Goal: Transaction & Acquisition: Purchase product/service

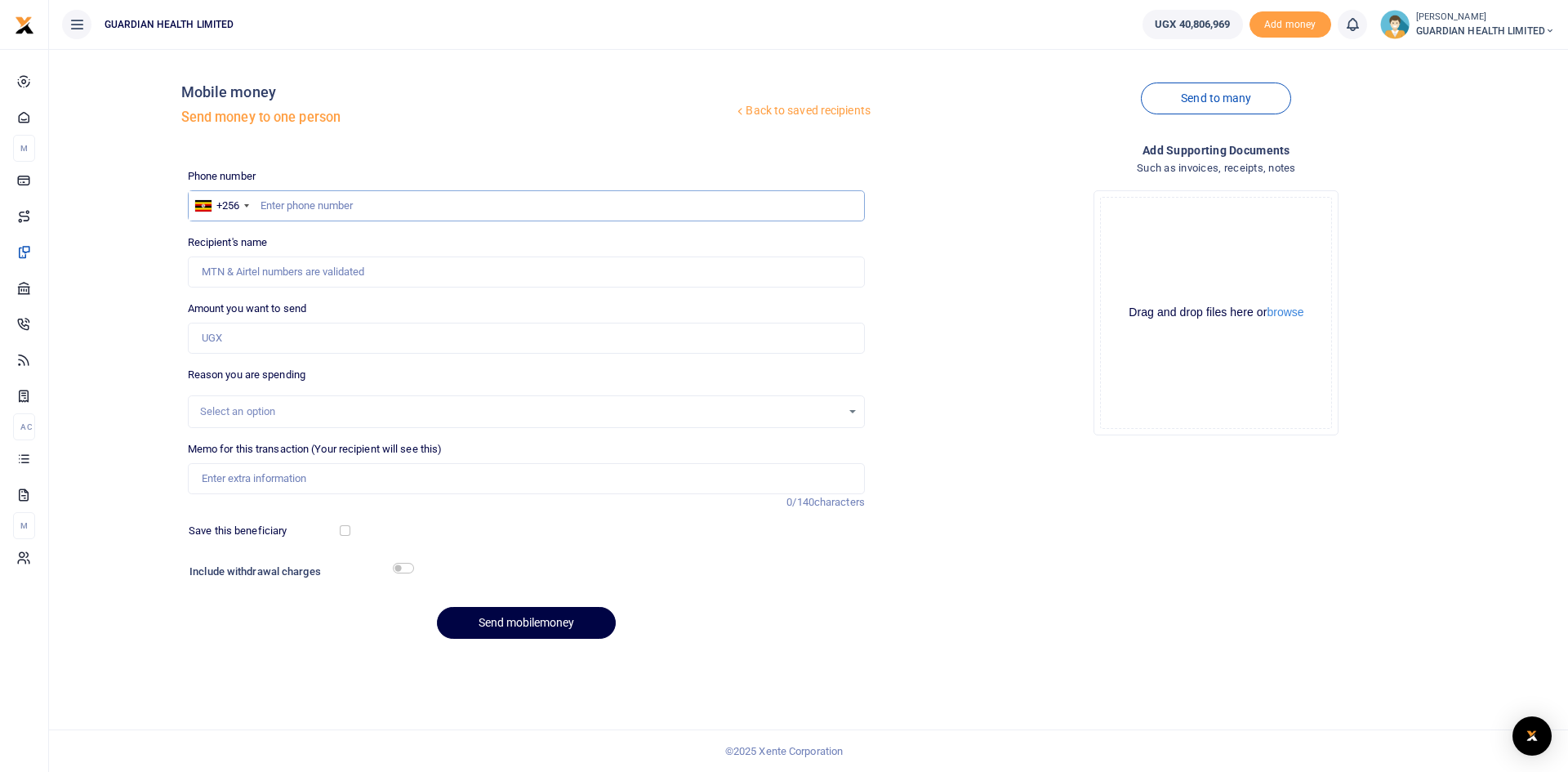
paste input "0772383502"
click at [292, 207] on input "0772383502" at bounding box center [527, 206] width 677 height 31
type input "772383502"
type input "David Rwabwogo"
type input "772383502"
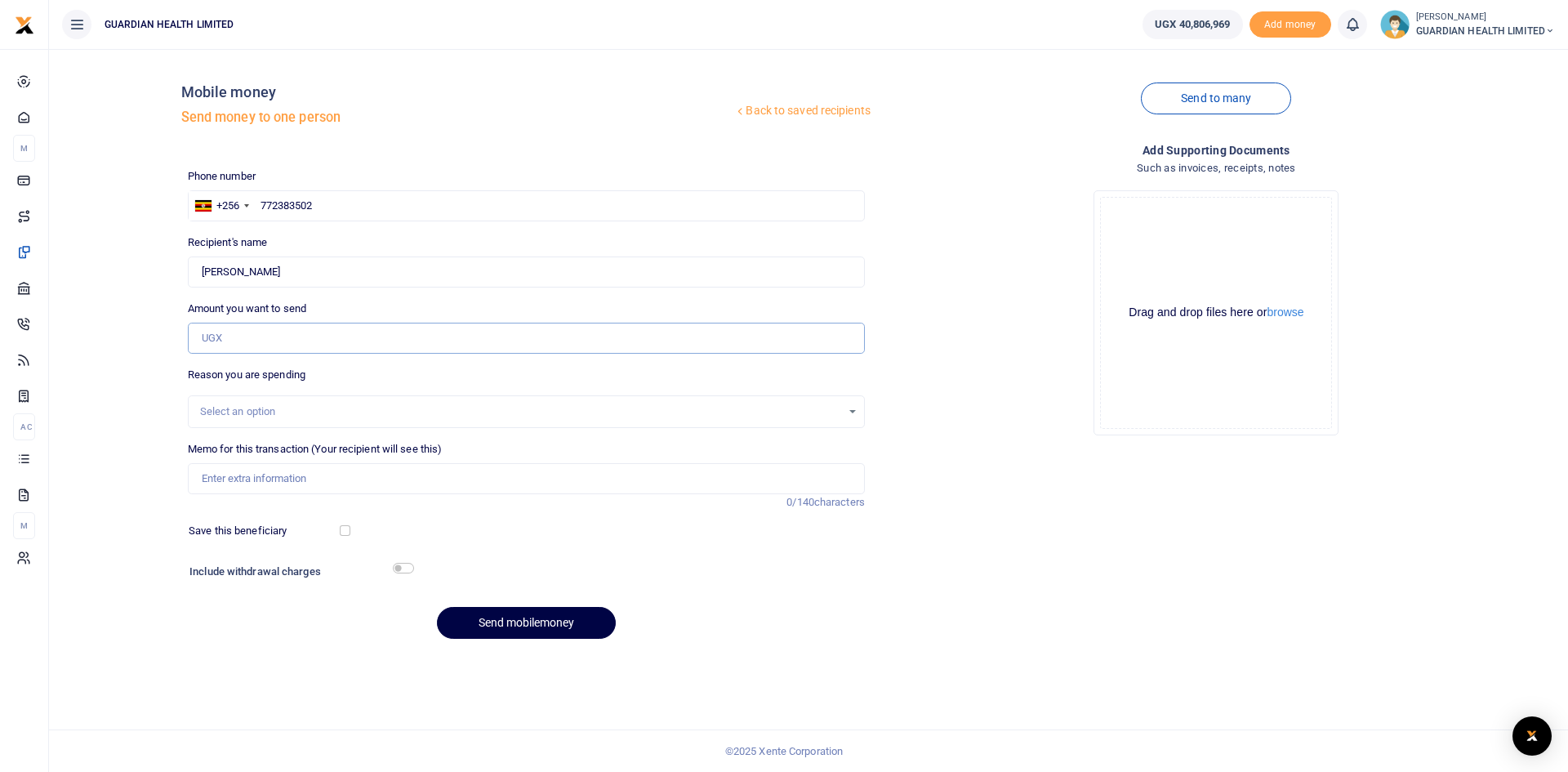
click at [307, 347] on input "Amount you want to send" at bounding box center [527, 338] width 677 height 31
type input "69,500"
click at [273, 472] on input "Memo for this transaction (Your recipient will see this)" at bounding box center [527, 479] width 677 height 31
click at [295, 409] on div "Select an option" at bounding box center [521, 411] width 641 height 16
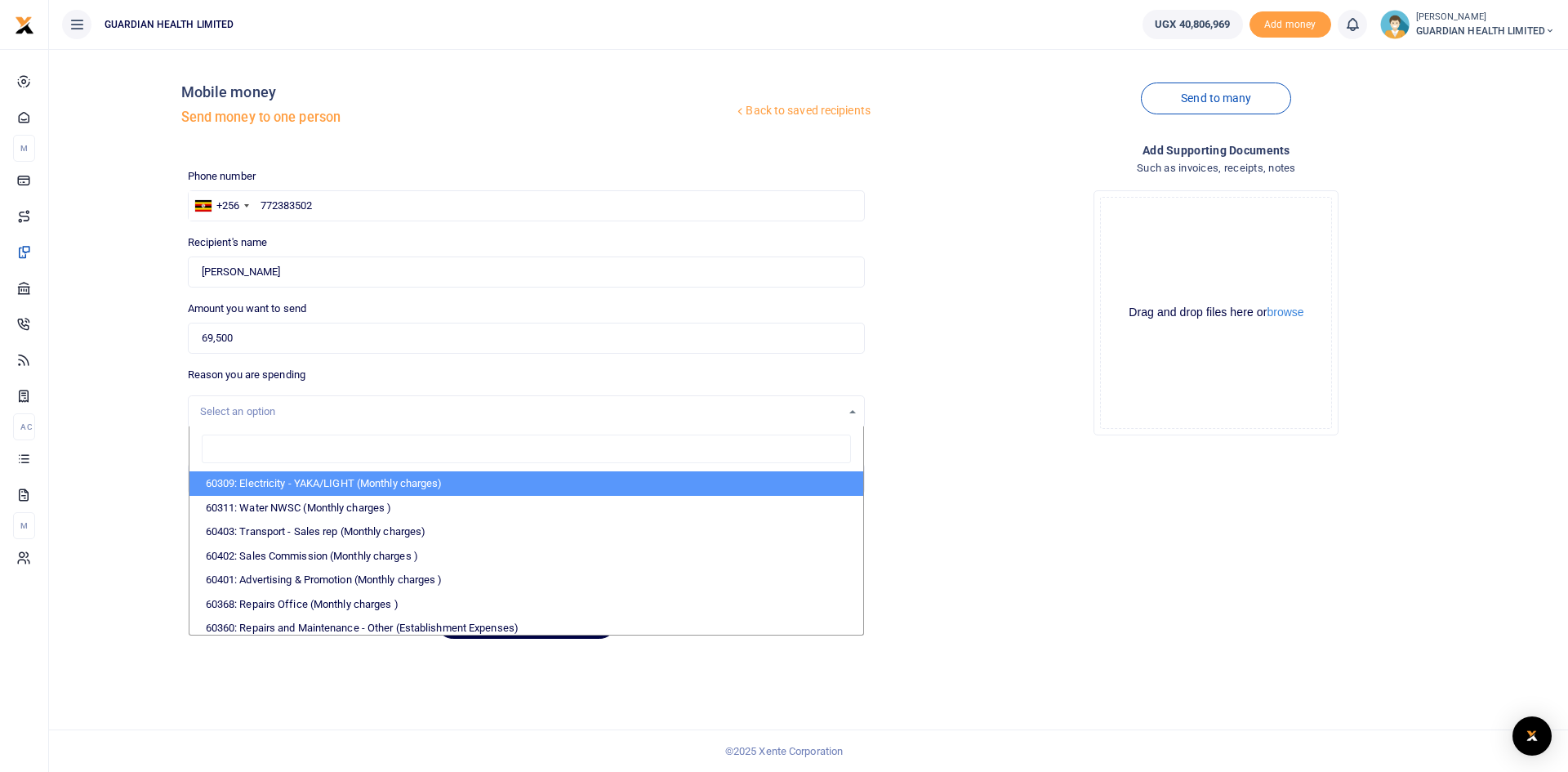
type input "e"
type input "rec"
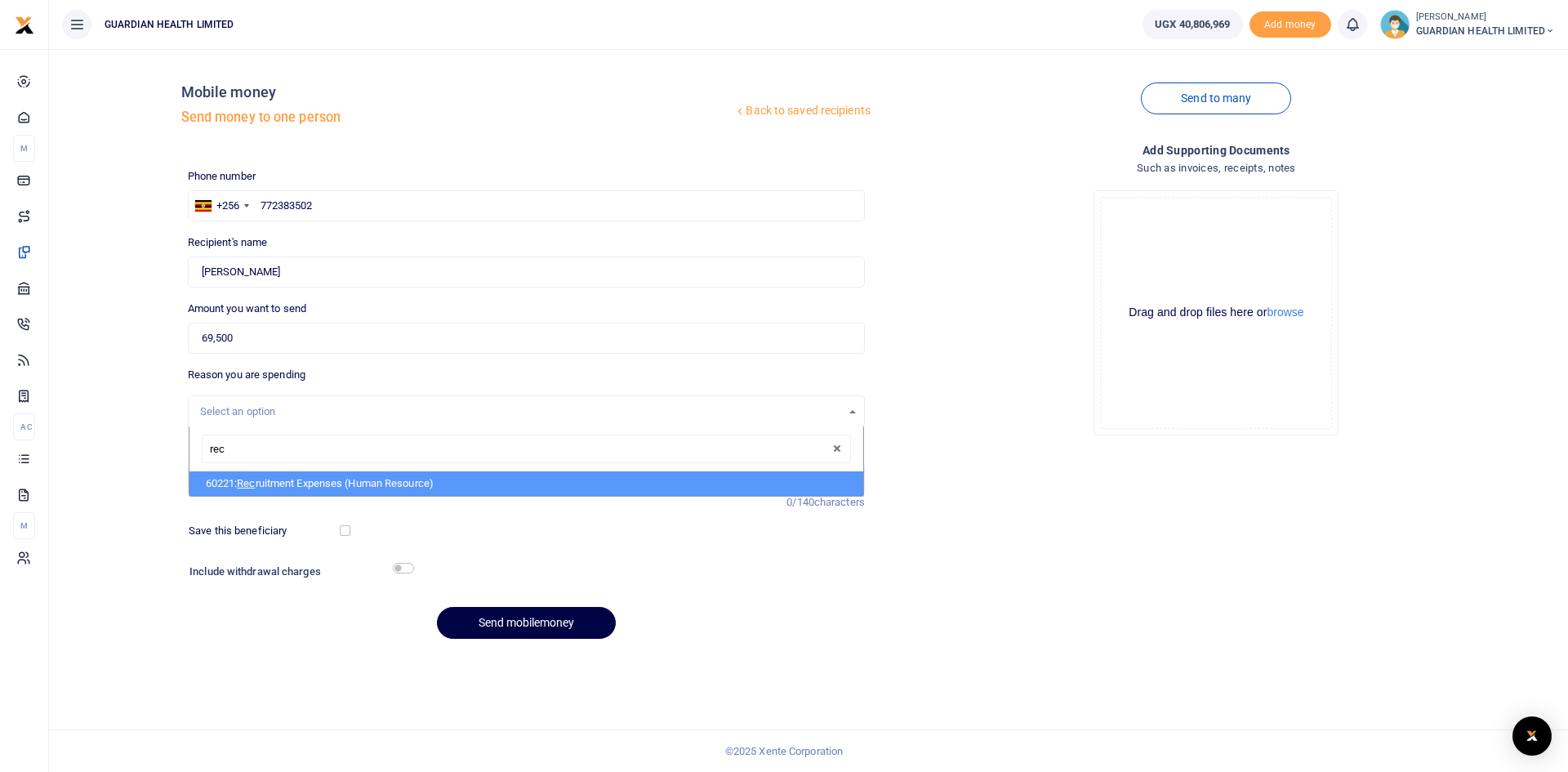
click at [277, 488] on li "60221: Rec ruitment Expenses (Human Resource)" at bounding box center [526, 483] width 674 height 24
select select "5394"
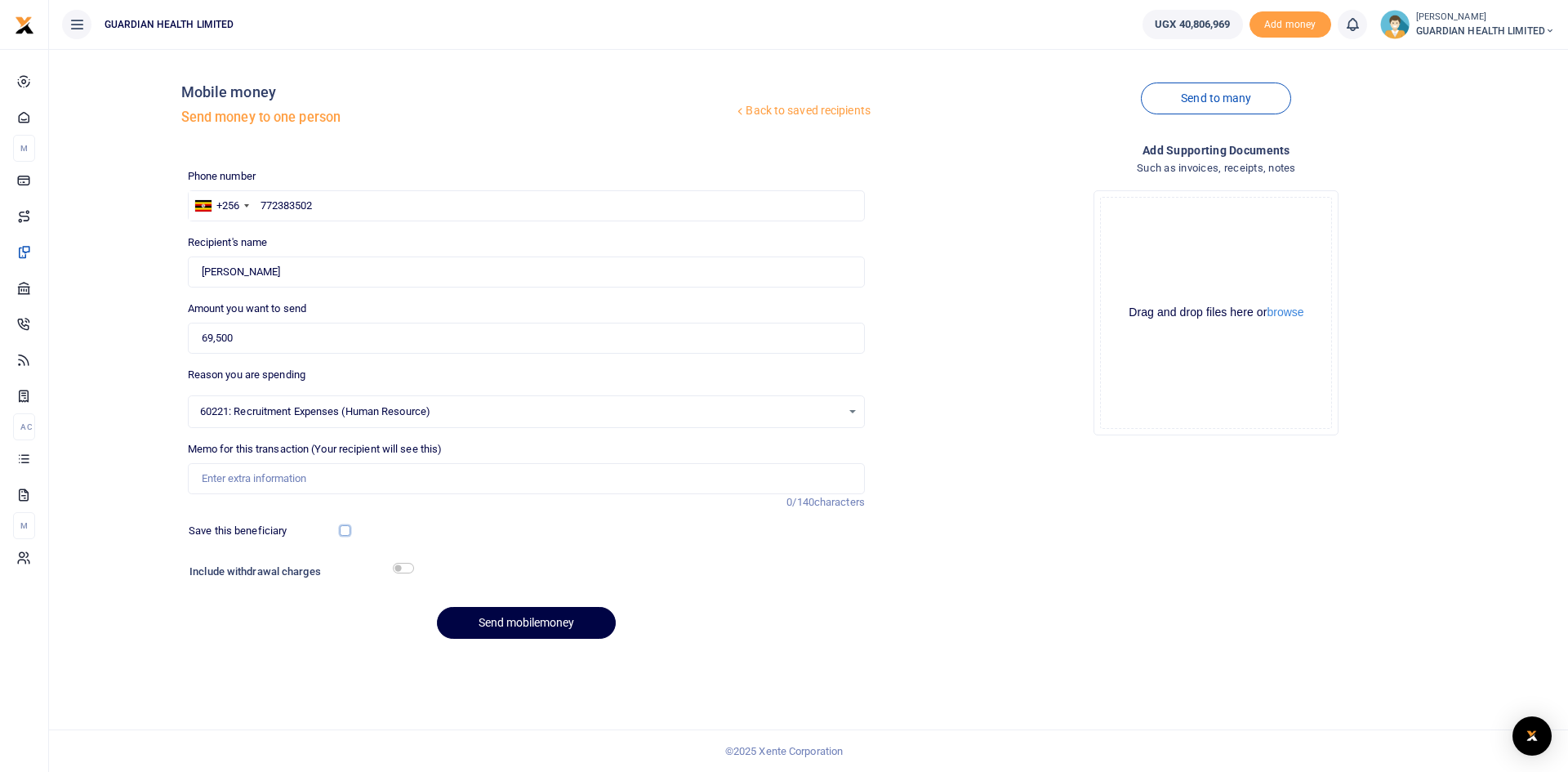
click at [348, 530] on input "checkbox" at bounding box center [345, 530] width 10 height 10
checkbox input "true"
click at [410, 569] on input "checkbox" at bounding box center [403, 568] width 21 height 10
checkbox input "true"
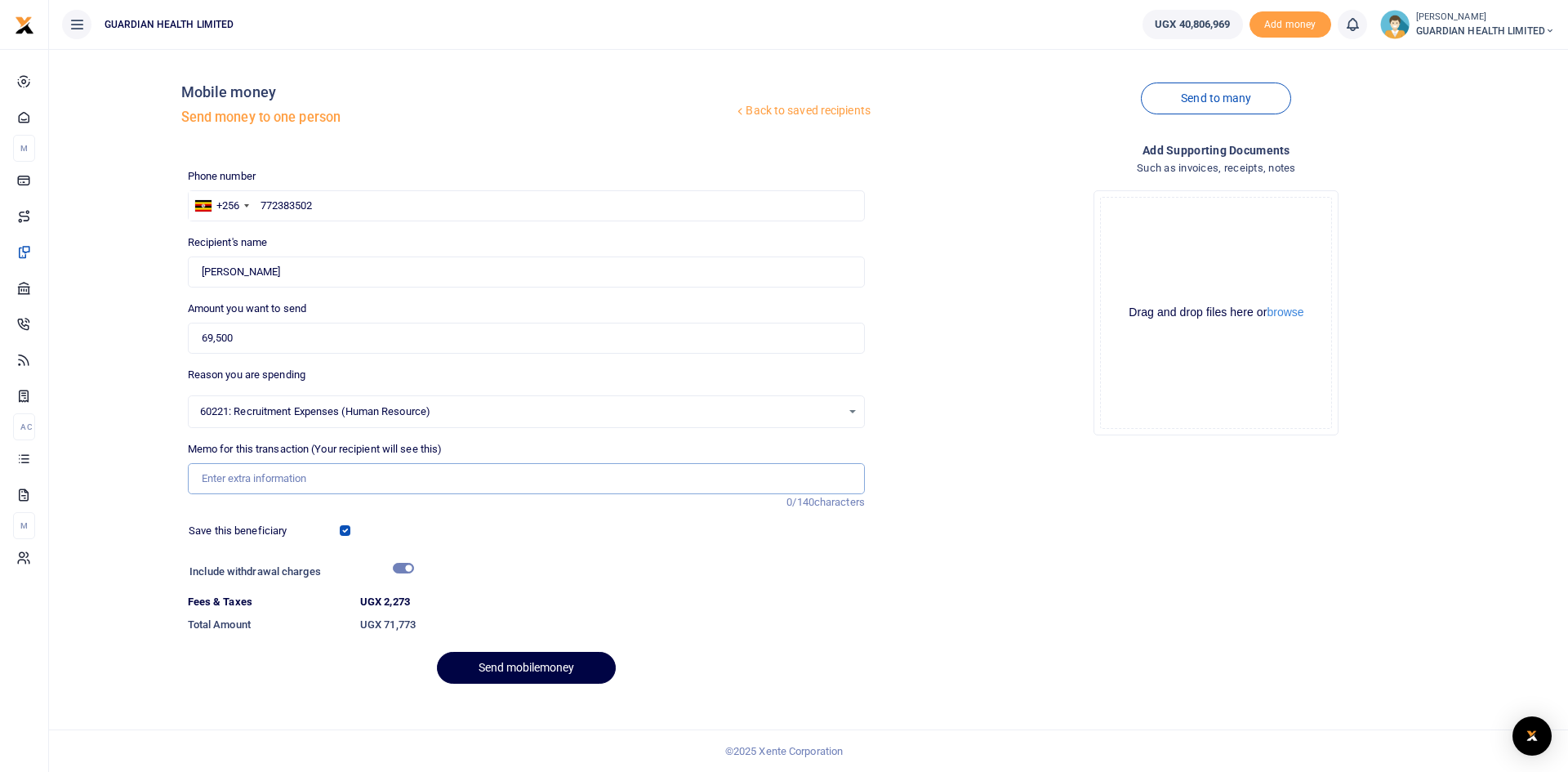
click at [272, 479] on input "Memo for this transaction (Your recipient will see this)" at bounding box center [527, 479] width 677 height 31
paste input "Branch Managers Training&Trainers"
click at [359, 477] on input "Branch Managers Training&Trainers" at bounding box center [527, 479] width 677 height 31
click at [403, 481] on input "Branch Managers Training Trainers" at bounding box center [527, 479] width 677 height 31
paste input "Interviewers Breakfast"
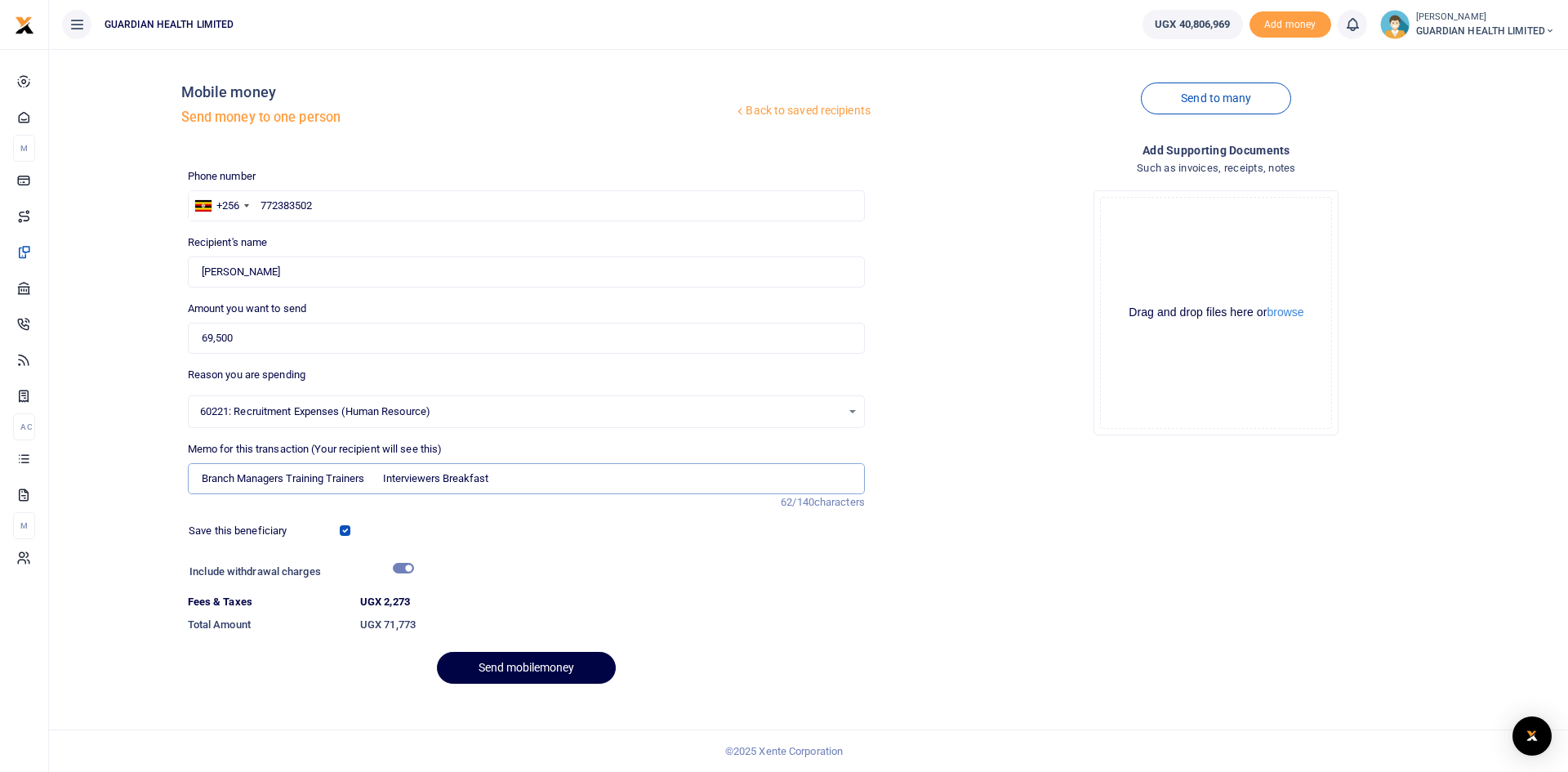
click at [403, 478] on input "Branch Managers Training Trainers Interviewers Breakfast" at bounding box center [527, 479] width 677 height 31
click at [227, 480] on input "Branch Managers Training Trainers Interviewers Breakfast" at bounding box center [527, 479] width 677 height 31
click at [546, 467] on input "Branch Managers Training Trainers Interviewers Breakfast" at bounding box center [527, 479] width 677 height 31
click at [515, 479] on input "Branch Managers Training Trainers Interviewers Breakfast for on 6th and 8th" at bounding box center [527, 479] width 677 height 31
type input "Branch Managers Training Trainers Interviewers Breakfast for on 7th and 8th"
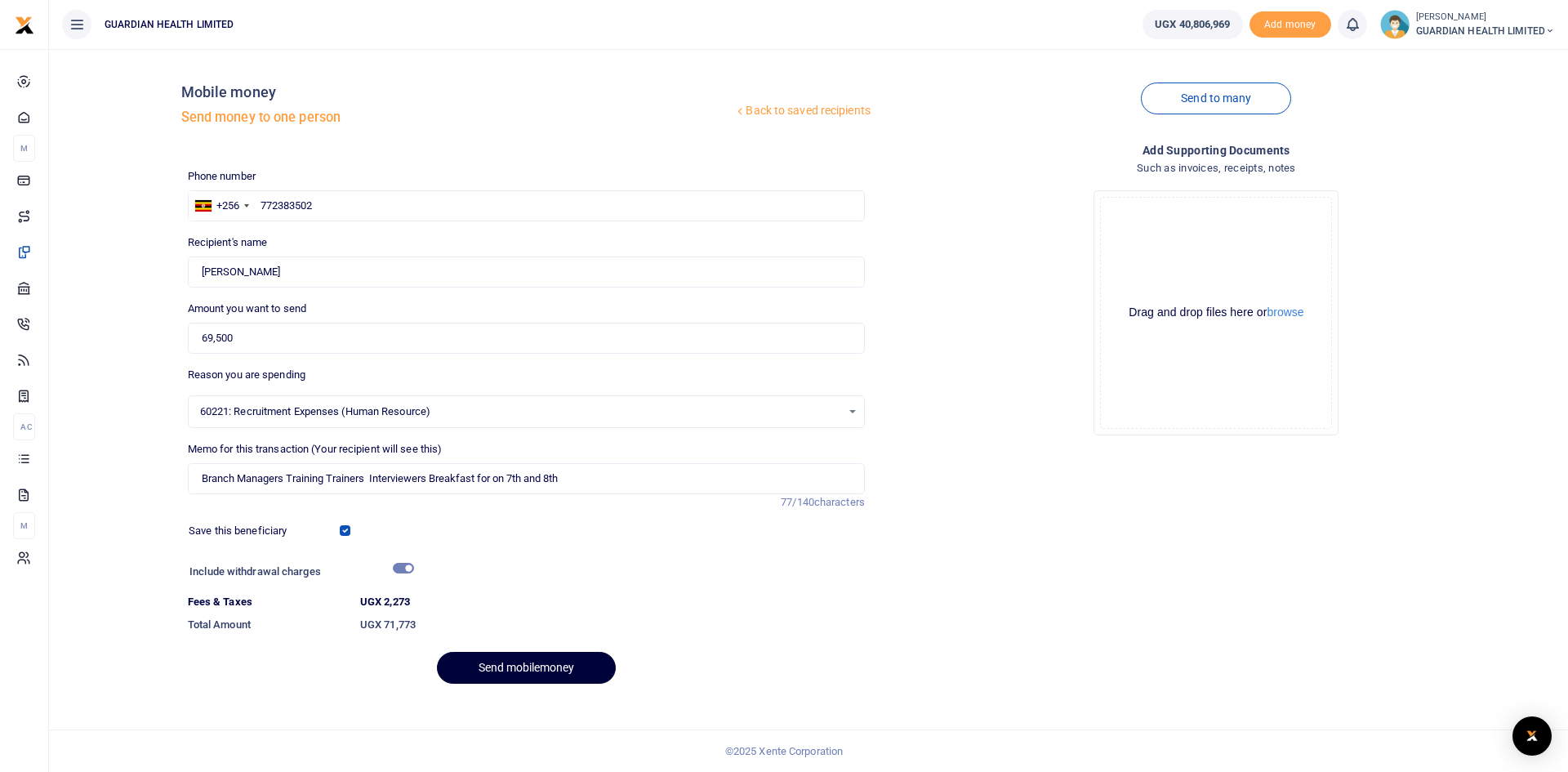
click at [505, 675] on button "Send mobilemoney" at bounding box center [527, 667] width 179 height 32
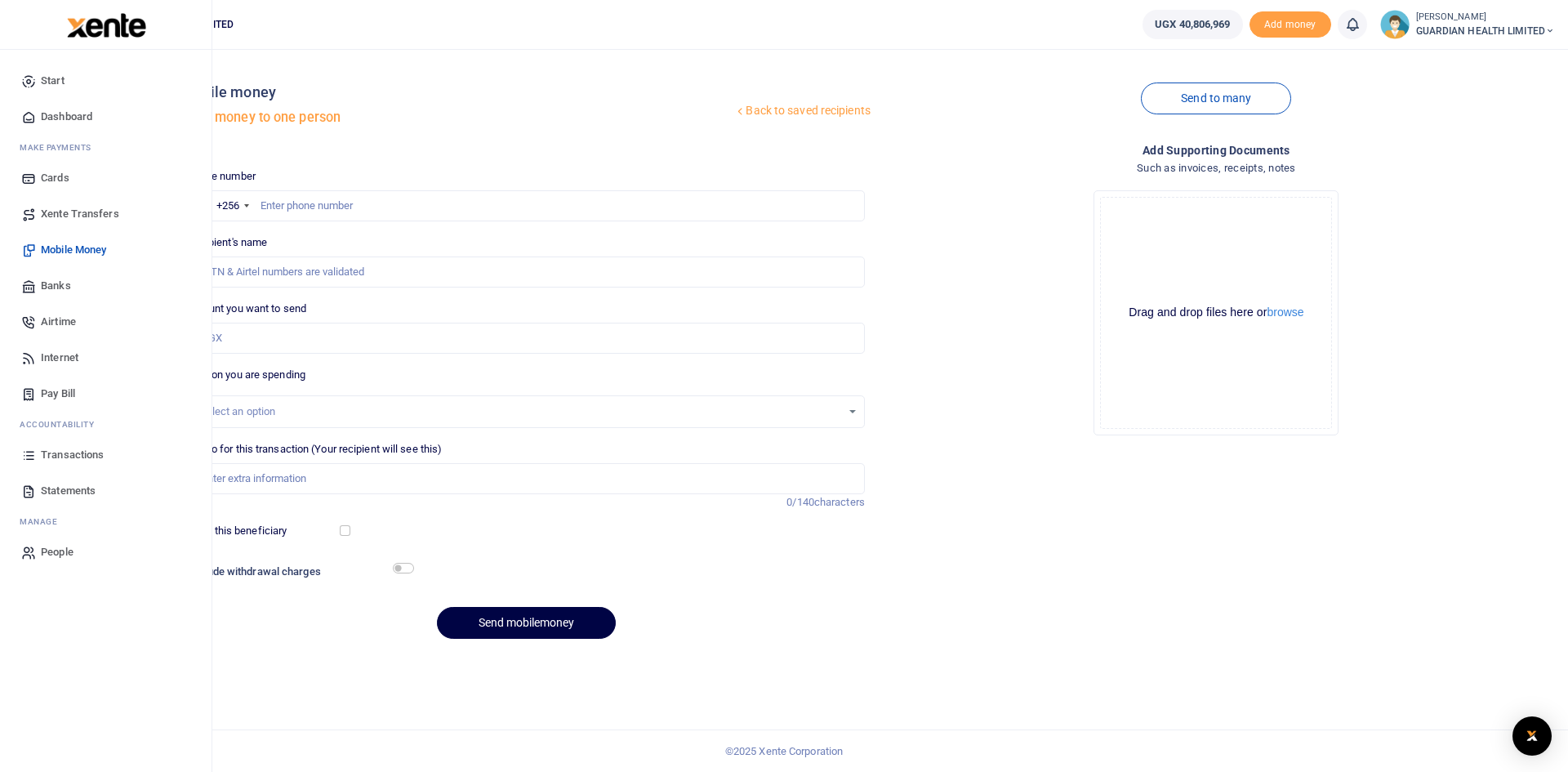
click at [60, 110] on span "Dashboard" at bounding box center [66, 116] width 51 height 16
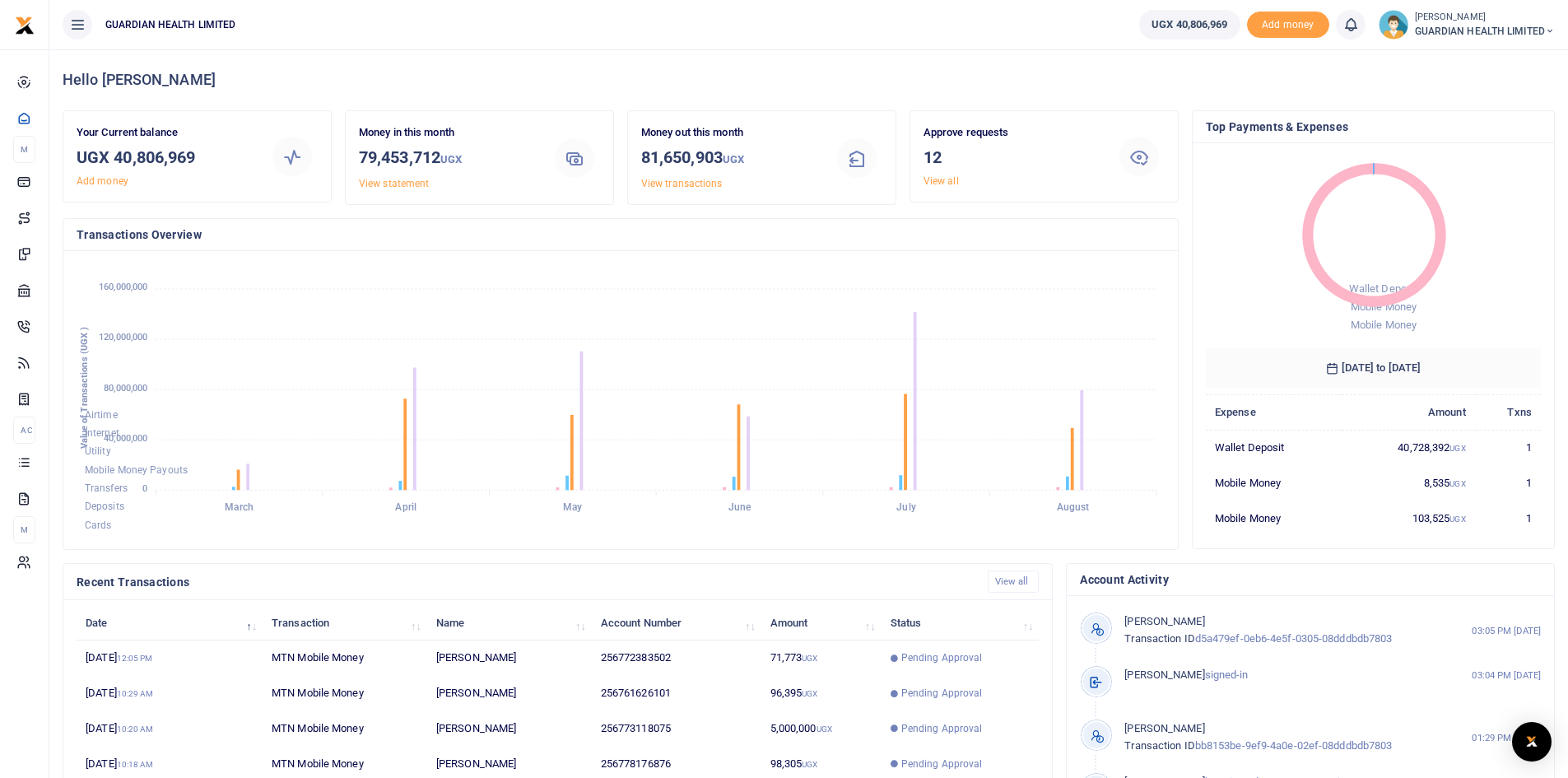
scroll to position [205, 0]
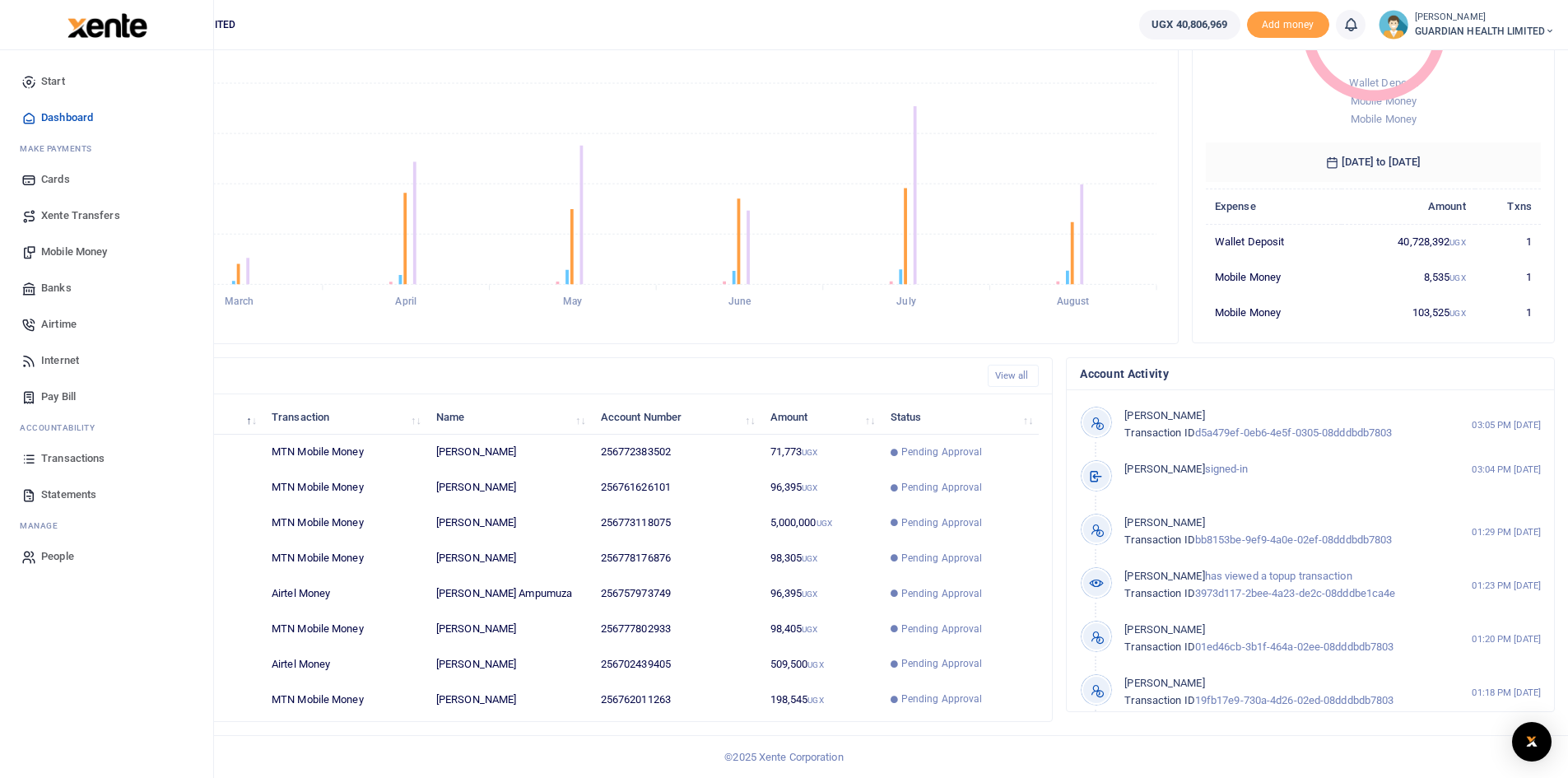
click at [83, 243] on link "Mobile Money" at bounding box center [107, 251] width 187 height 36
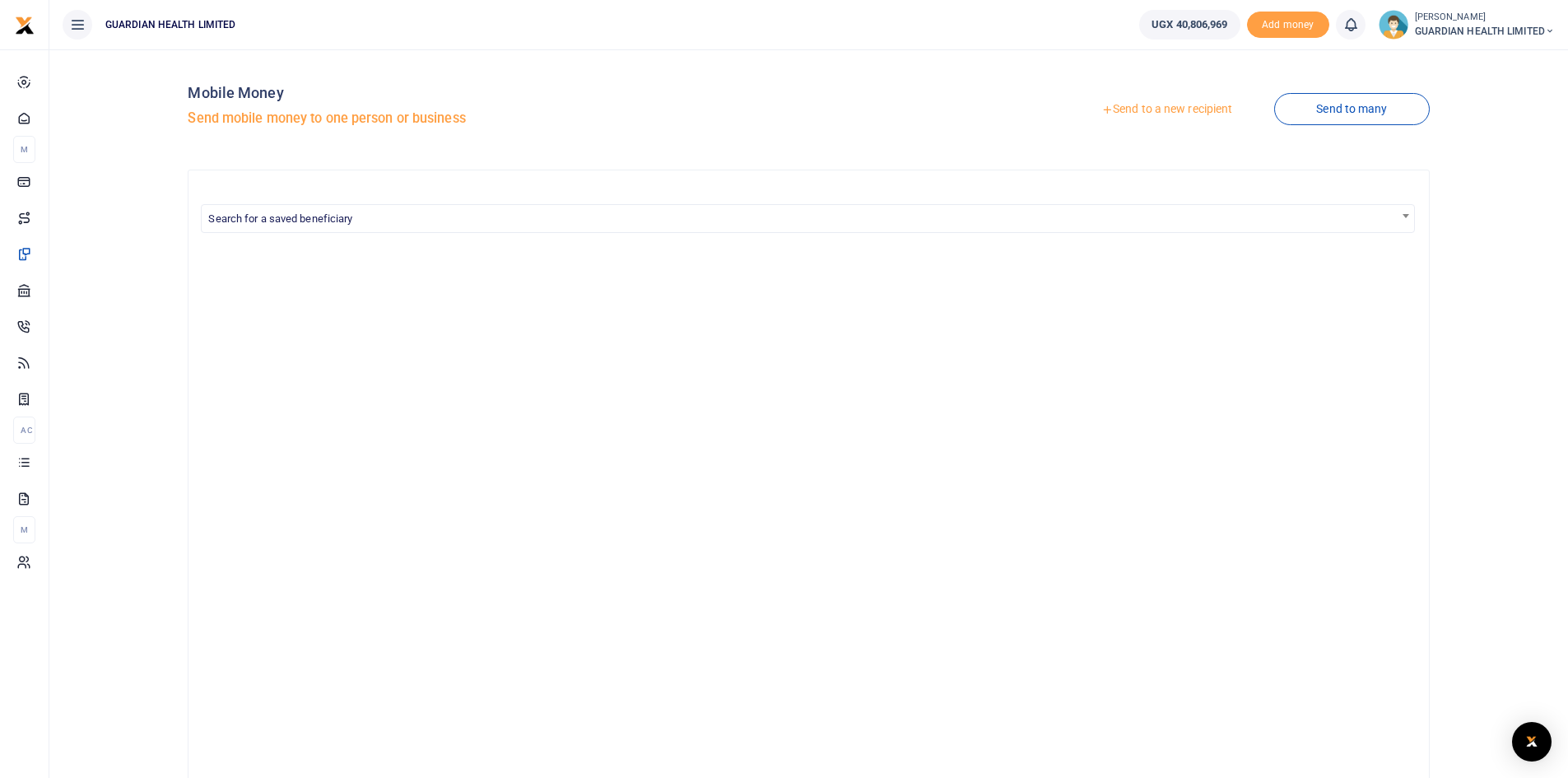
click at [1192, 108] on link "Send to a new recipient" at bounding box center [1167, 109] width 215 height 30
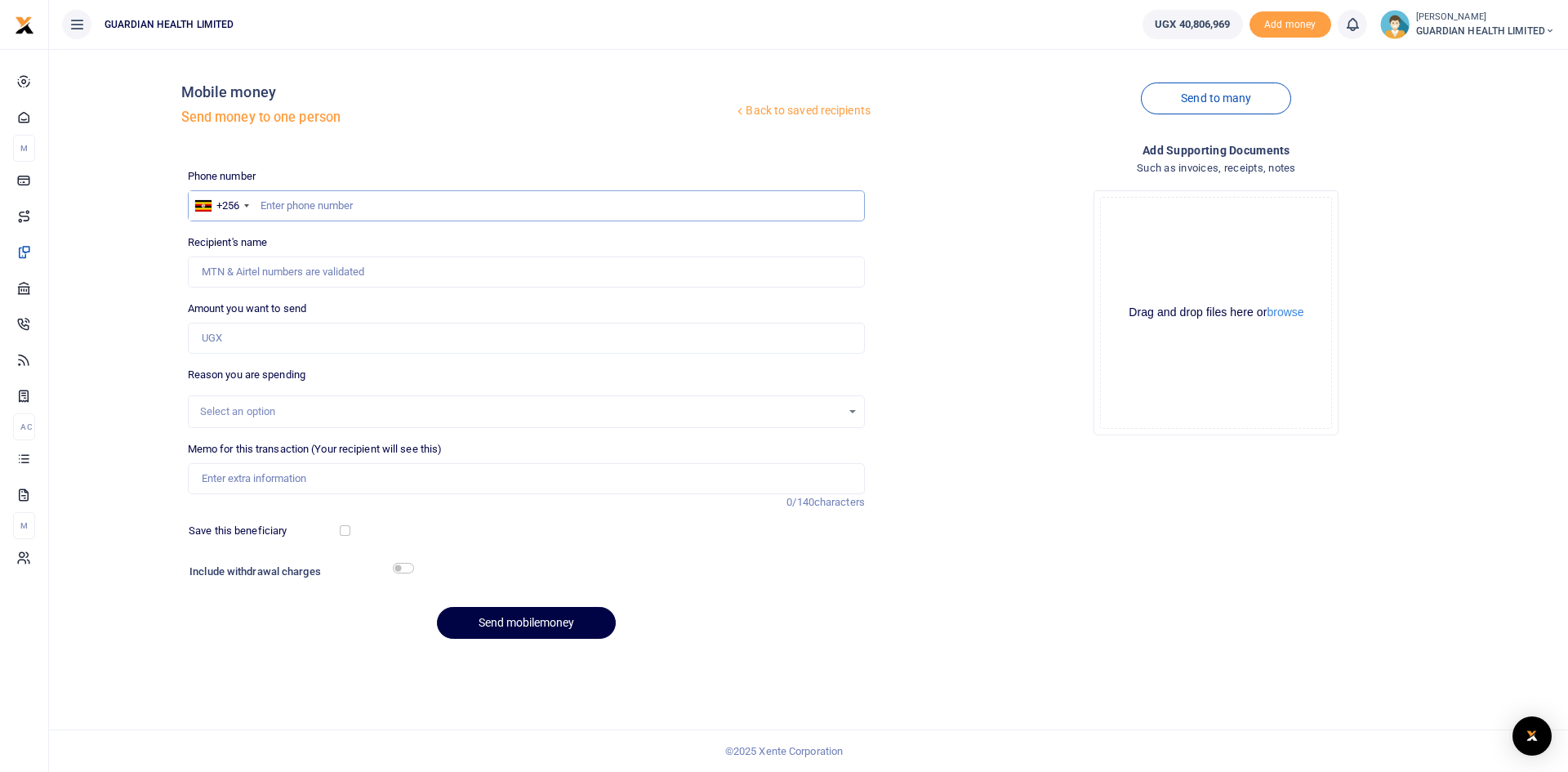
click at [383, 207] on input "text" at bounding box center [527, 206] width 677 height 31
type input "772349150"
type input "Maureen Fiona Kirabo"
type input "772349150"
click at [243, 330] on input "Amount you want to send" at bounding box center [527, 338] width 677 height 31
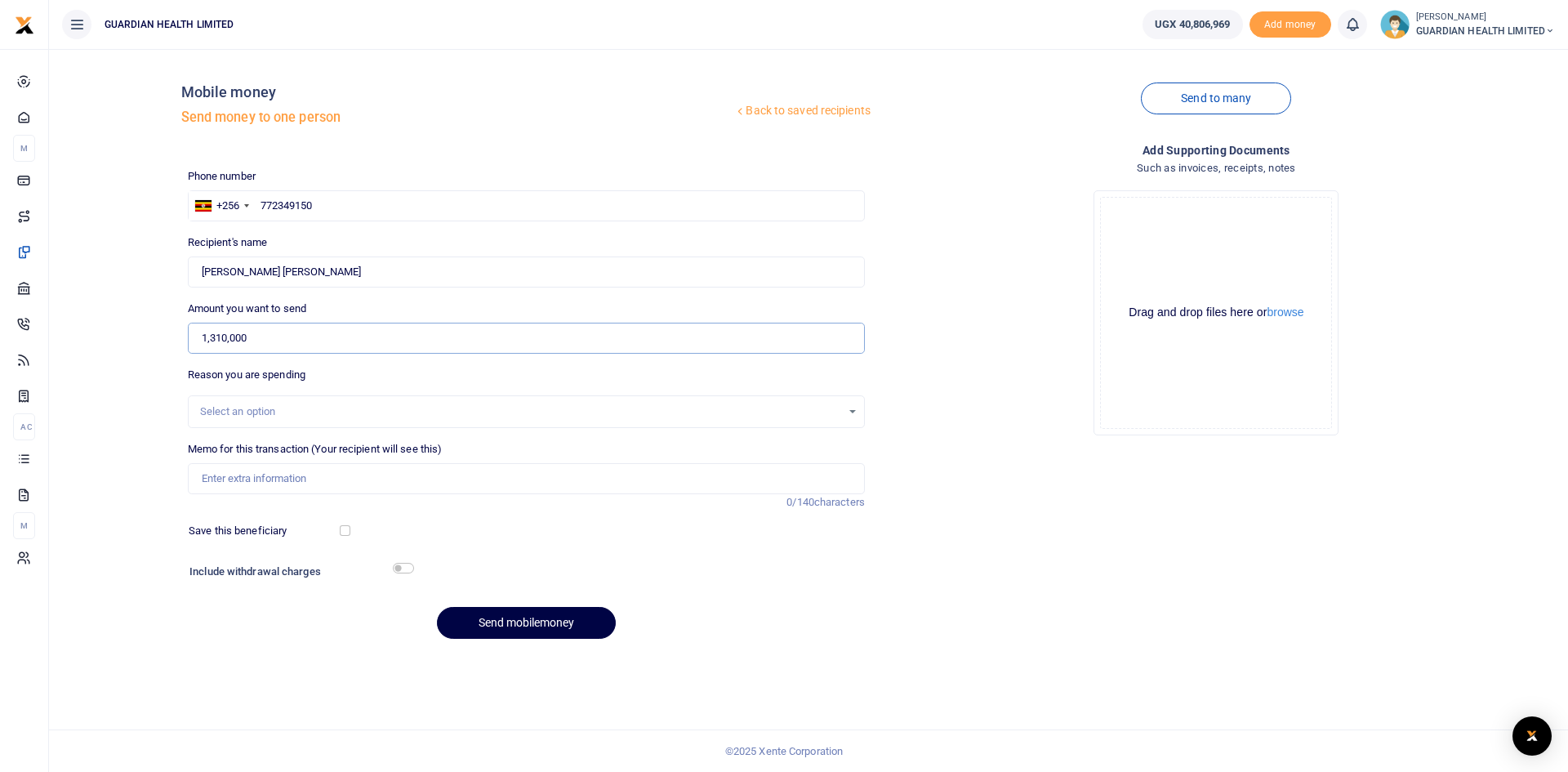
type input "1,310,000"
click at [260, 481] on input "Memo for this transaction (Your recipient will see this)" at bounding box center [527, 479] width 677 height 31
paste input "Funds for Celebration and Farewell Party for Veronica Namaganda"
click at [485, 474] on input "Funds for Celebration and Farewell Party for Veronica Namaganda" at bounding box center [527, 479] width 677 height 31
type input "Funds for Celebration and Farewell Party for Veronica Namaganda"
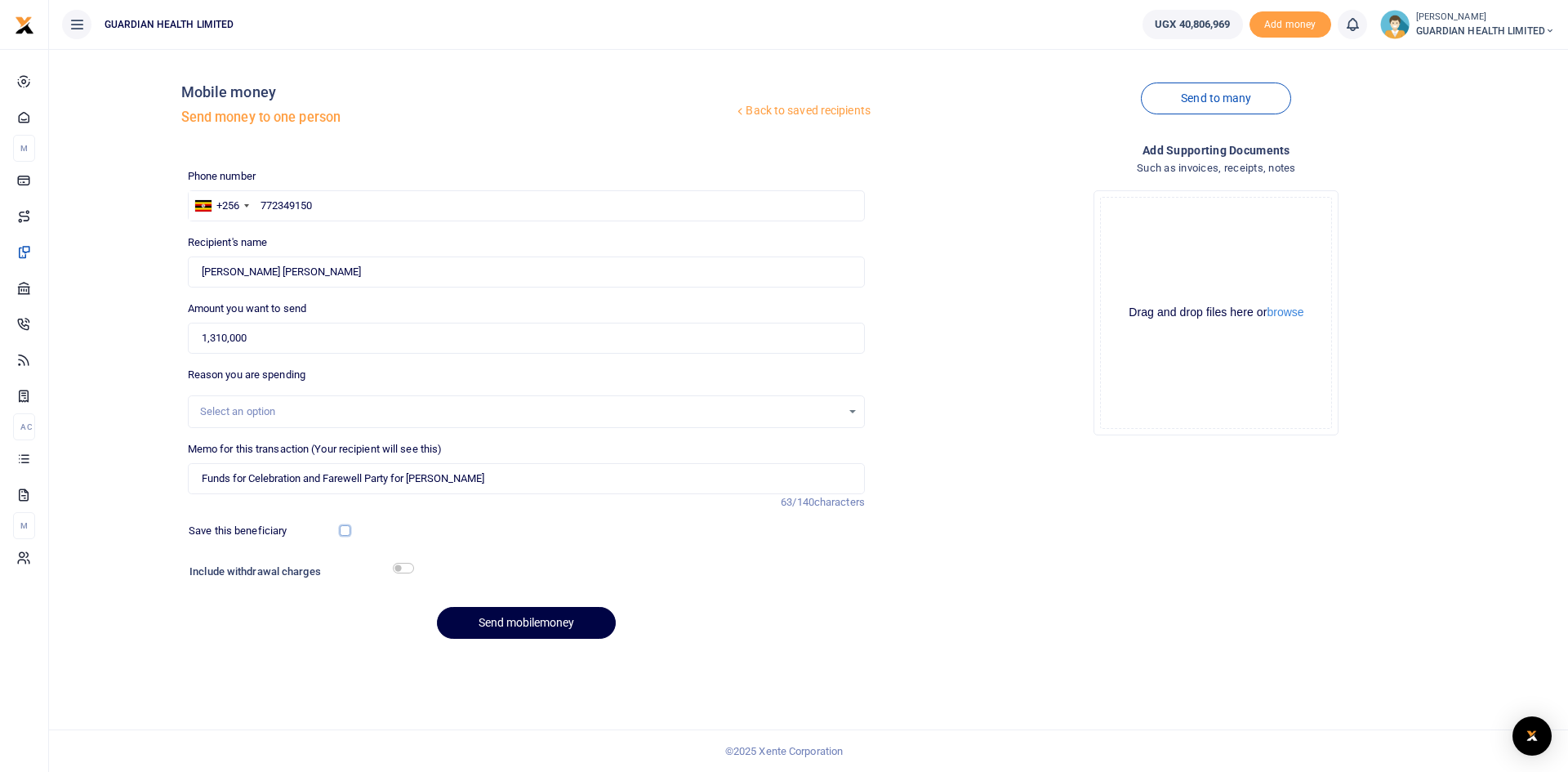
click at [345, 531] on input "checkbox" at bounding box center [345, 530] width 10 height 10
checkbox input "true"
click at [403, 570] on input "checkbox" at bounding box center [403, 568] width 21 height 10
checkbox input "true"
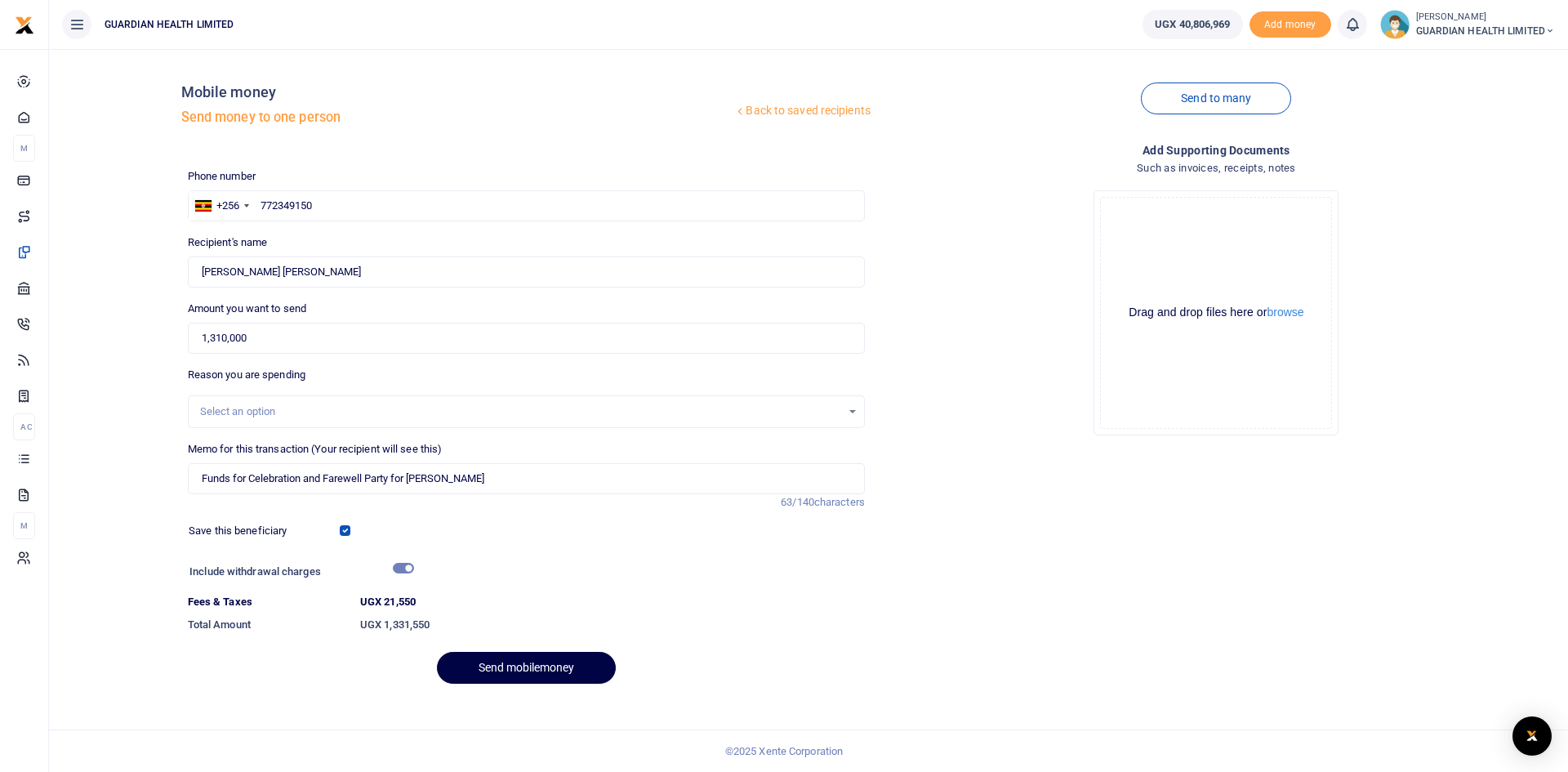
click at [245, 406] on div "Select an option" at bounding box center [521, 411] width 641 height 16
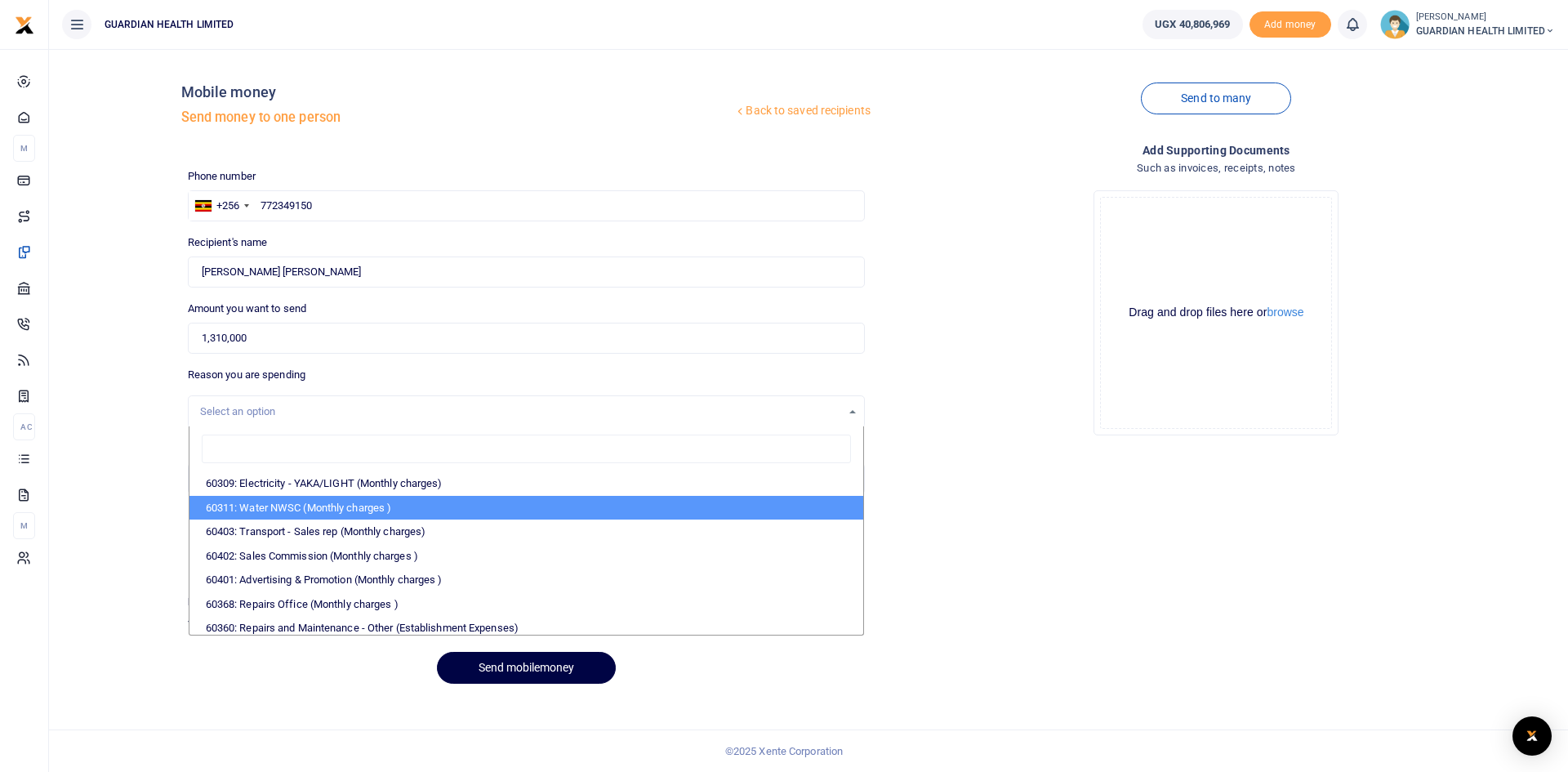
click at [905, 510] on div "Add supporting Documents Such as invoices, receipts, notes Drop your files here…" at bounding box center [1216, 419] width 690 height 556
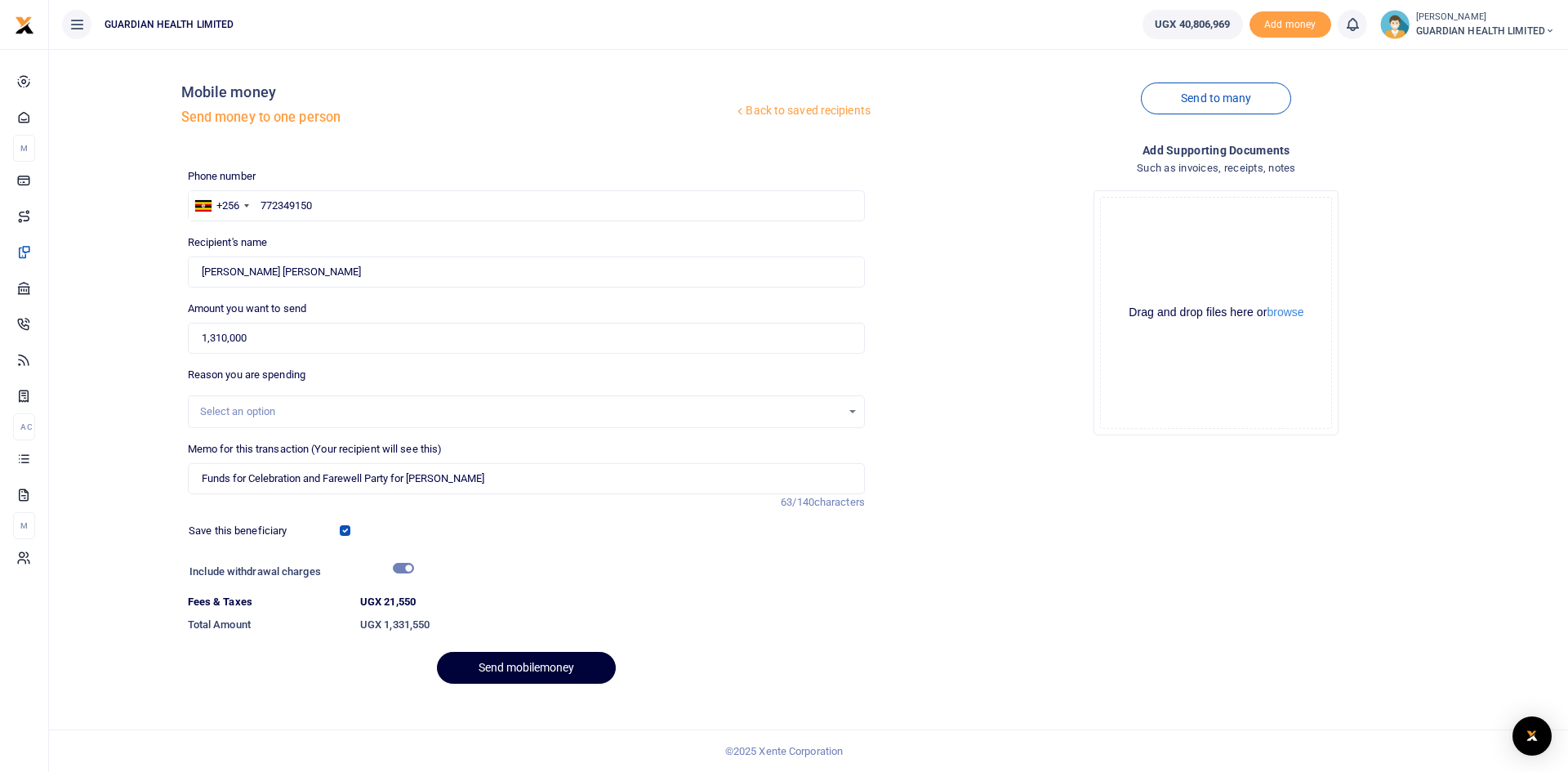
click at [522, 664] on button "Send mobilemoney" at bounding box center [527, 667] width 179 height 32
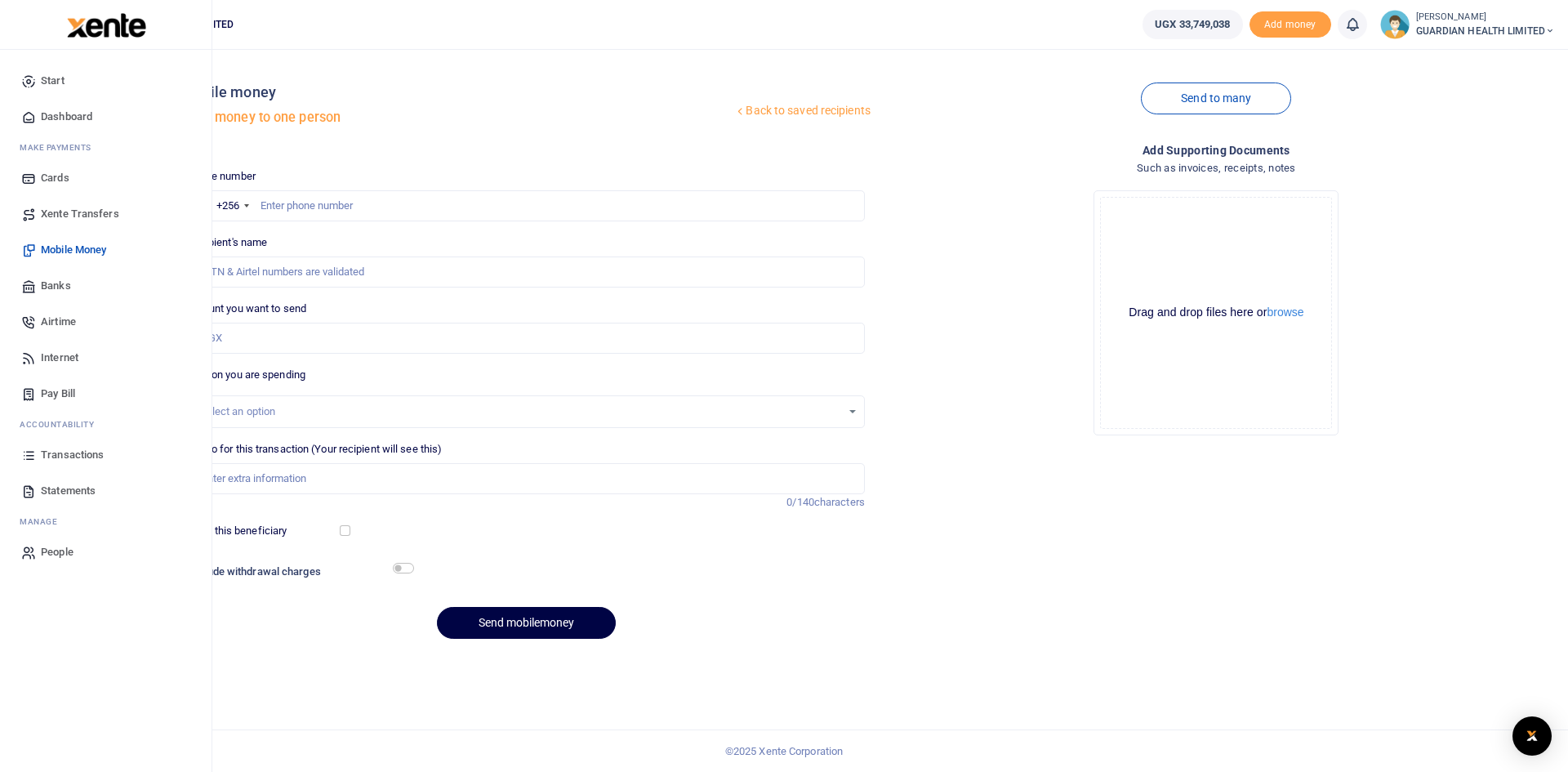
click at [75, 118] on span "Dashboard" at bounding box center [66, 116] width 51 height 16
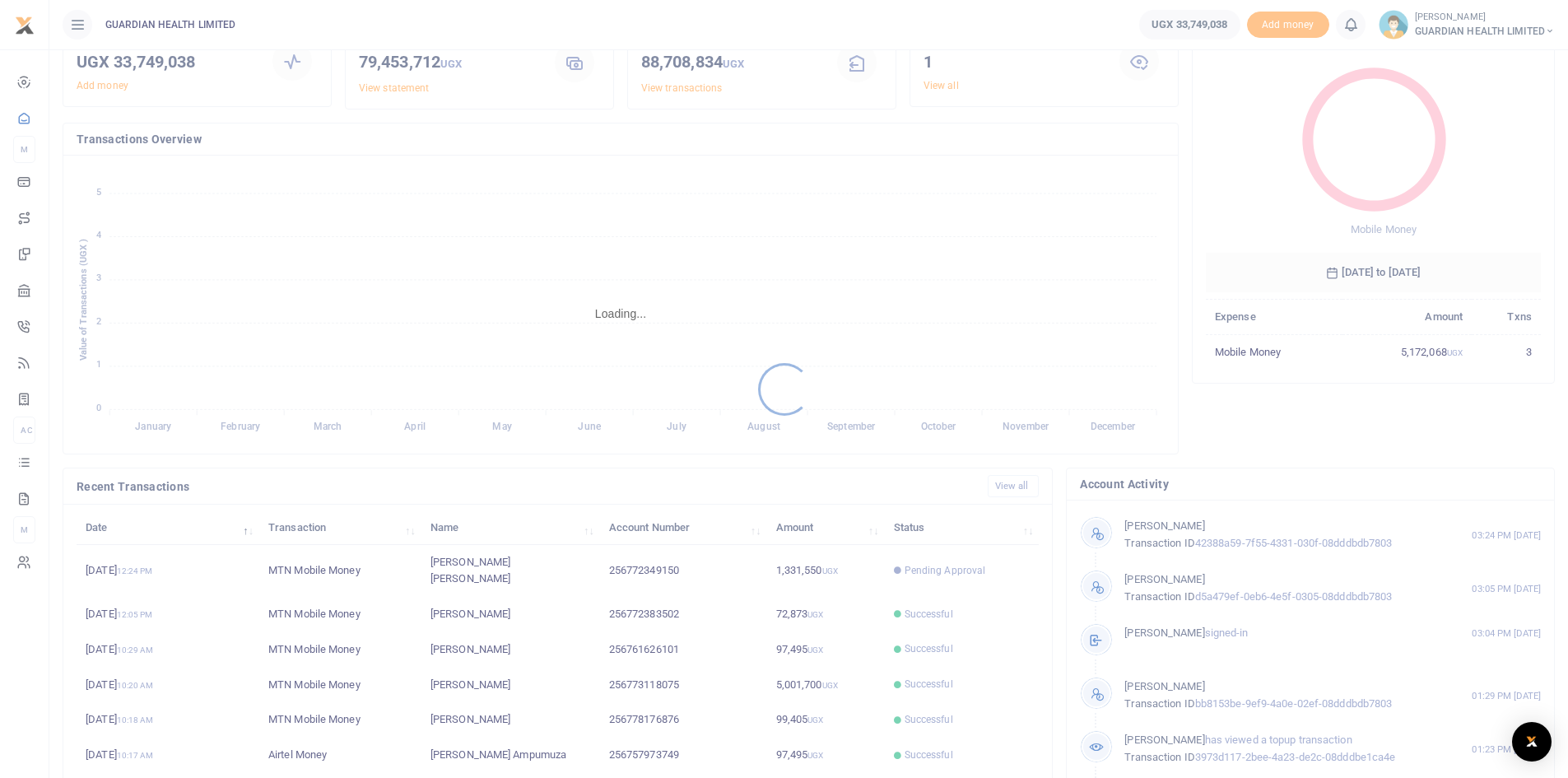
scroll to position [205, 0]
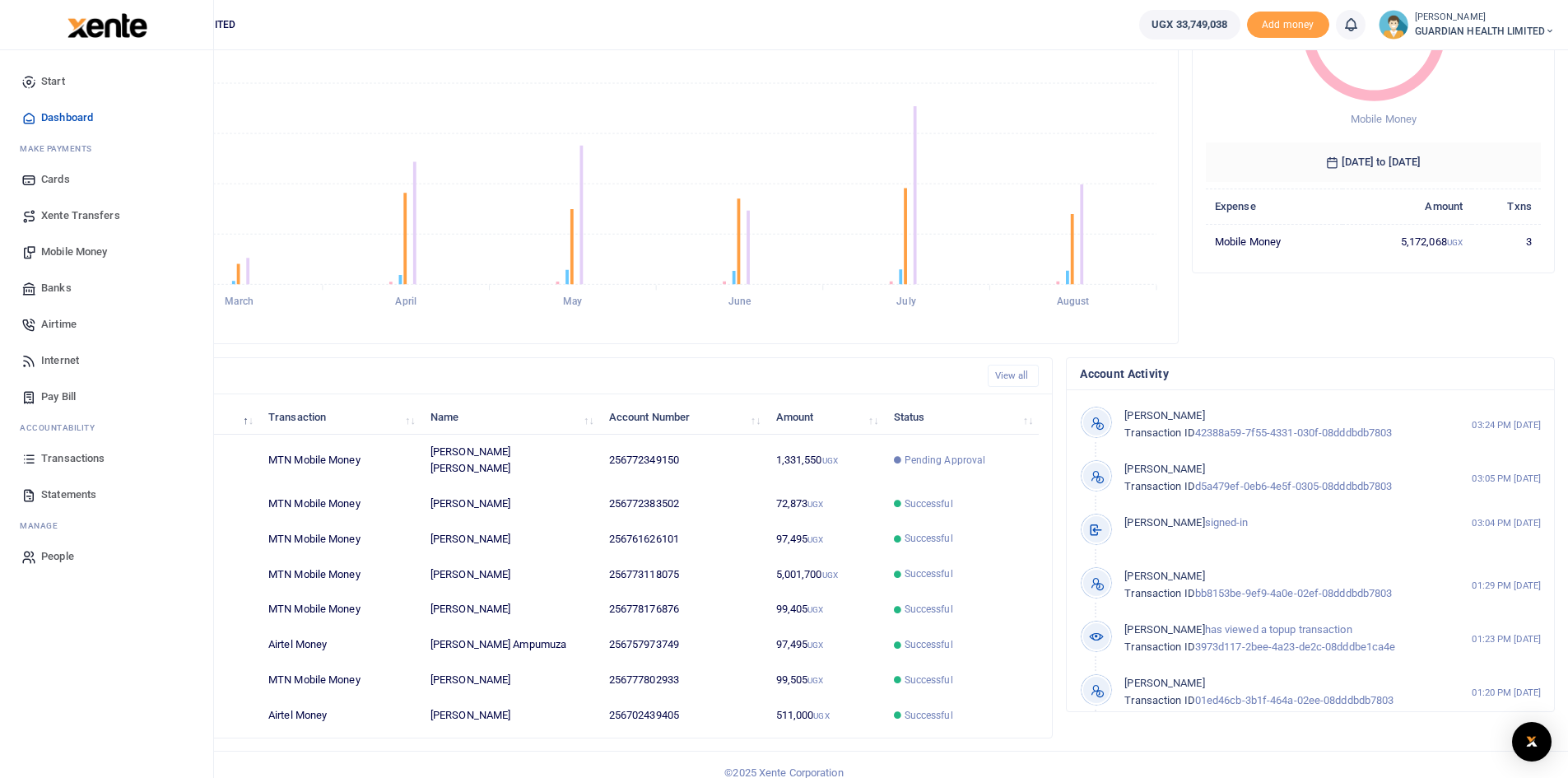
click at [65, 395] on span "Pay Bill" at bounding box center [59, 396] width 35 height 17
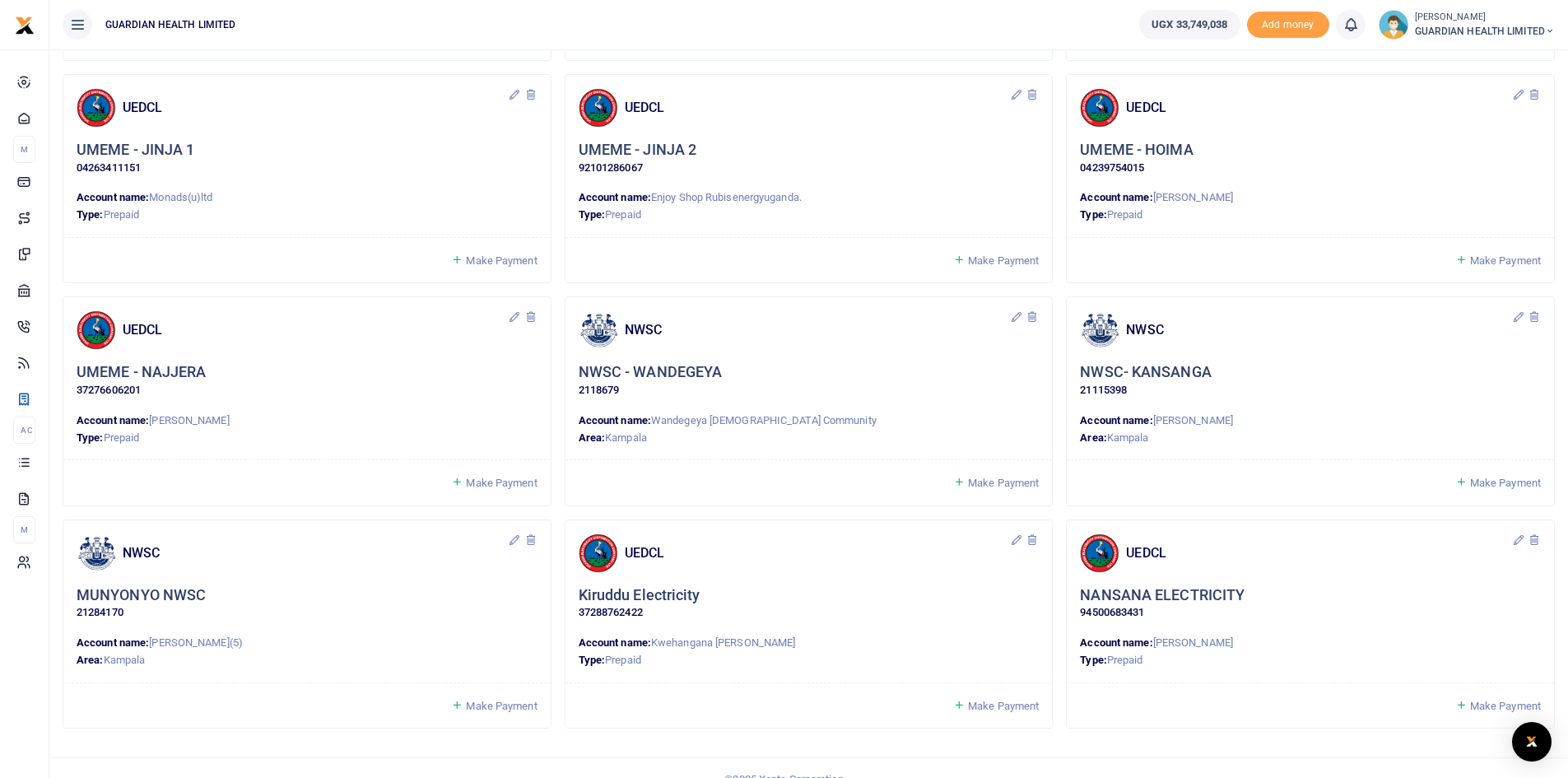
scroll to position [1218, 0]
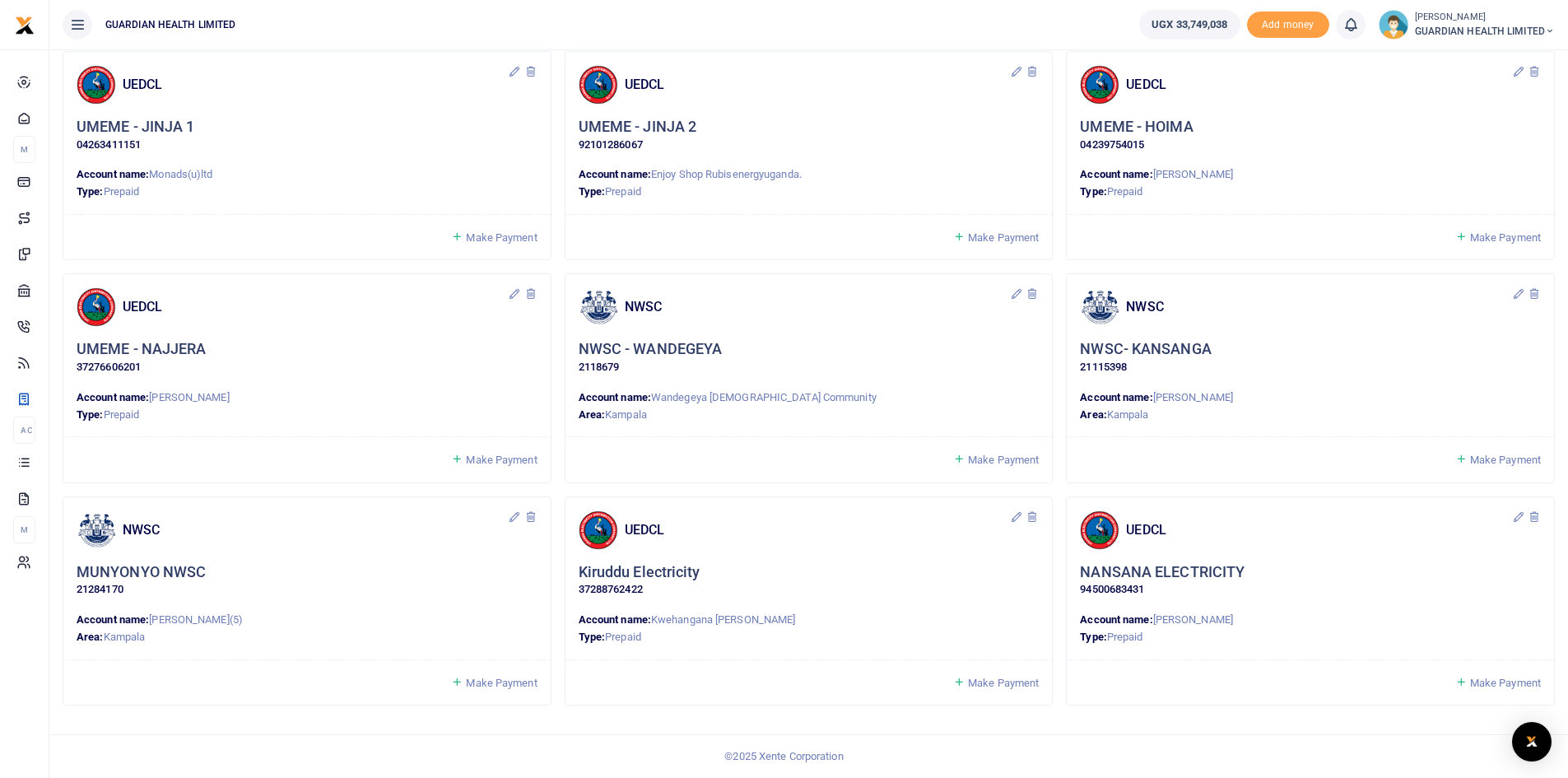
click at [498, 683] on span "Make Payment" at bounding box center [501, 683] width 71 height 12
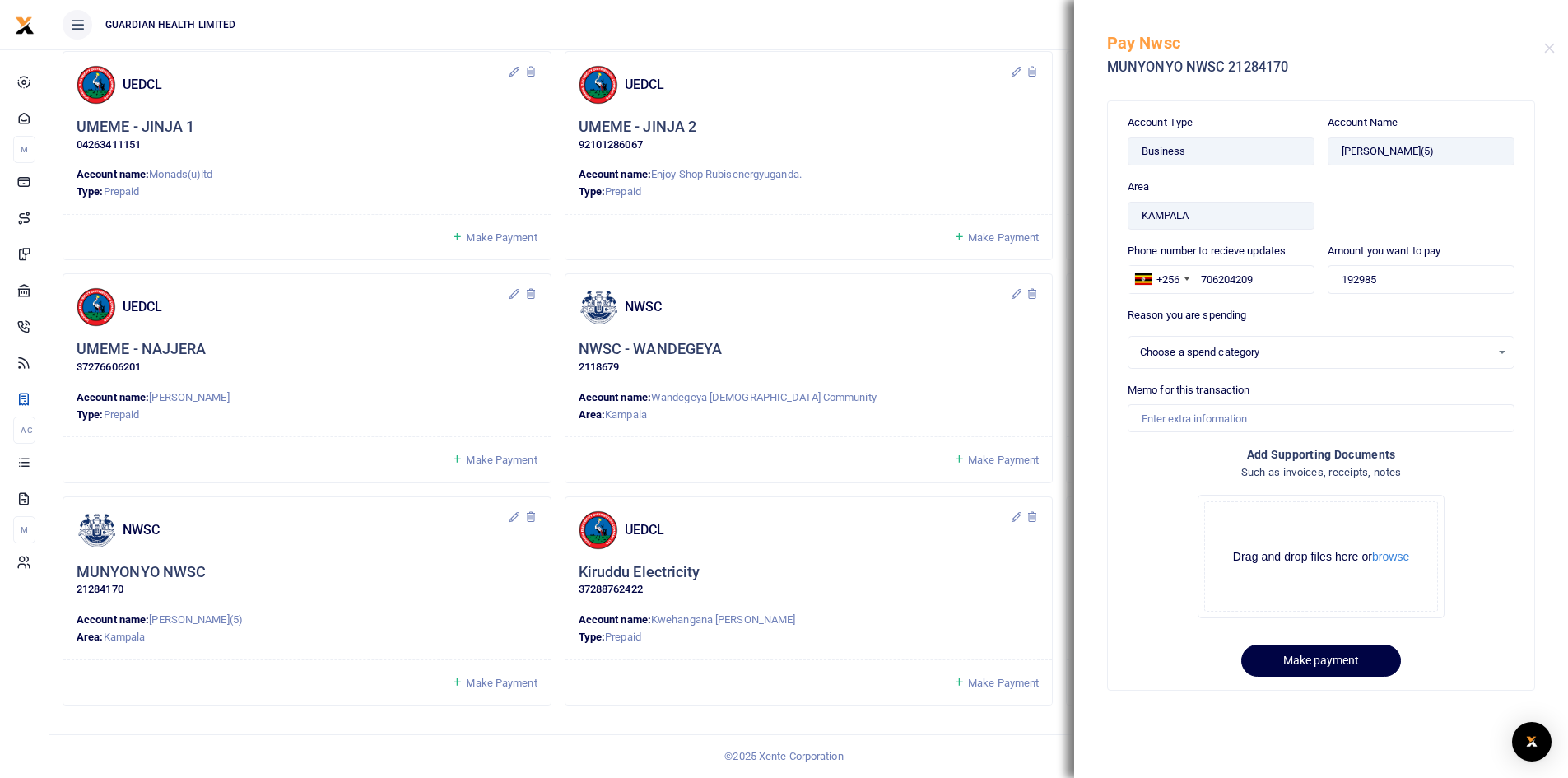
select select
drag, startPoint x: 1424, startPoint y: 271, endPoint x: 1265, endPoint y: 268, distance: 159.0
click at [1265, 268] on div "Phone number to recieve updates +256 Uganda +256 706204209 Amount you want to p…" at bounding box center [1321, 274] width 400 height 64
type input "1"
type input "128,656"
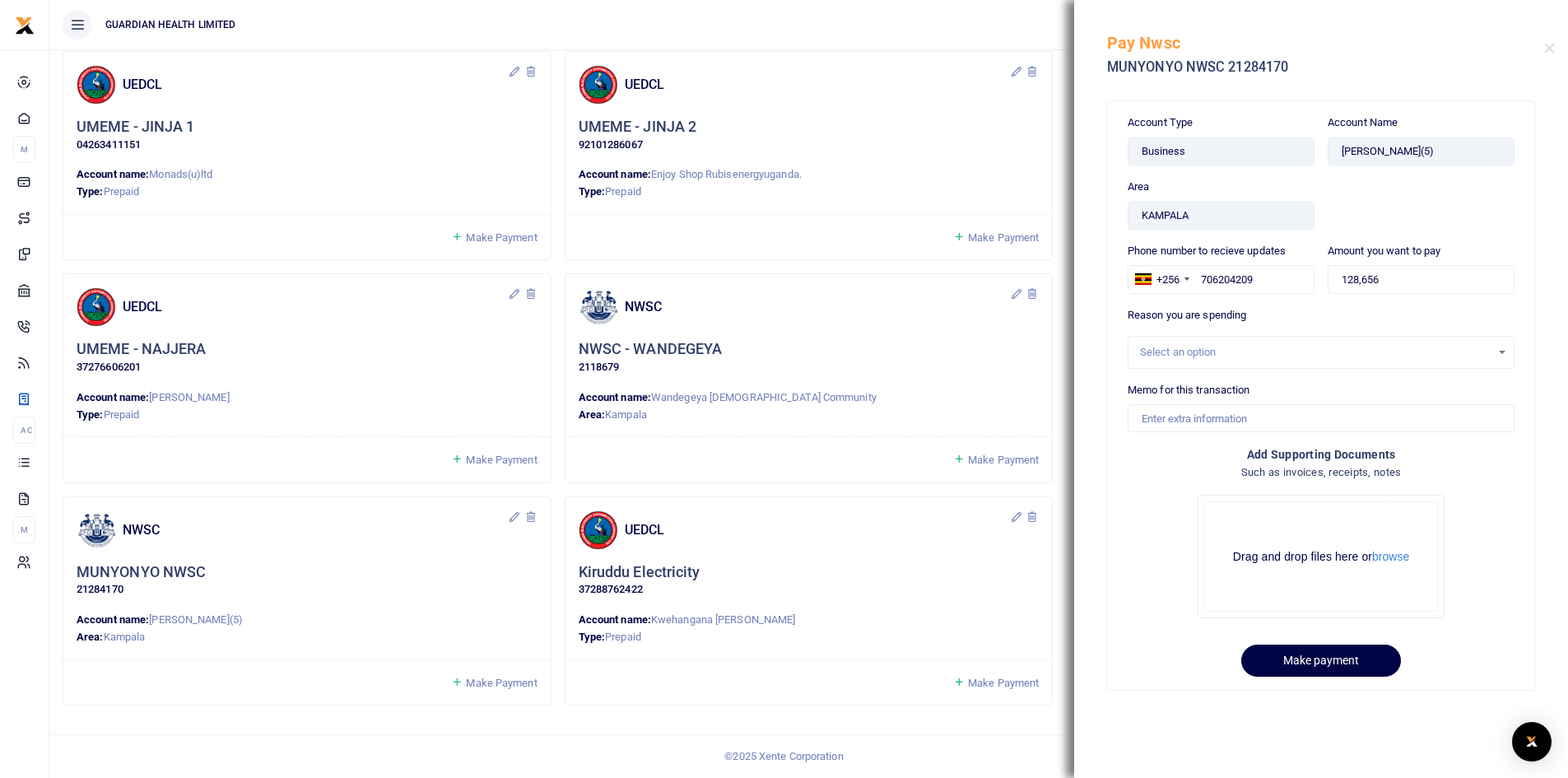
click at [1178, 354] on div "Select an option" at bounding box center [1315, 351] width 351 height 17
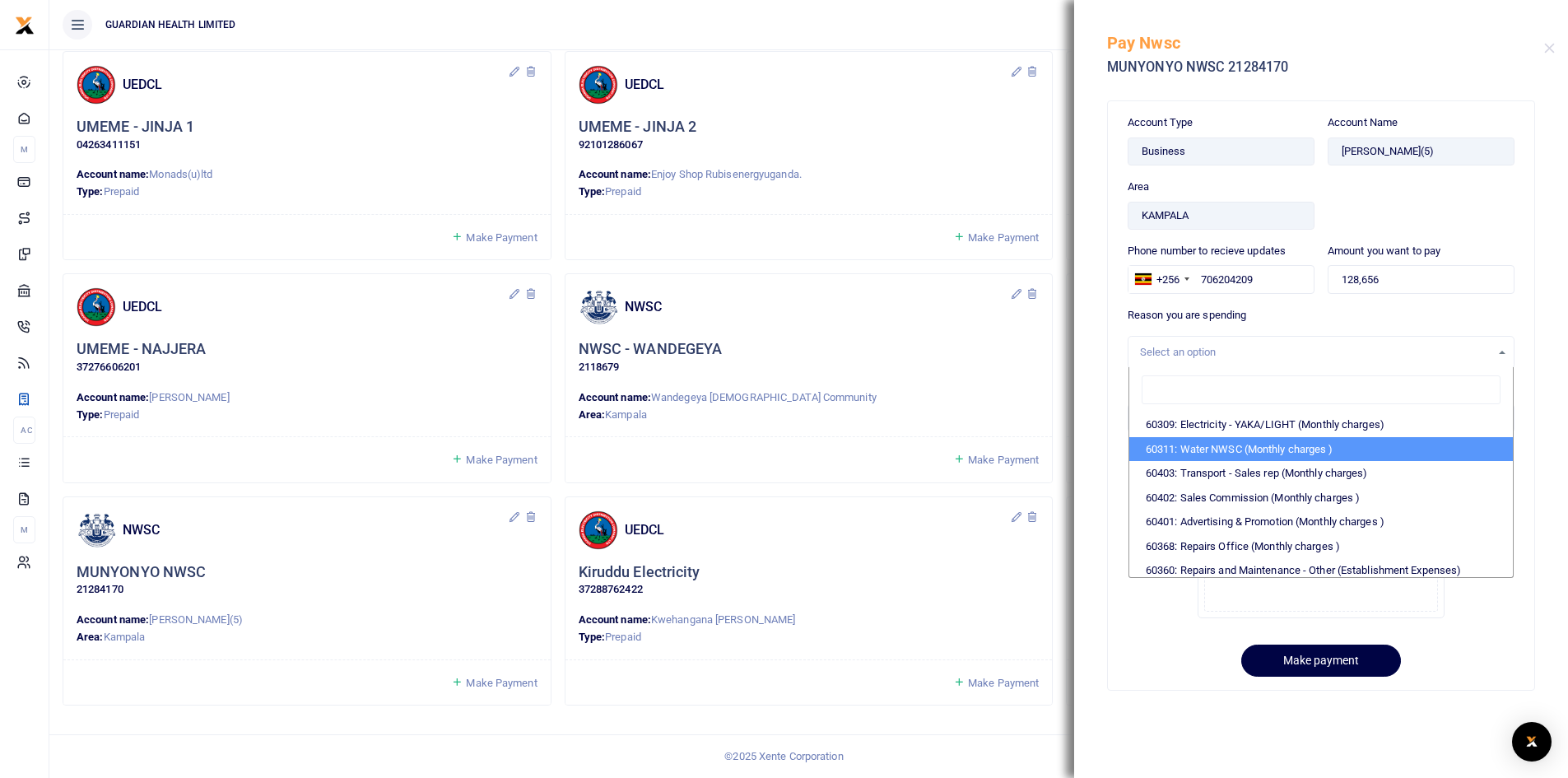
click at [1212, 446] on li "60311: Water NWSC (Monthly charges )" at bounding box center [1321, 449] width 384 height 24
select select "5375"
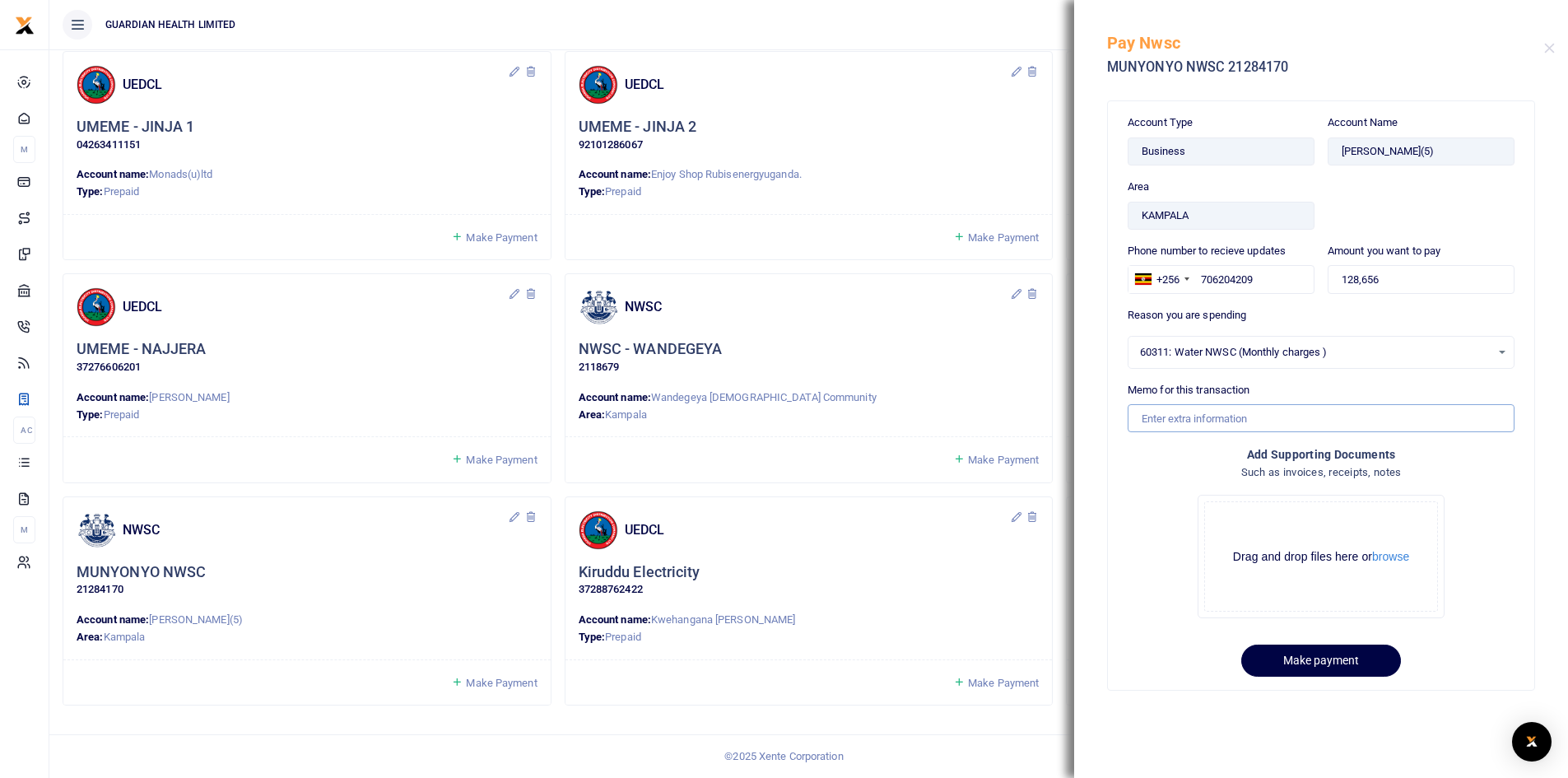
click at [1168, 414] on input "Memo for this transaction" at bounding box center [1321, 418] width 387 height 28
type input "Munyonyo NWSC for August"
click at [1320, 665] on button "Make payment" at bounding box center [1321, 660] width 160 height 32
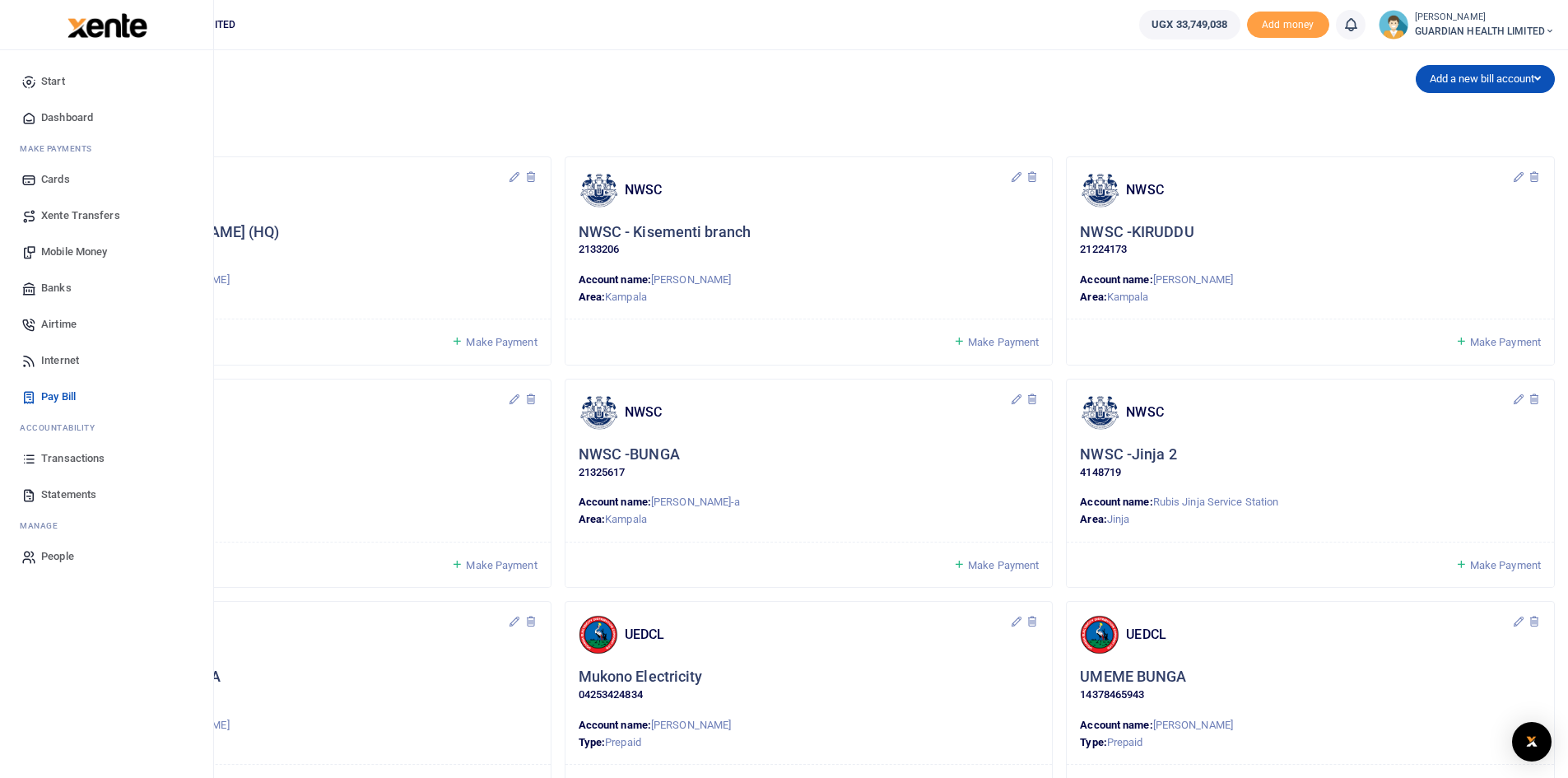
click at [84, 118] on span "Dashboard" at bounding box center [66, 117] width 52 height 17
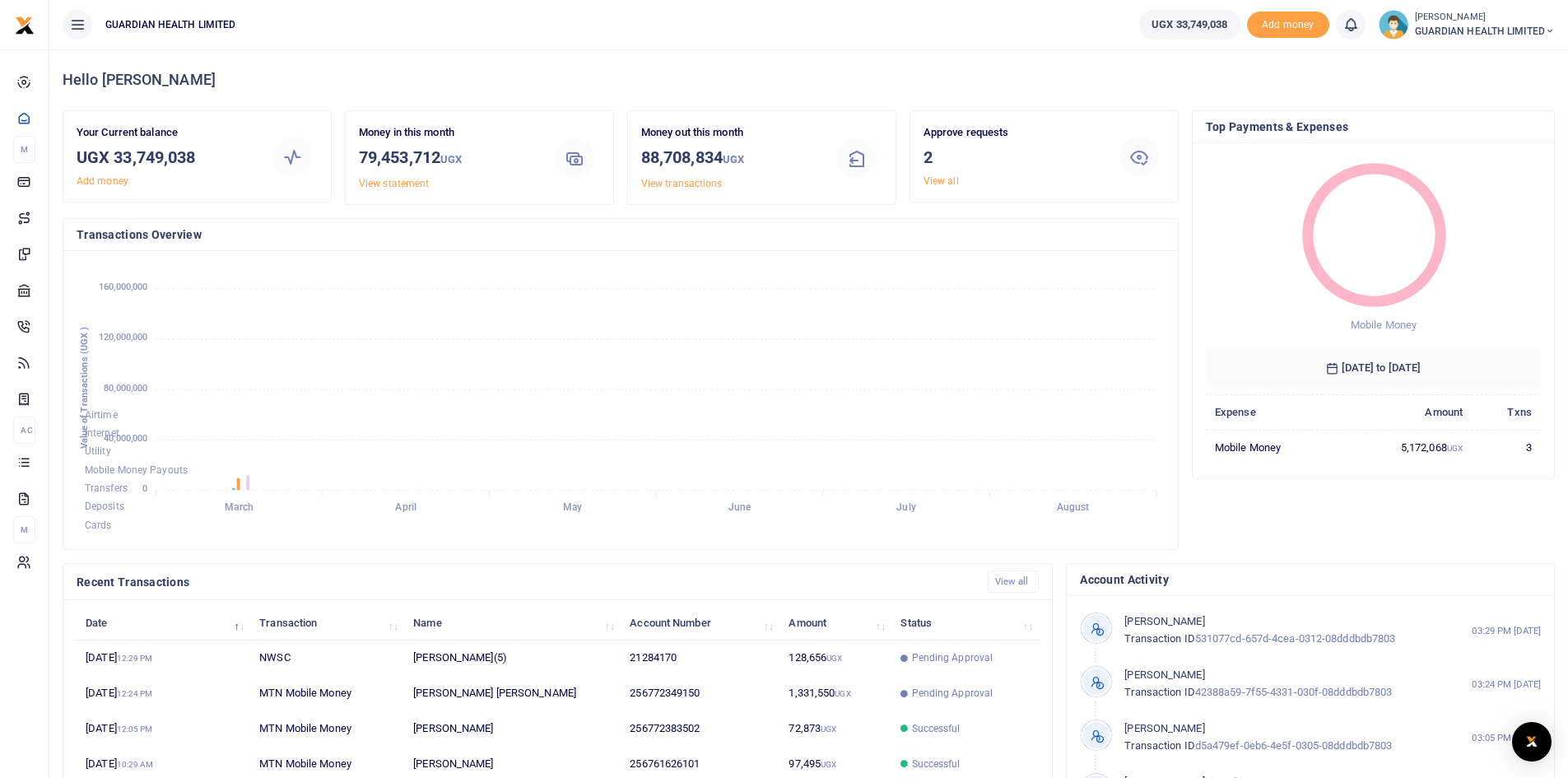
scroll to position [13, 13]
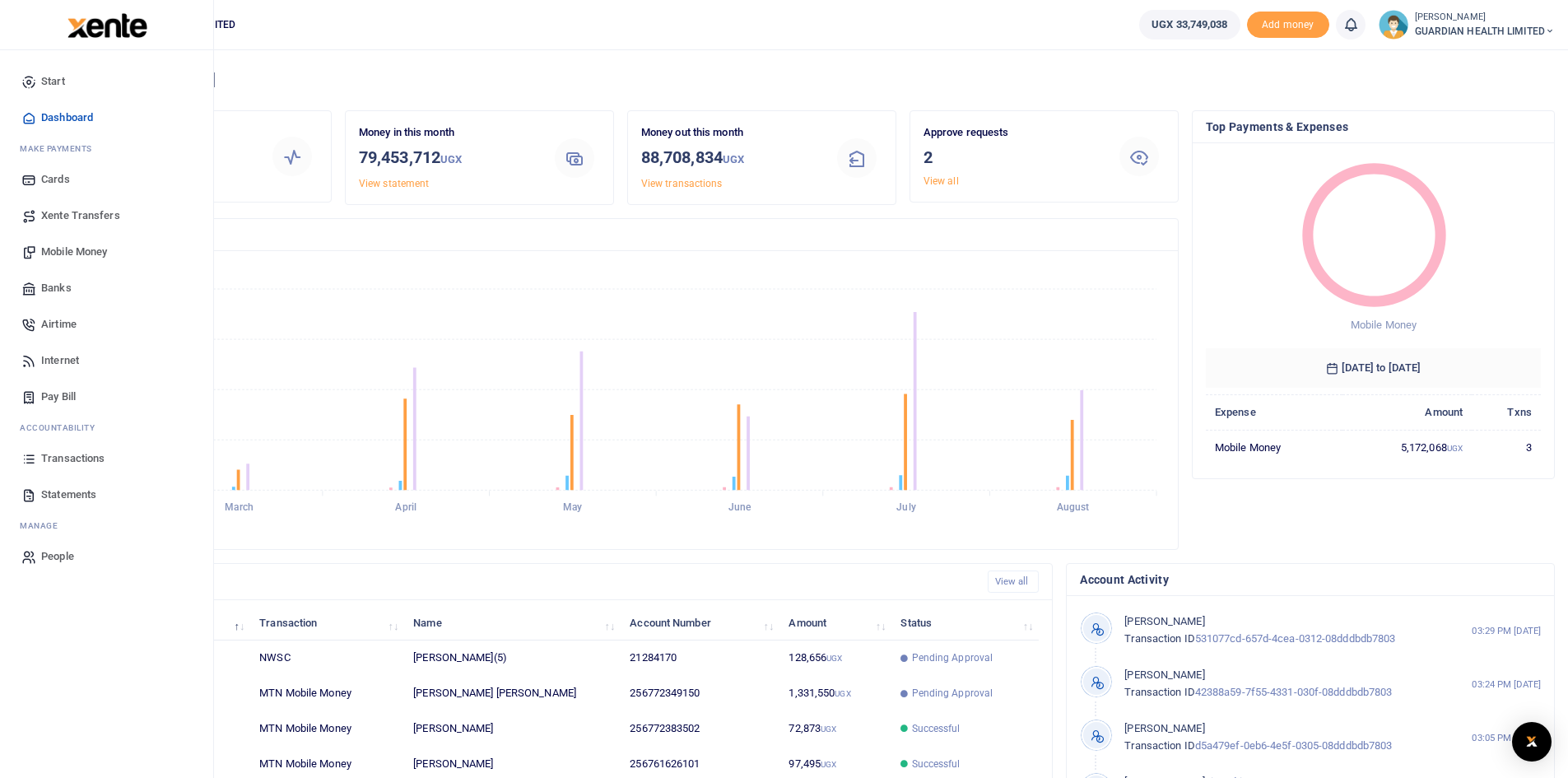
click at [82, 252] on span "Mobile Money" at bounding box center [73, 252] width 66 height 17
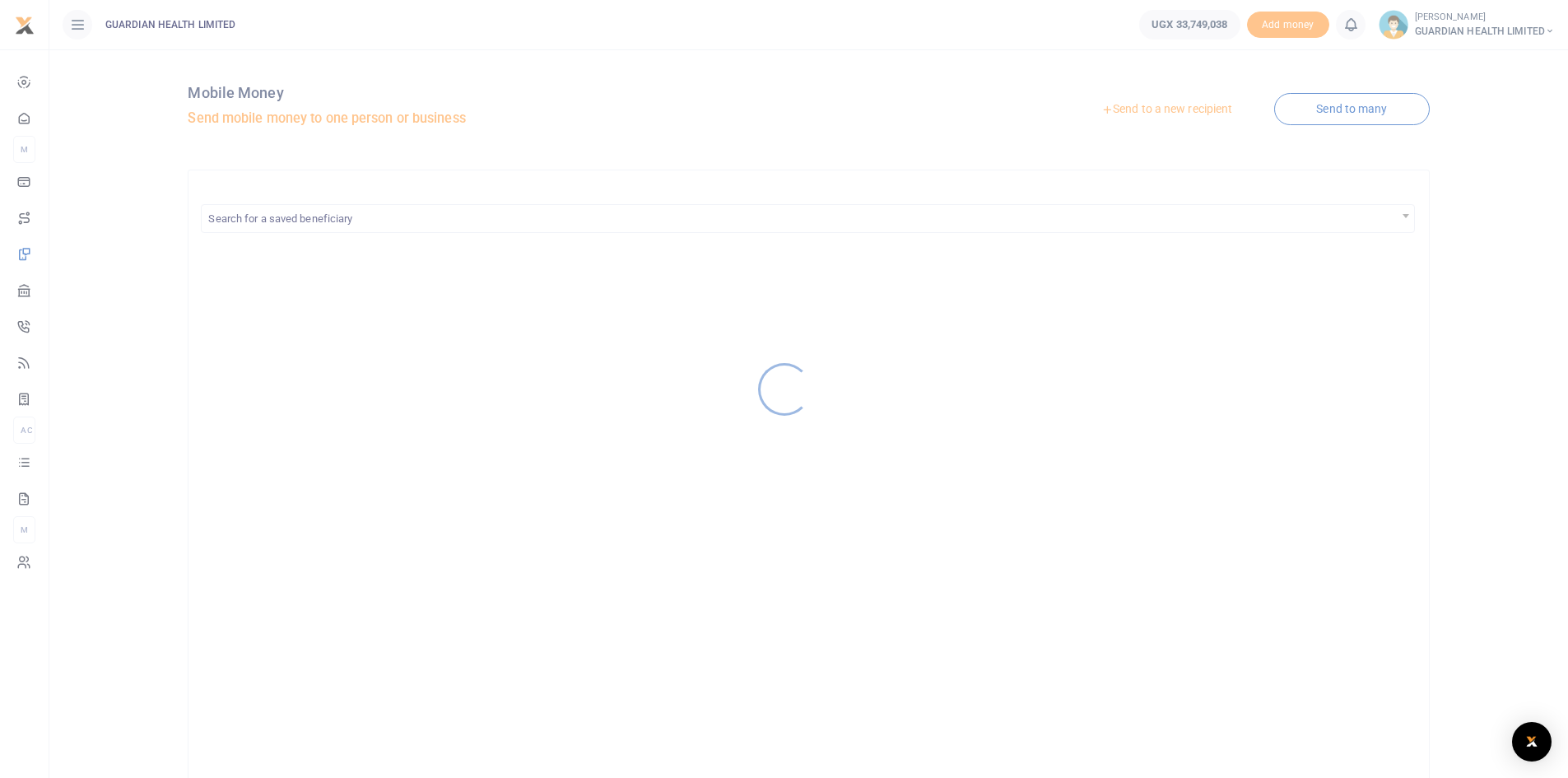
click at [1139, 112] on div at bounding box center [784, 389] width 1568 height 778
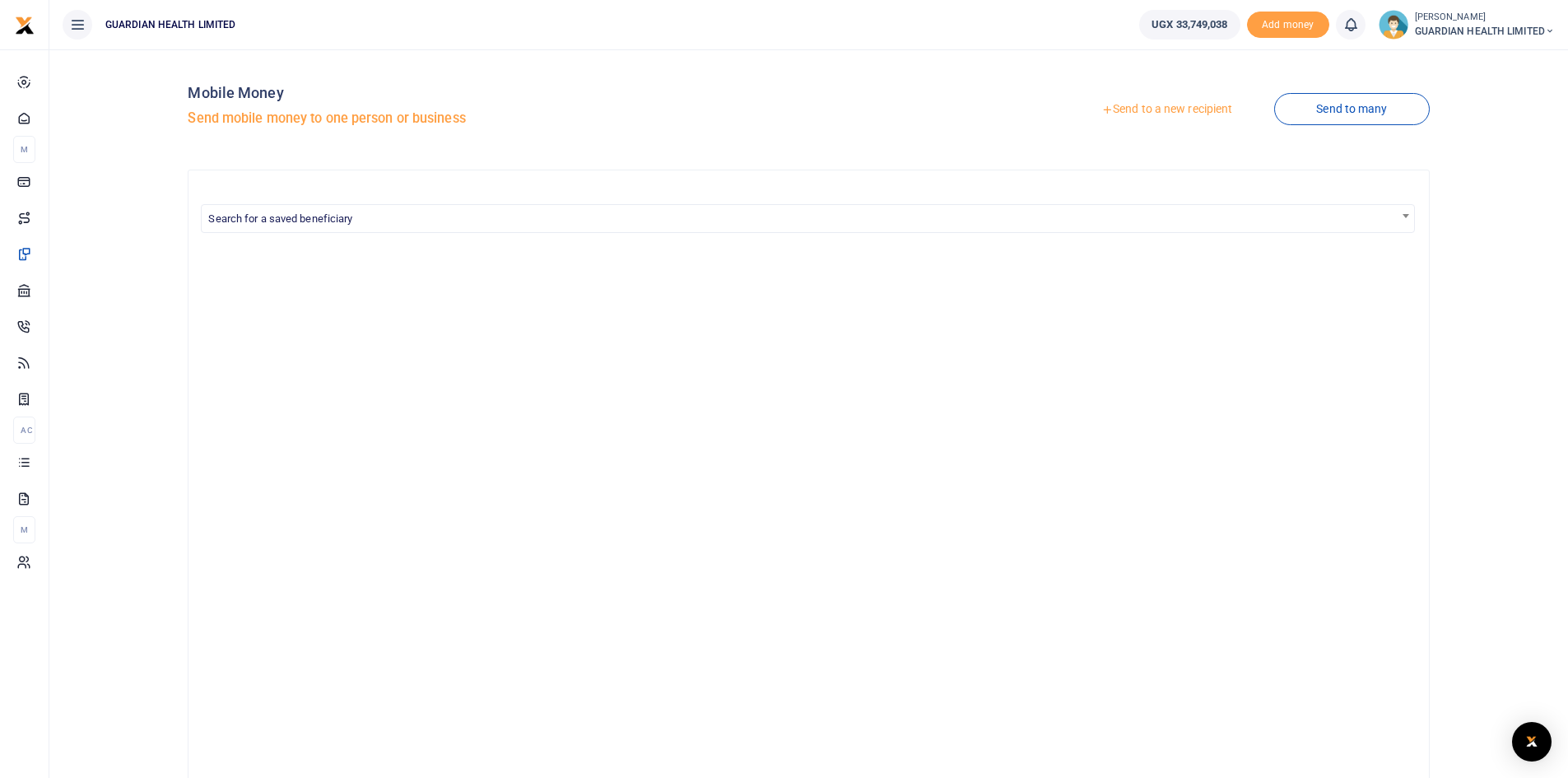
click at [1149, 113] on link "Send to a new recipient" at bounding box center [1167, 109] width 215 height 30
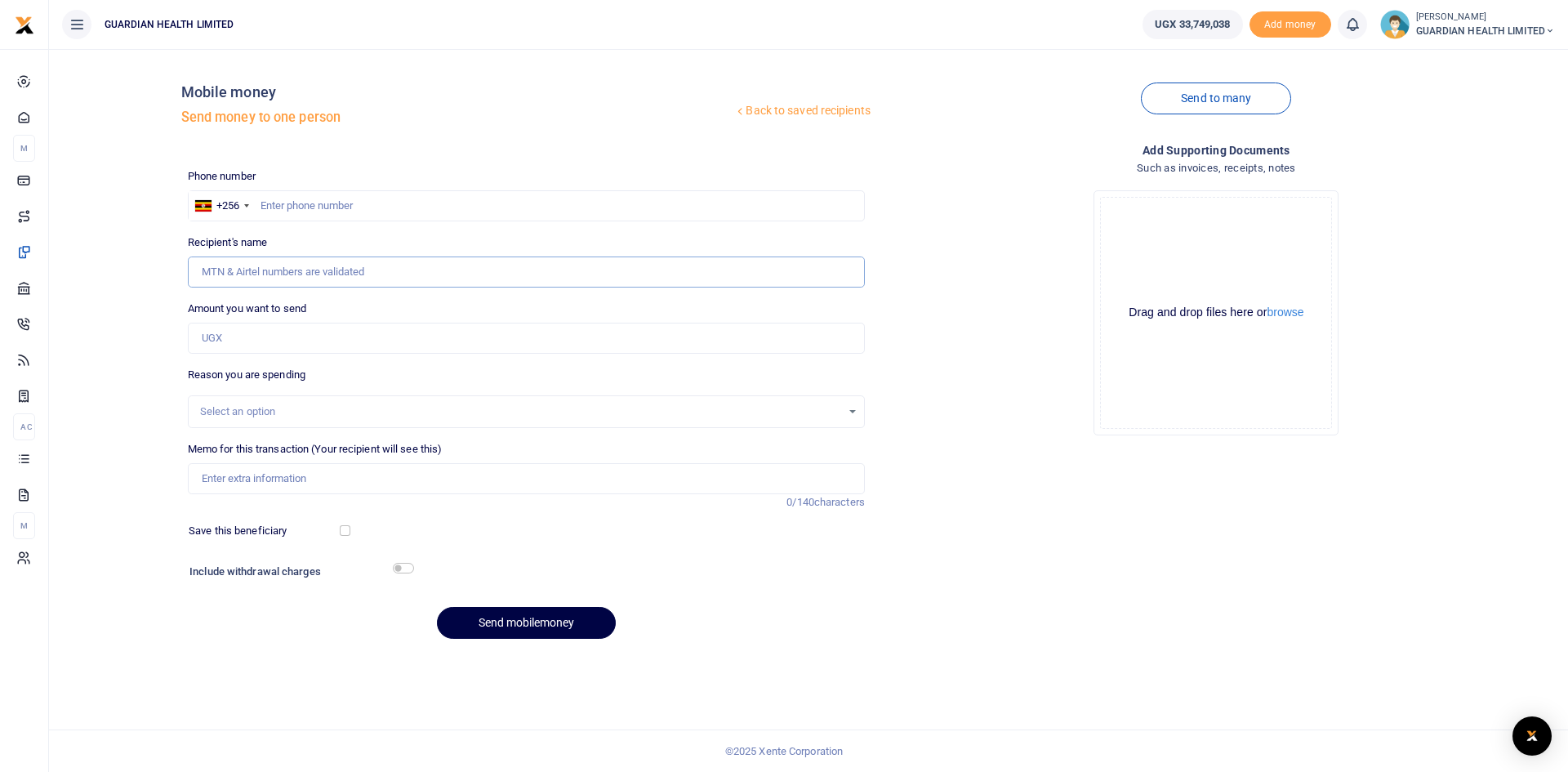
drag, startPoint x: 343, startPoint y: 206, endPoint x: 303, endPoint y: 257, distance: 64.8
click at [292, 281] on input "Recipient's name" at bounding box center [527, 272] width 677 height 31
click at [320, 206] on input "text" at bounding box center [527, 206] width 677 height 31
paste input "0772383502"
click at [289, 203] on input "0772383502" at bounding box center [527, 206] width 677 height 31
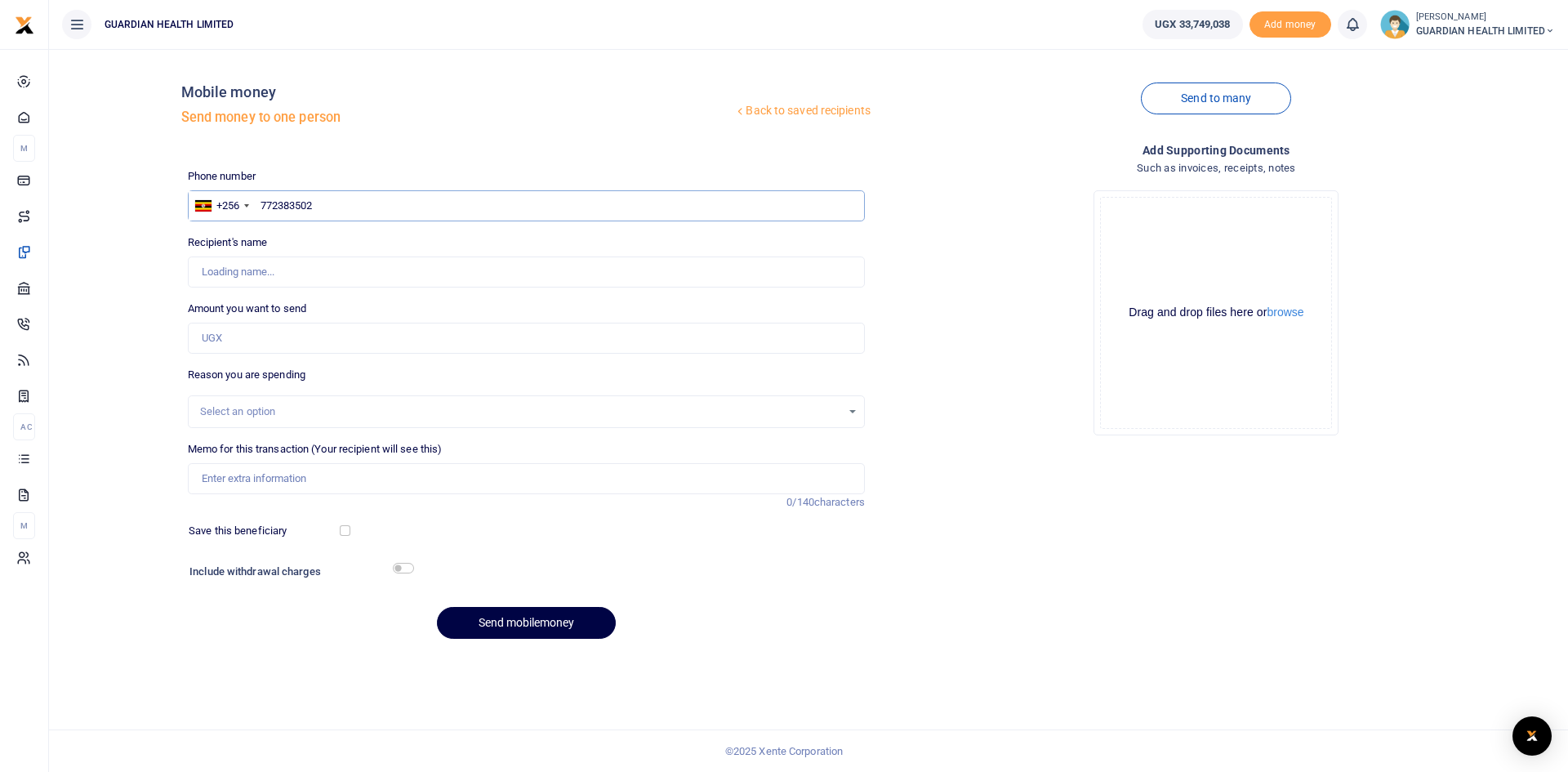
type input "772383502"
click at [238, 337] on input "Amount you want to send" at bounding box center [527, 338] width 677 height 31
type input "David Rwabwogo"
type input "25,000"
click at [279, 479] on input "Memo for this transaction (Your recipient will see this)" at bounding box center [527, 479] width 677 height 31
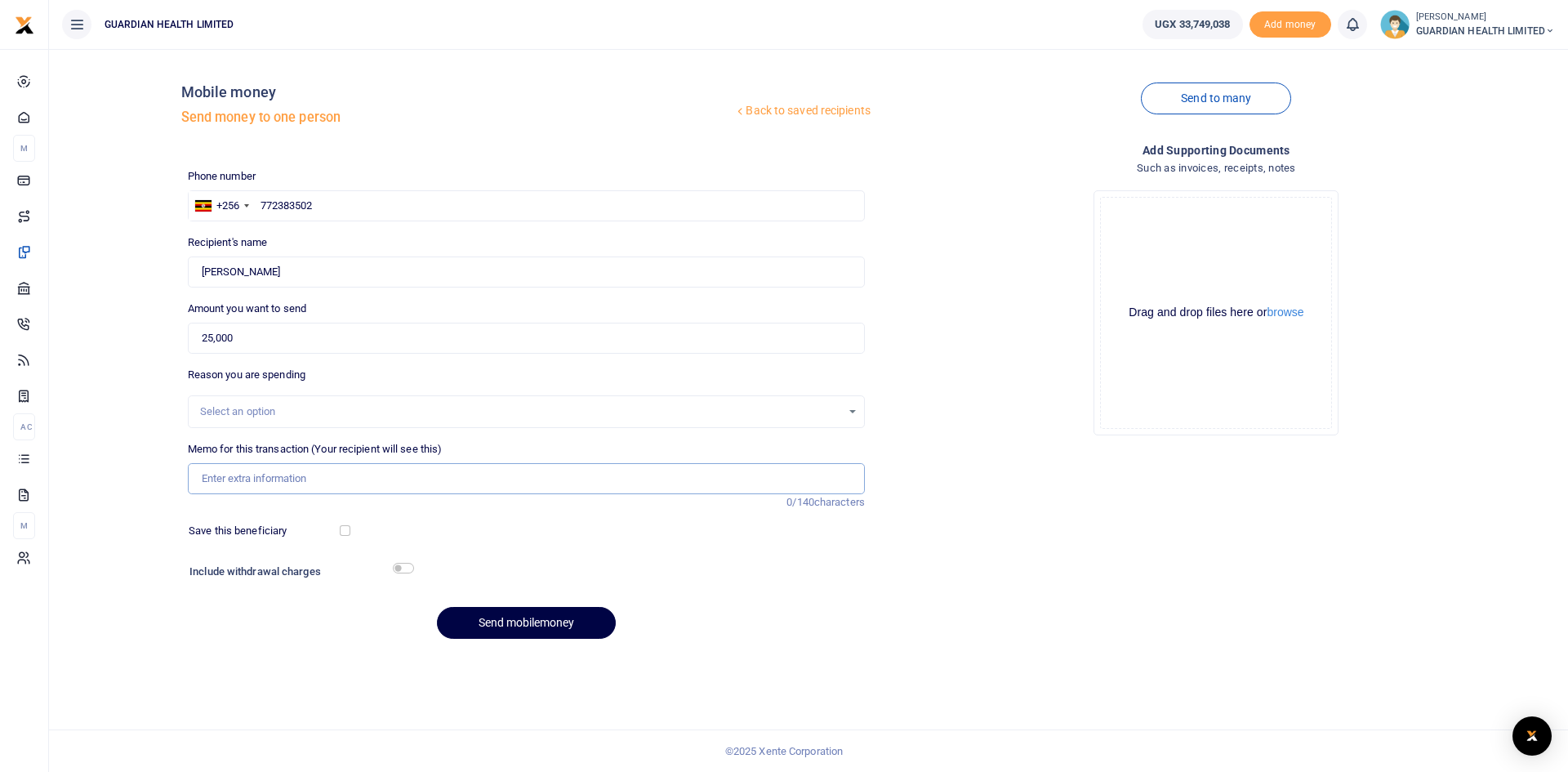
paste input "nterviewers Breakfast"
click at [199, 480] on input "nterviewers Breakfast" at bounding box center [527, 479] width 677 height 31
type input "Interviewers Breakfast"
click at [262, 410] on div "Select an option" at bounding box center [521, 411] width 641 height 16
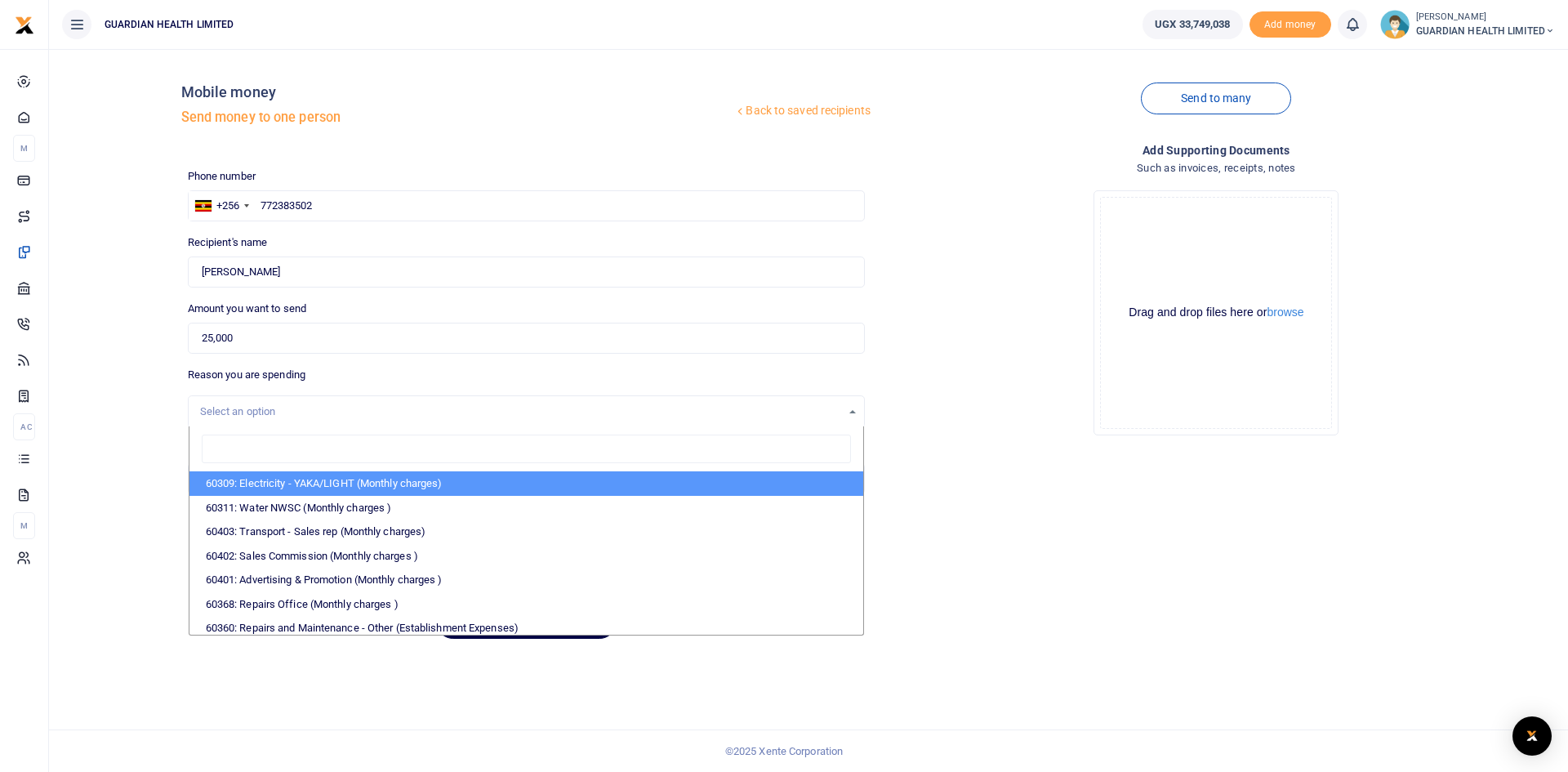
type input "T"
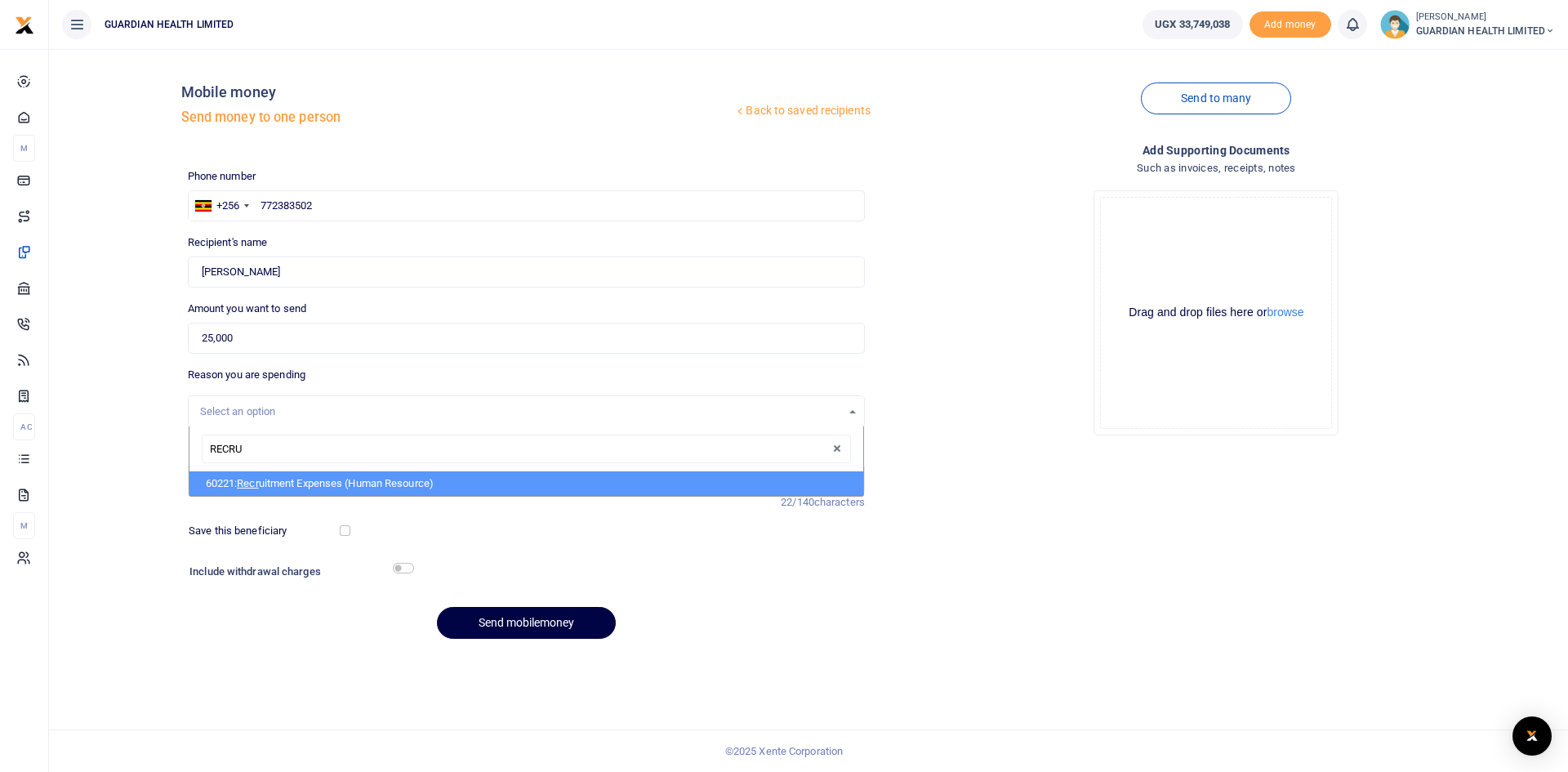
type input "RECRUI"
click at [267, 479] on span "Recrui" at bounding box center [252, 483] width 30 height 12
select select "5394"
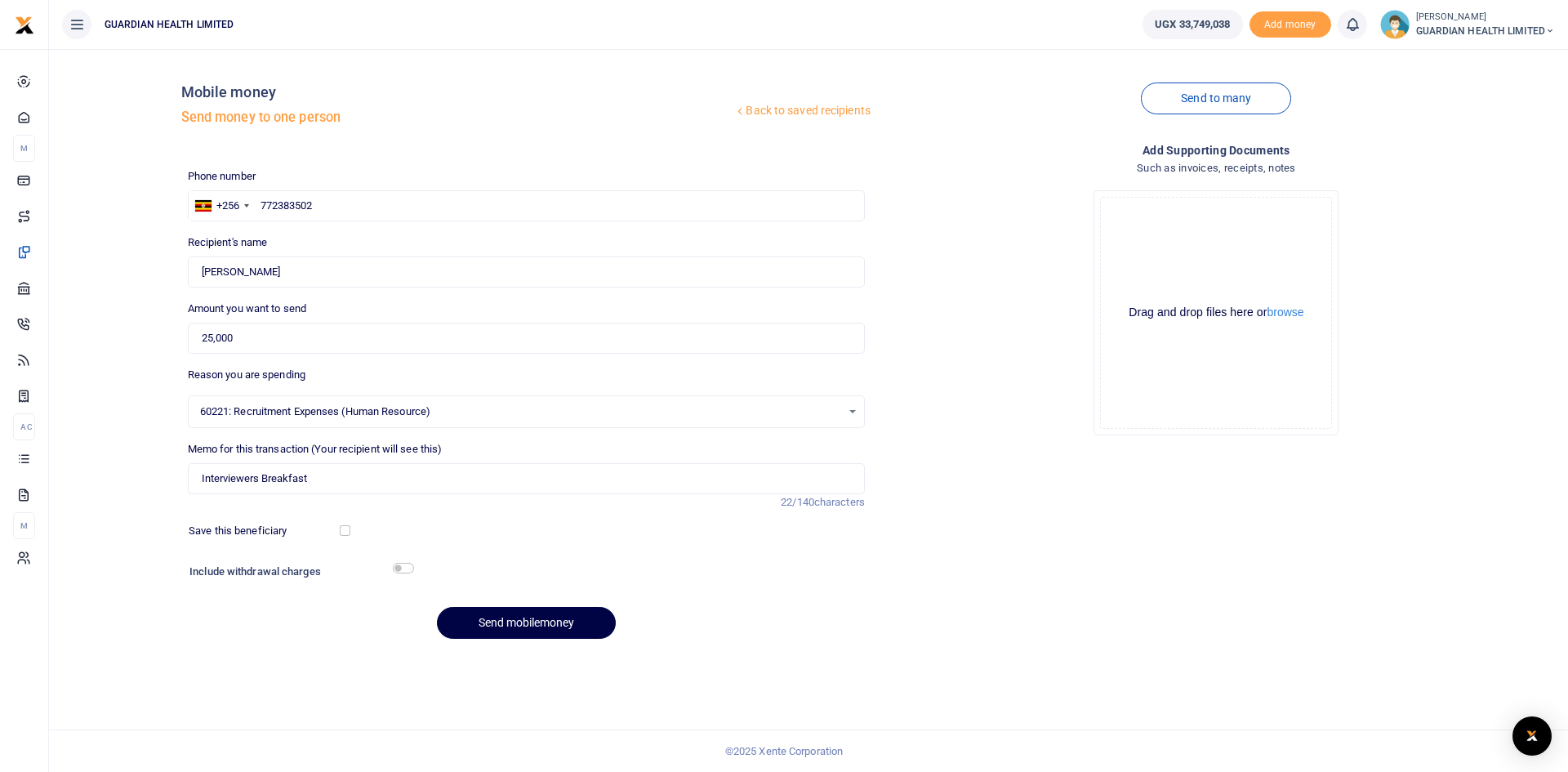
click at [341, 536] on div "Save this beneficiary" at bounding box center [266, 530] width 167 height 16
click at [346, 532] on input "checkbox" at bounding box center [345, 530] width 10 height 10
checkbox input "true"
click at [399, 567] on input "checkbox" at bounding box center [403, 568] width 21 height 10
checkbox input "true"
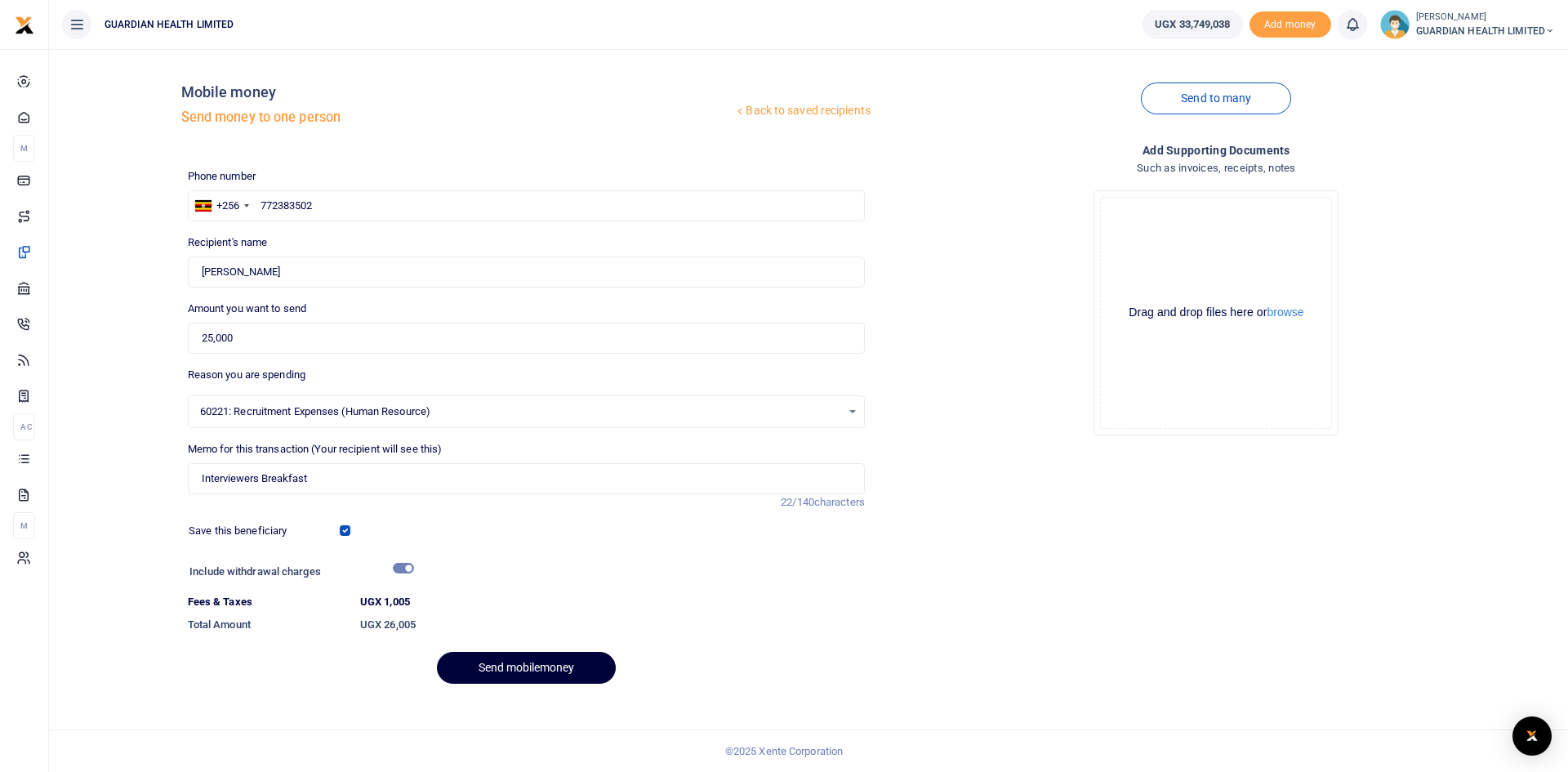
click at [543, 671] on button "Send mobilemoney" at bounding box center [527, 667] width 179 height 32
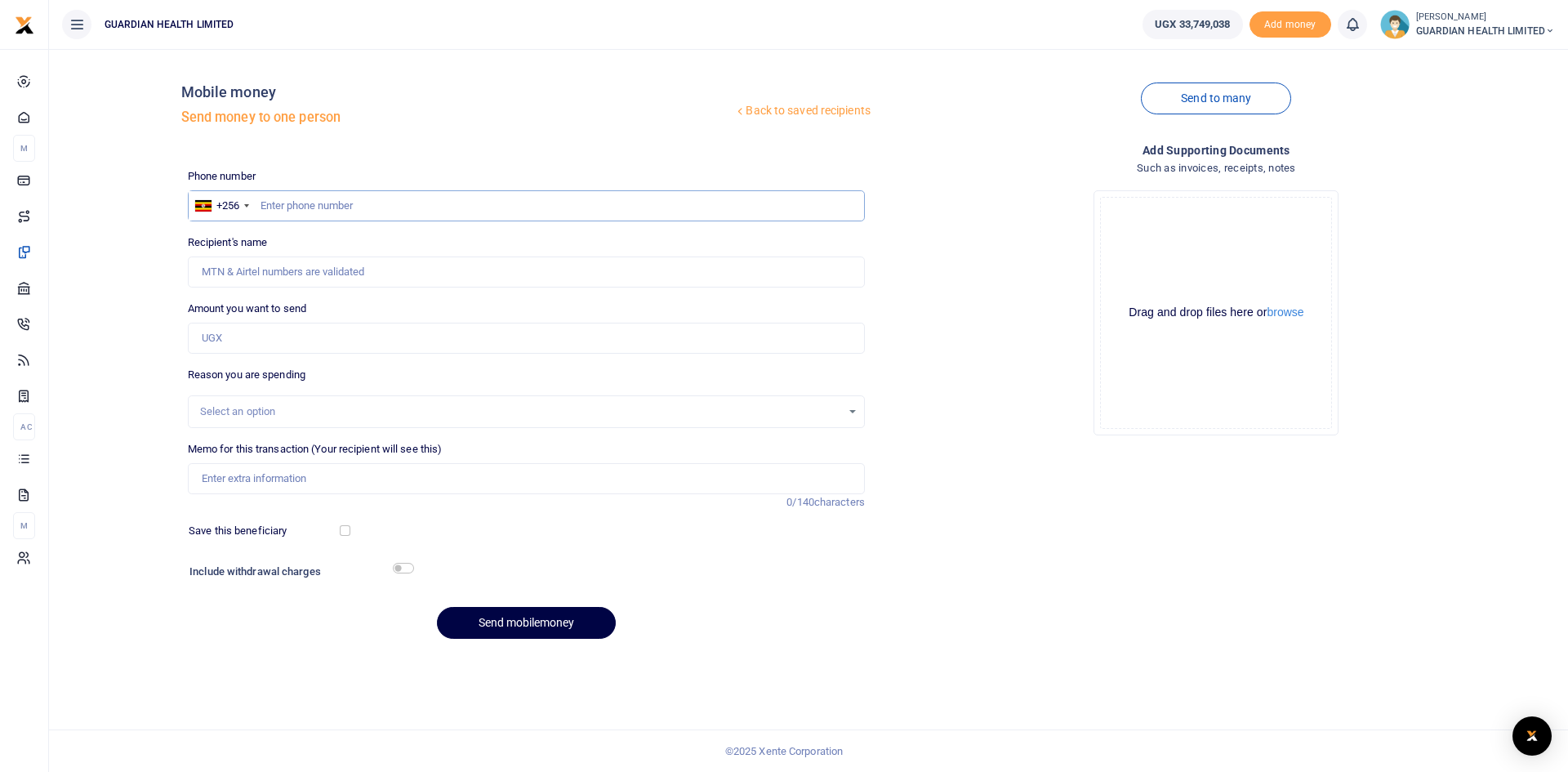
paste input "0776317056"
click at [293, 208] on input "0776317056" at bounding box center [527, 206] width 677 height 31
click at [288, 203] on input "0776317056" at bounding box center [527, 206] width 677 height 31
type input "776317056"
type input "[PERSON_NAME]"
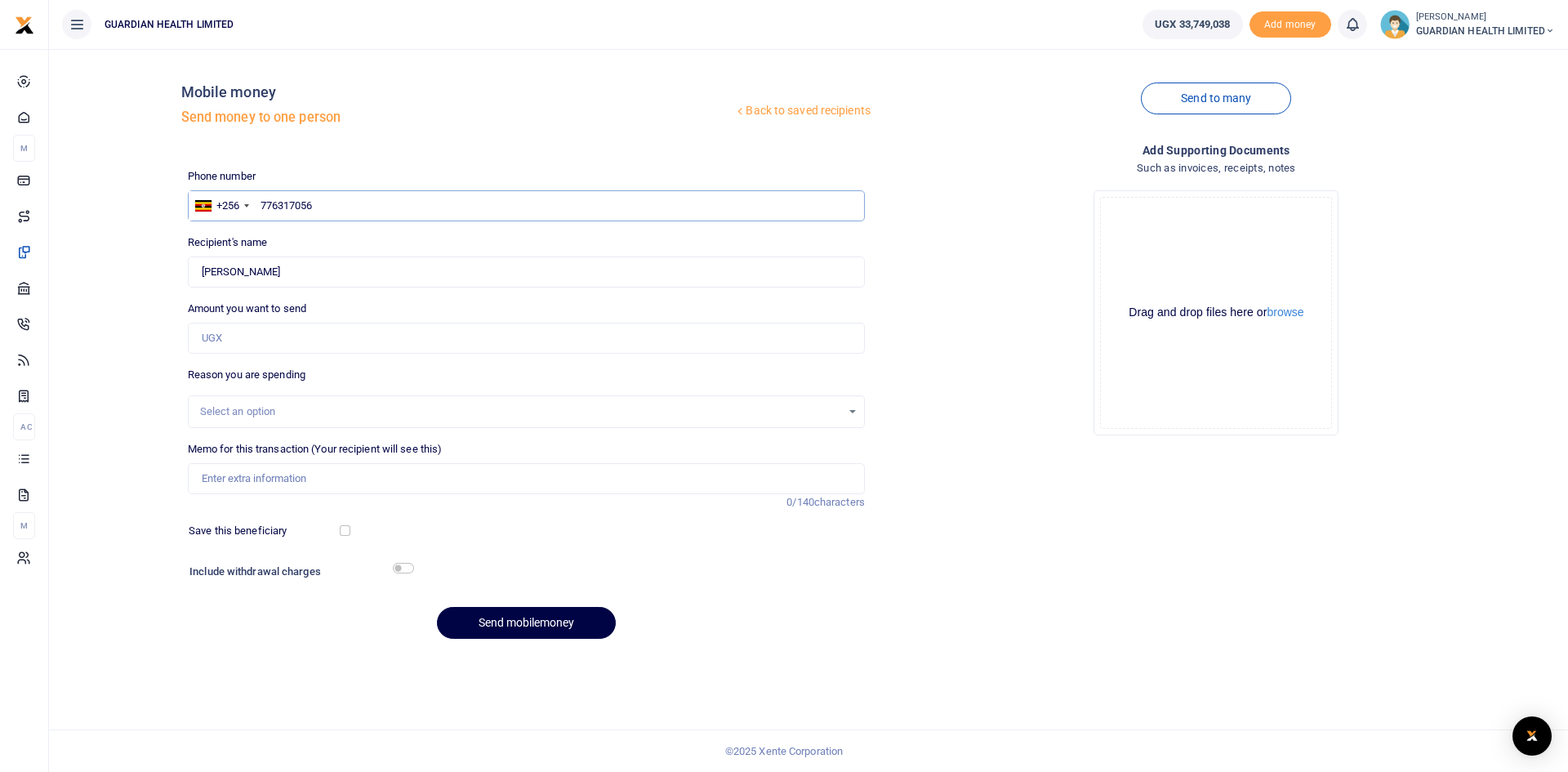
type input "776317056"
drag, startPoint x: 264, startPoint y: 346, endPoint x: 276, endPoint y: 167, distance: 179.4
click at [264, 346] on input "Amount you want to send" at bounding box center [527, 338] width 677 height 31
type input "84,000"
click at [285, 267] on input "Found" at bounding box center [527, 272] width 677 height 31
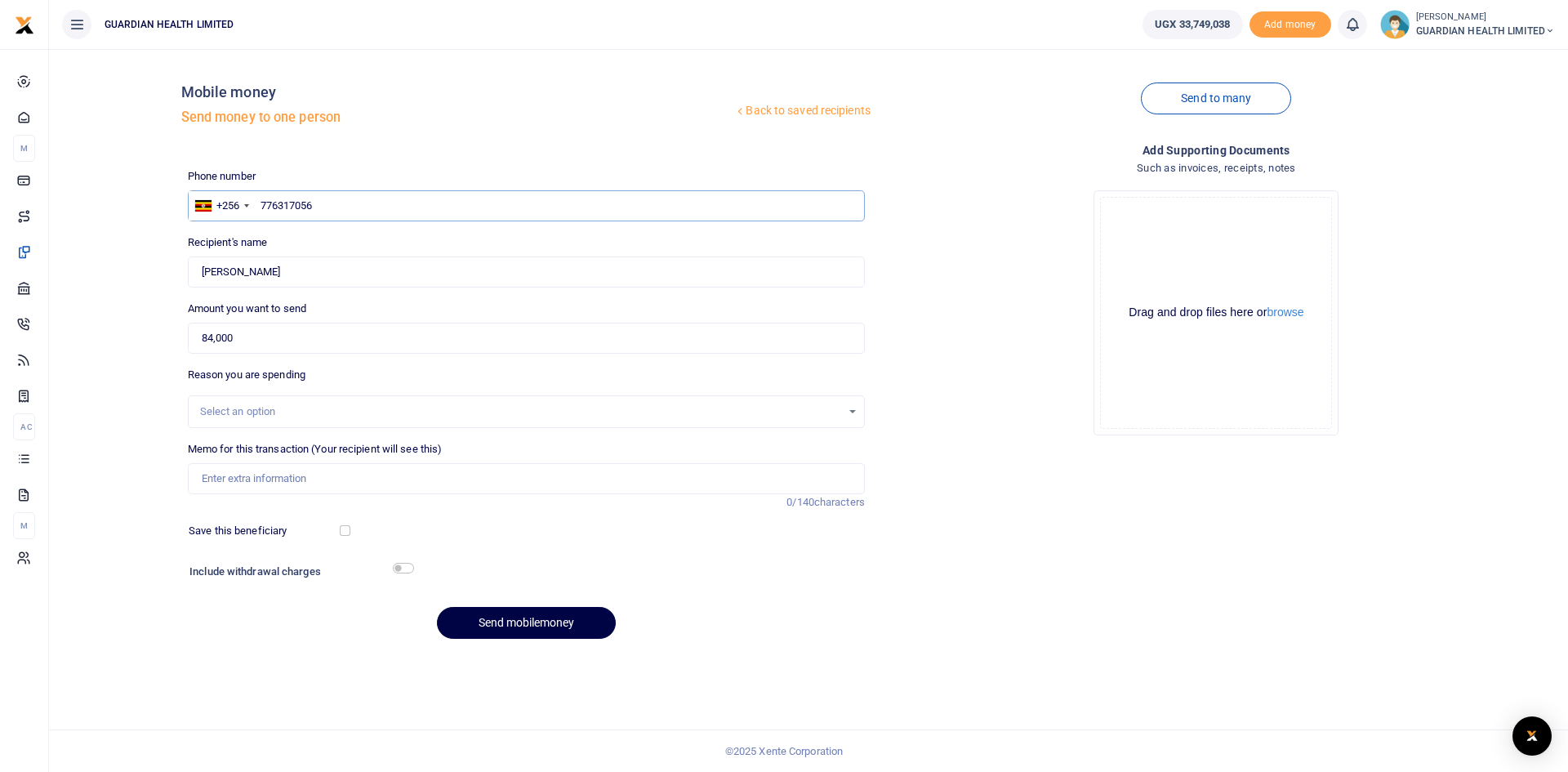
click at [326, 204] on input "776317056" at bounding box center [527, 206] width 677 height 31
drag, startPoint x: 352, startPoint y: 206, endPoint x: 247, endPoint y: 203, distance: 105.0
click at [247, 203] on div "+256 Uganda +256 776317056" at bounding box center [527, 206] width 677 height 31
paste input "0"
click at [290, 203] on input "0776317056" at bounding box center [527, 206] width 677 height 31
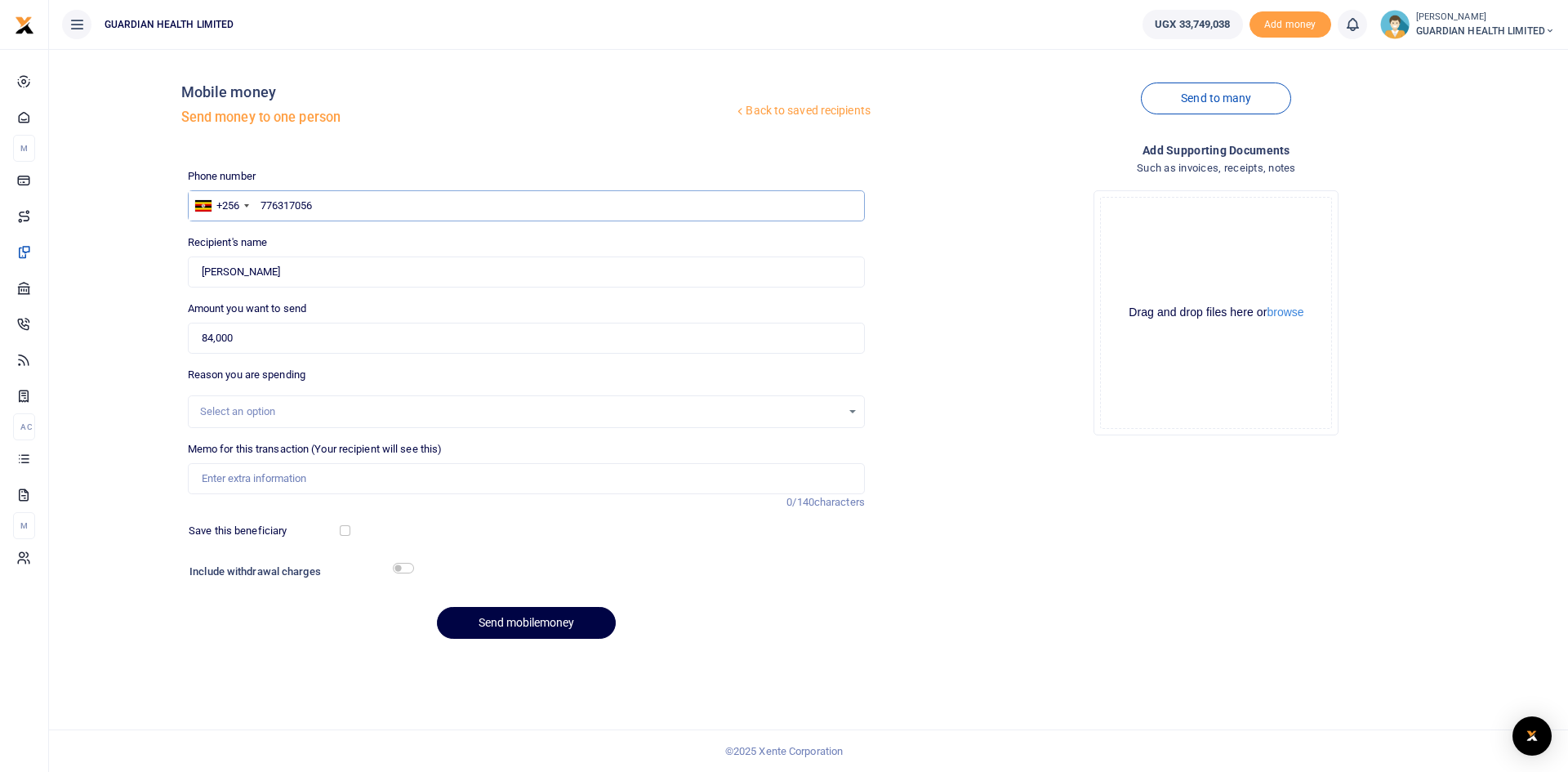
type input "776317056"
click at [316, 341] on input "84,000" at bounding box center [527, 338] width 677 height 31
click at [283, 409] on div "Select an option" at bounding box center [521, 411] width 641 height 16
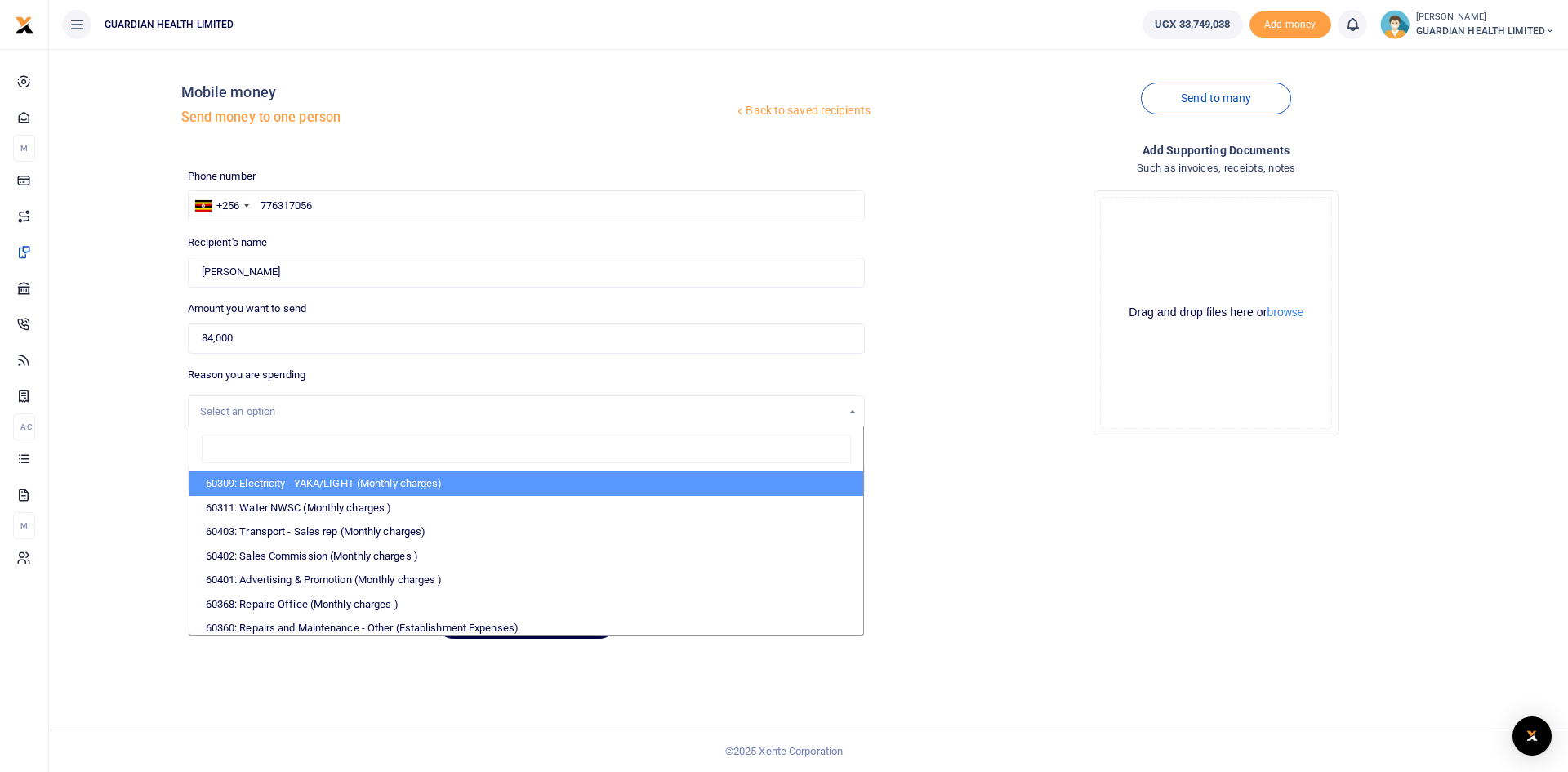
click at [299, 415] on div "Select an option" at bounding box center [521, 411] width 641 height 16
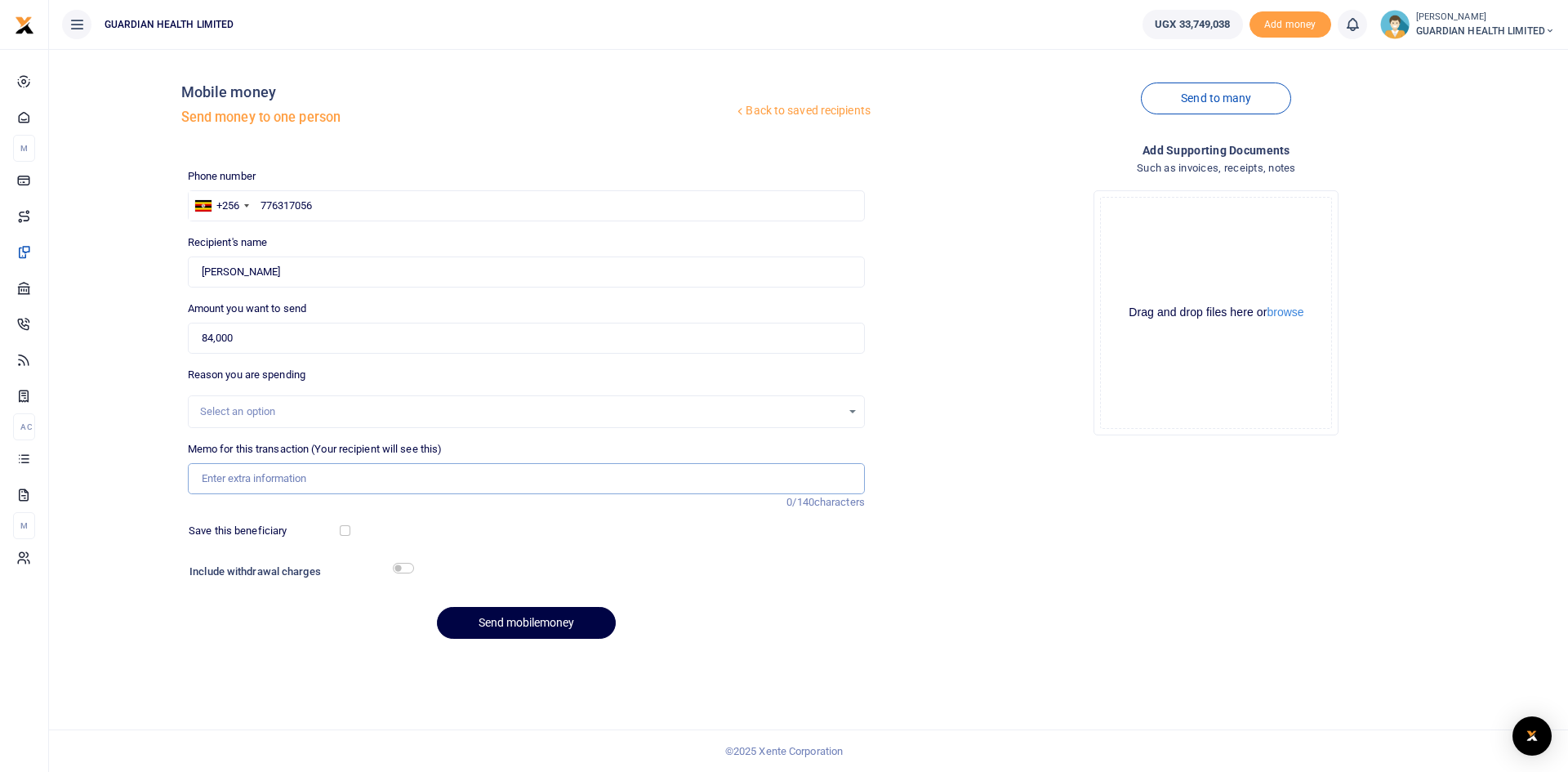
click at [325, 480] on input "Memo for this transaction (Your recipient will see this)" at bounding box center [527, 479] width 677 height 31
paste input "Buying 13 IDS for new staff"
type input "Buying 13 IDS for new staff"
click at [250, 416] on div "Select an option" at bounding box center [521, 411] width 641 height 16
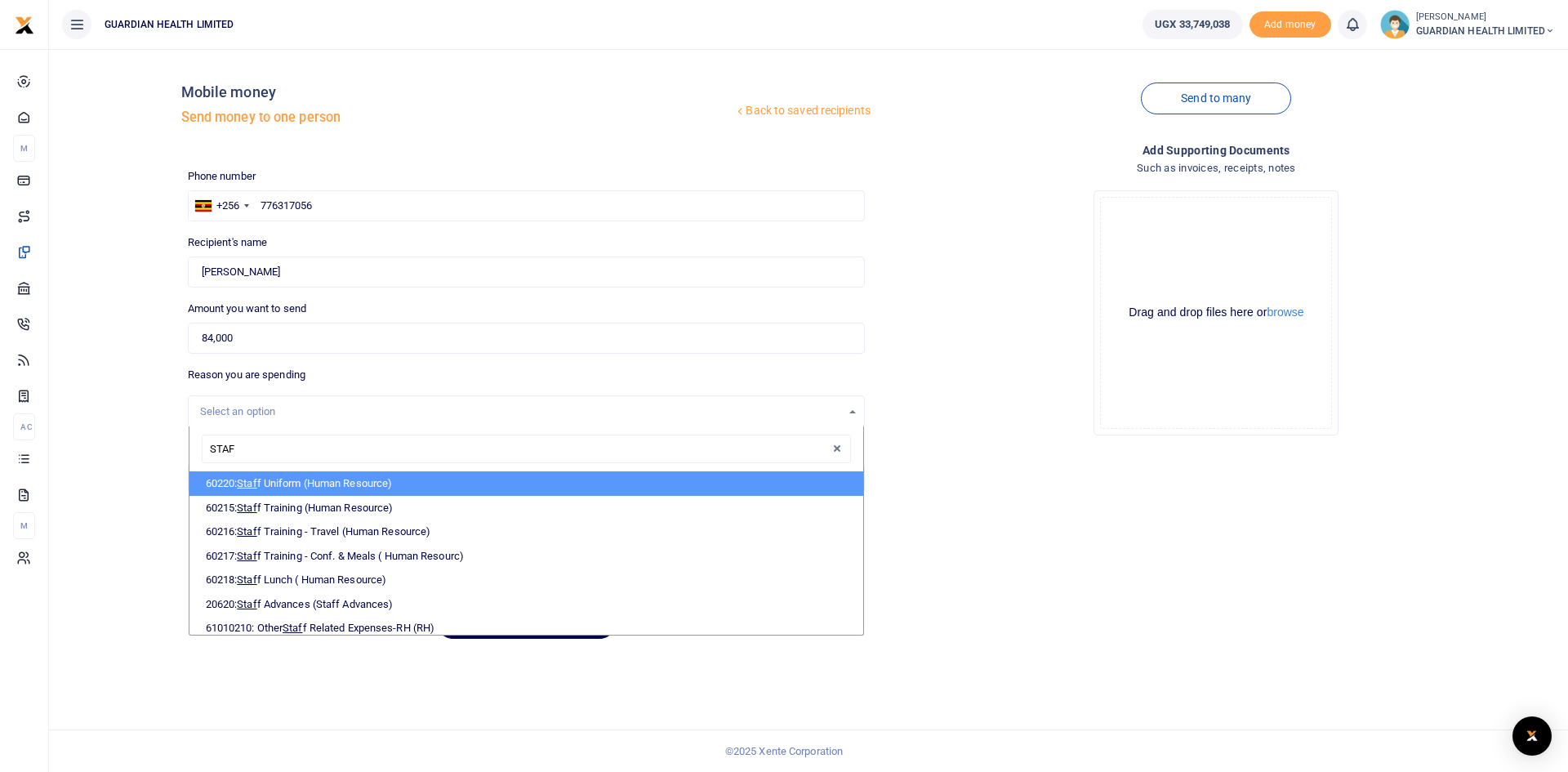
type input "STAFF"
click at [307, 484] on li "60220: Staff Uniform (Human Resource)" at bounding box center [526, 483] width 674 height 24
select select "5395"
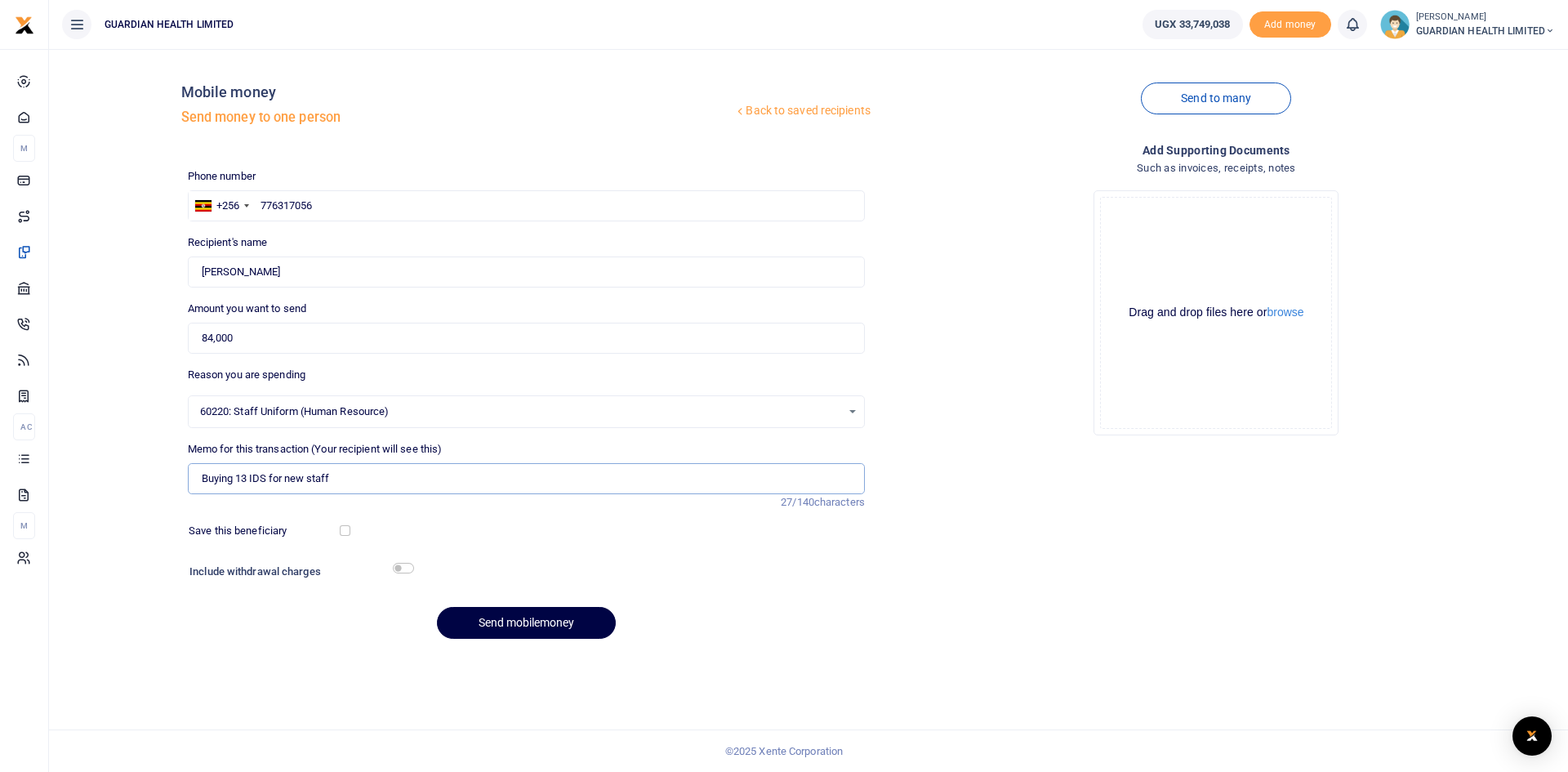
click at [355, 480] on input "Buying 13 IDS for new staff" at bounding box center [527, 479] width 677 height 31
click at [343, 530] on input "checkbox" at bounding box center [345, 530] width 10 height 10
checkbox input "true"
click at [403, 569] on input "checkbox" at bounding box center [403, 568] width 21 height 10
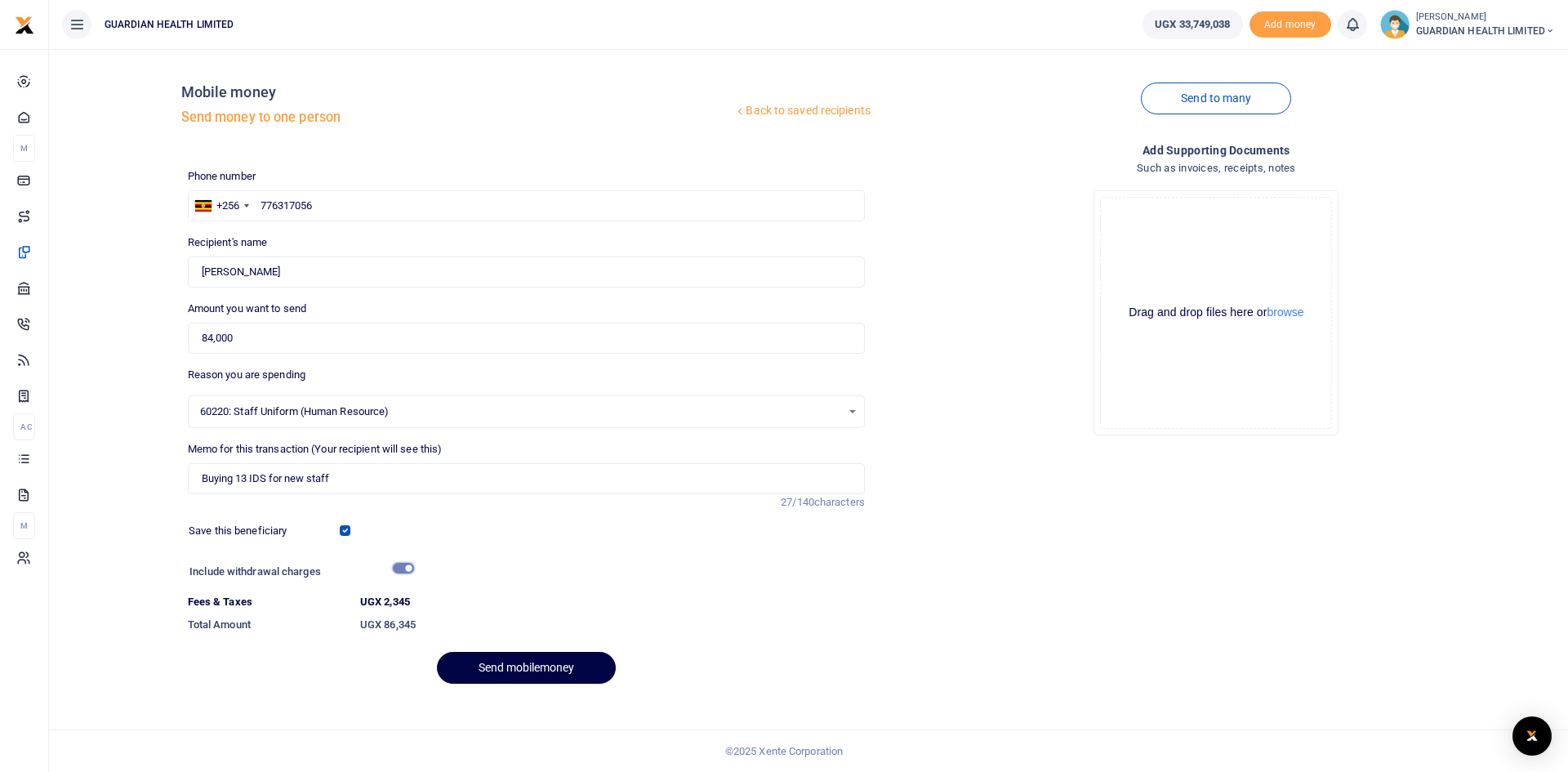
click at [406, 566] on input "checkbox" at bounding box center [403, 568] width 21 height 10
checkbox input "false"
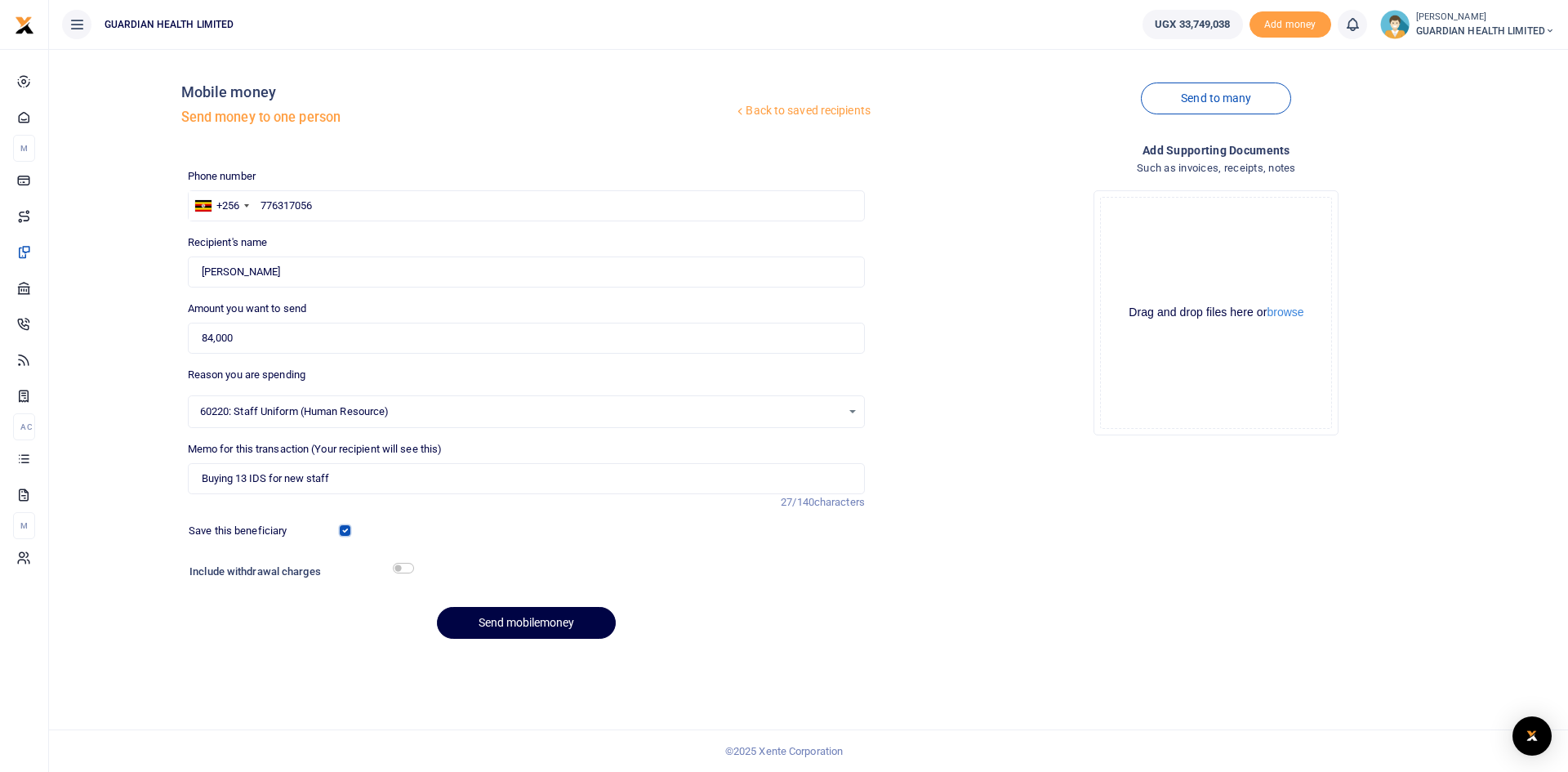
click at [348, 529] on input "checkbox" at bounding box center [345, 530] width 10 height 10
checkbox input "false"
click at [510, 619] on button "Send mobilemoney" at bounding box center [527, 622] width 179 height 32
paste input "0708050440"
click at [288, 205] on input "0708050440" at bounding box center [527, 206] width 677 height 31
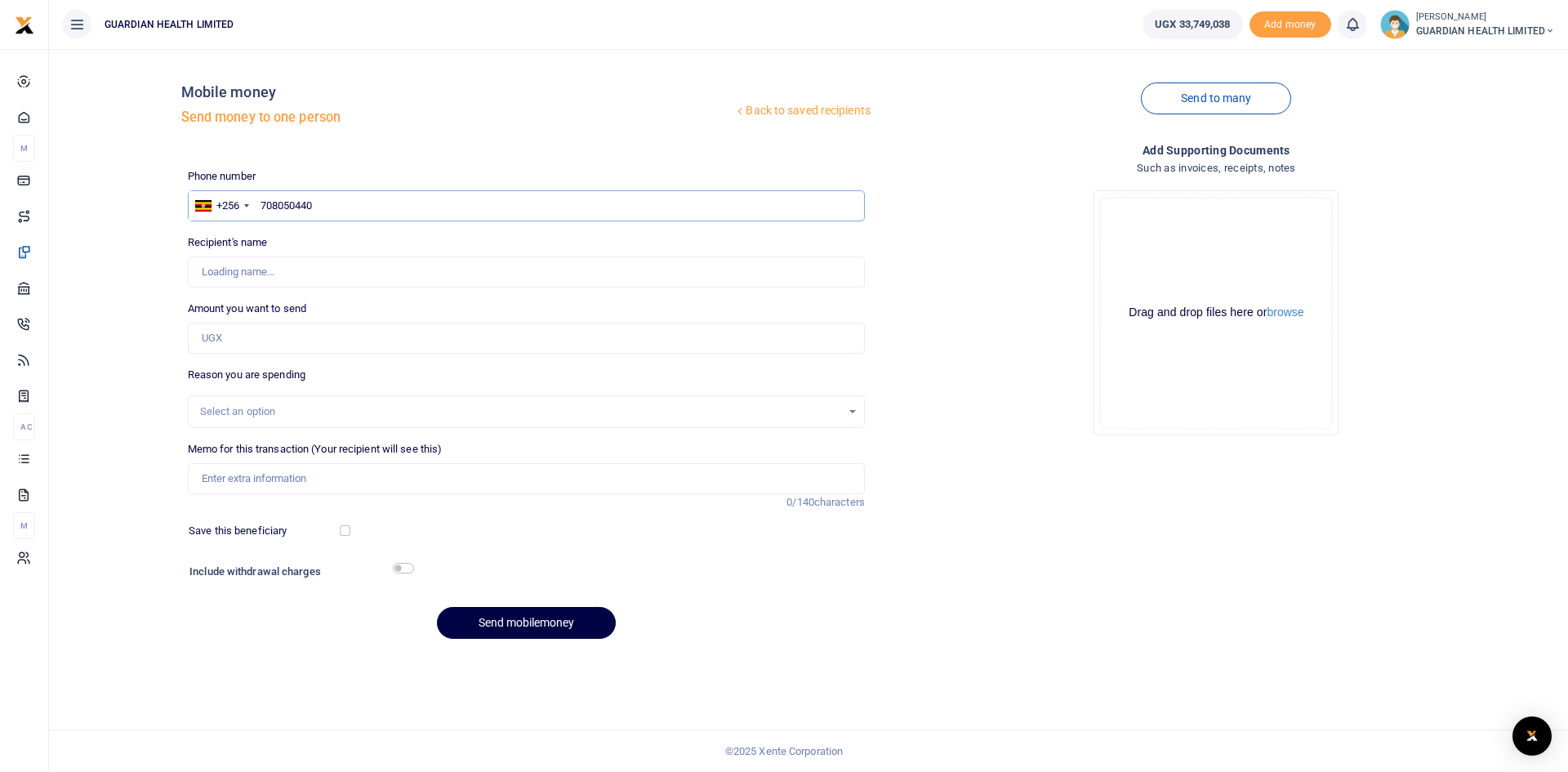
type input "708050440"
click at [252, 346] on input "Amount you want to send" at bounding box center [527, 338] width 677 height 31
type input "Annet Nakalanzi"
type input "685,000"
click at [239, 477] on input "Memo for this transaction (Your recipient will see this)" at bounding box center [527, 479] width 677 height 31
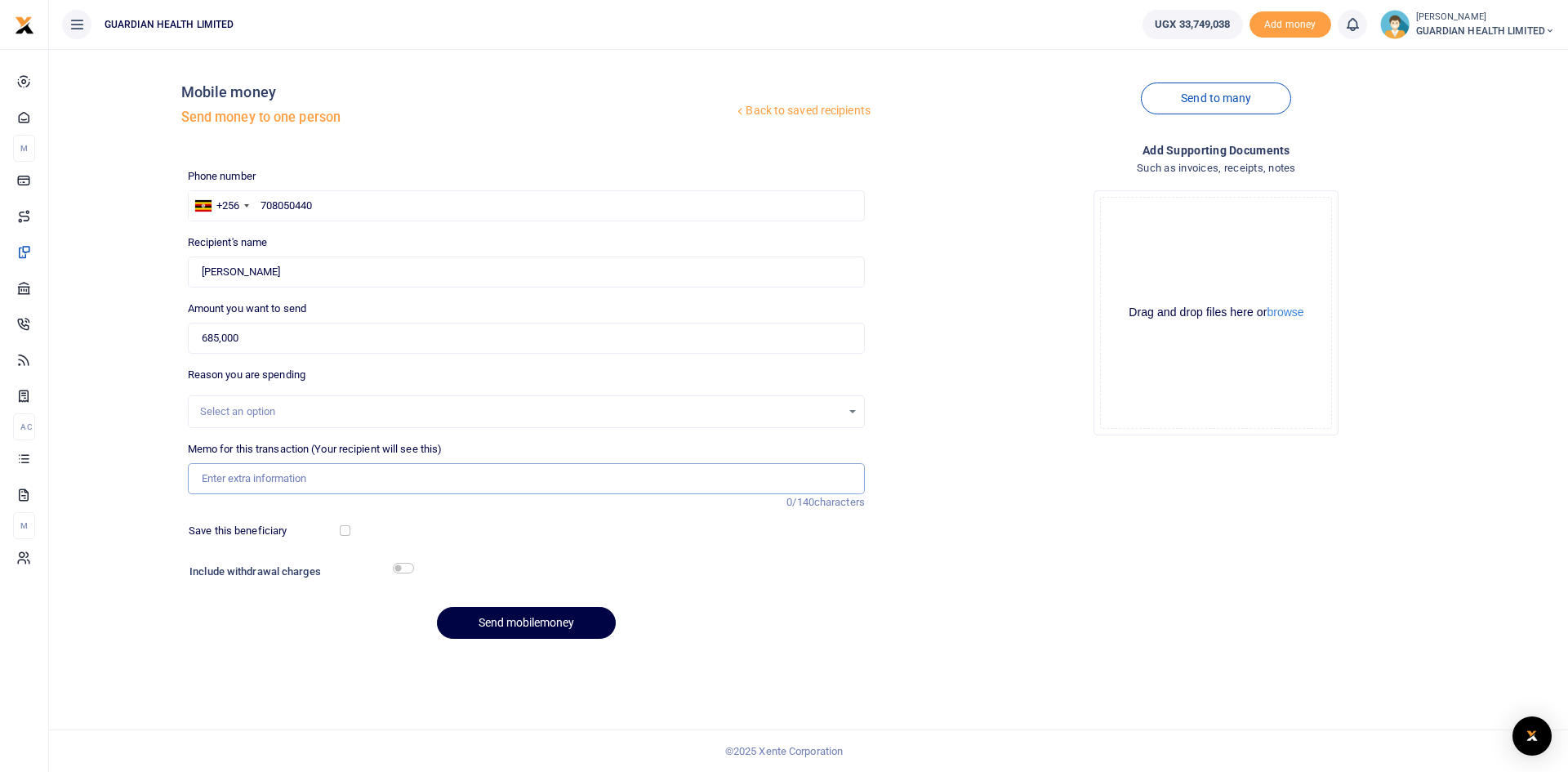
paste input "Lunch from New service provider who had replaced Mum Jane"
click at [222, 482] on input "Lunch from New service provider who had replaced Mum Jane" at bounding box center [527, 479] width 677 height 31
type input "Lunch from New service provider who had replaced Mum Jane"
click at [233, 407] on div "Select an option" at bounding box center [521, 411] width 641 height 16
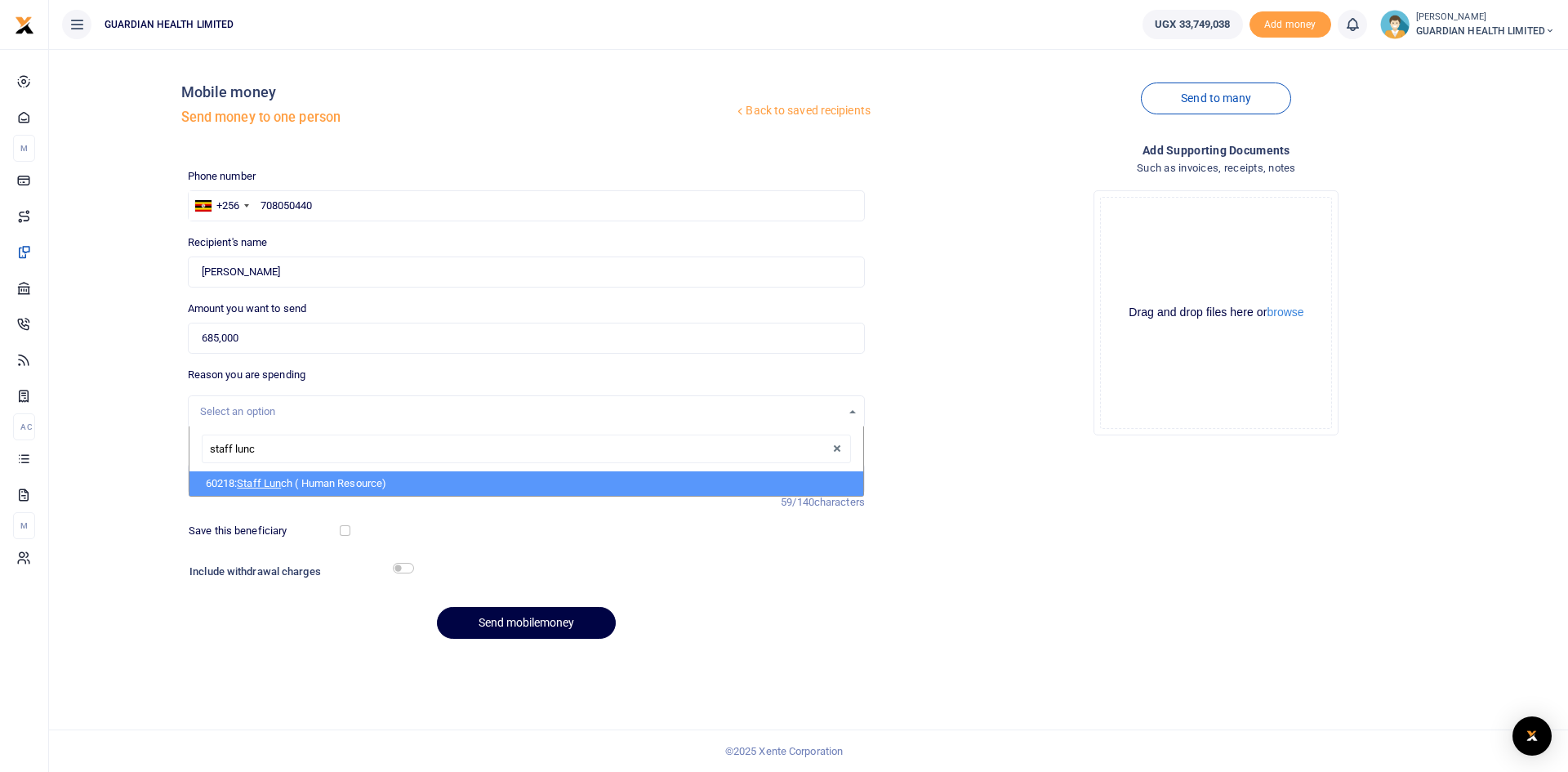
type input "staff lunch"
click at [255, 477] on span "Staff Lunch" at bounding box center [265, 483] width 56 height 12
select select "5399"
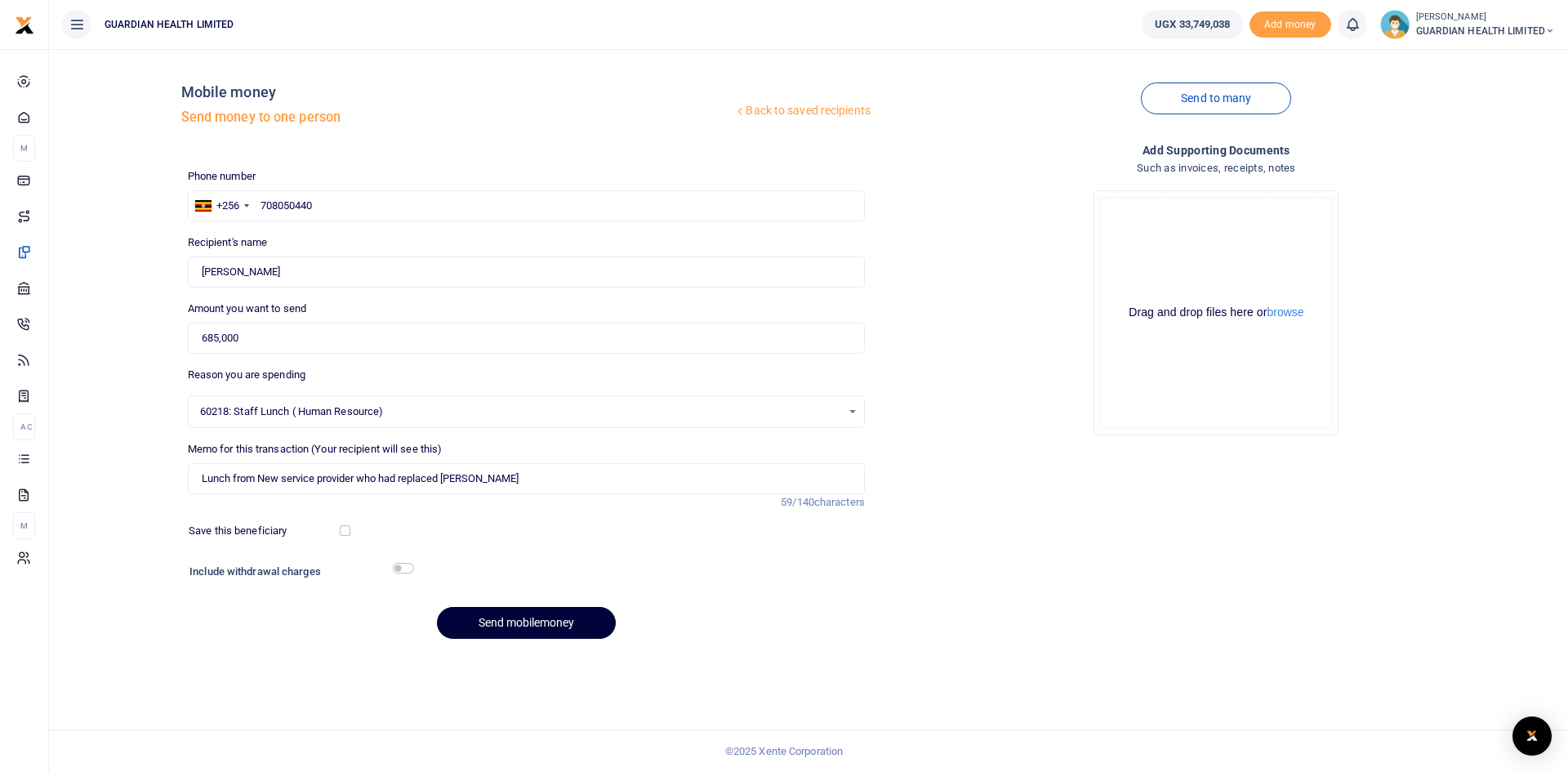
click at [528, 625] on button "Send mobilemoney" at bounding box center [527, 622] width 179 height 32
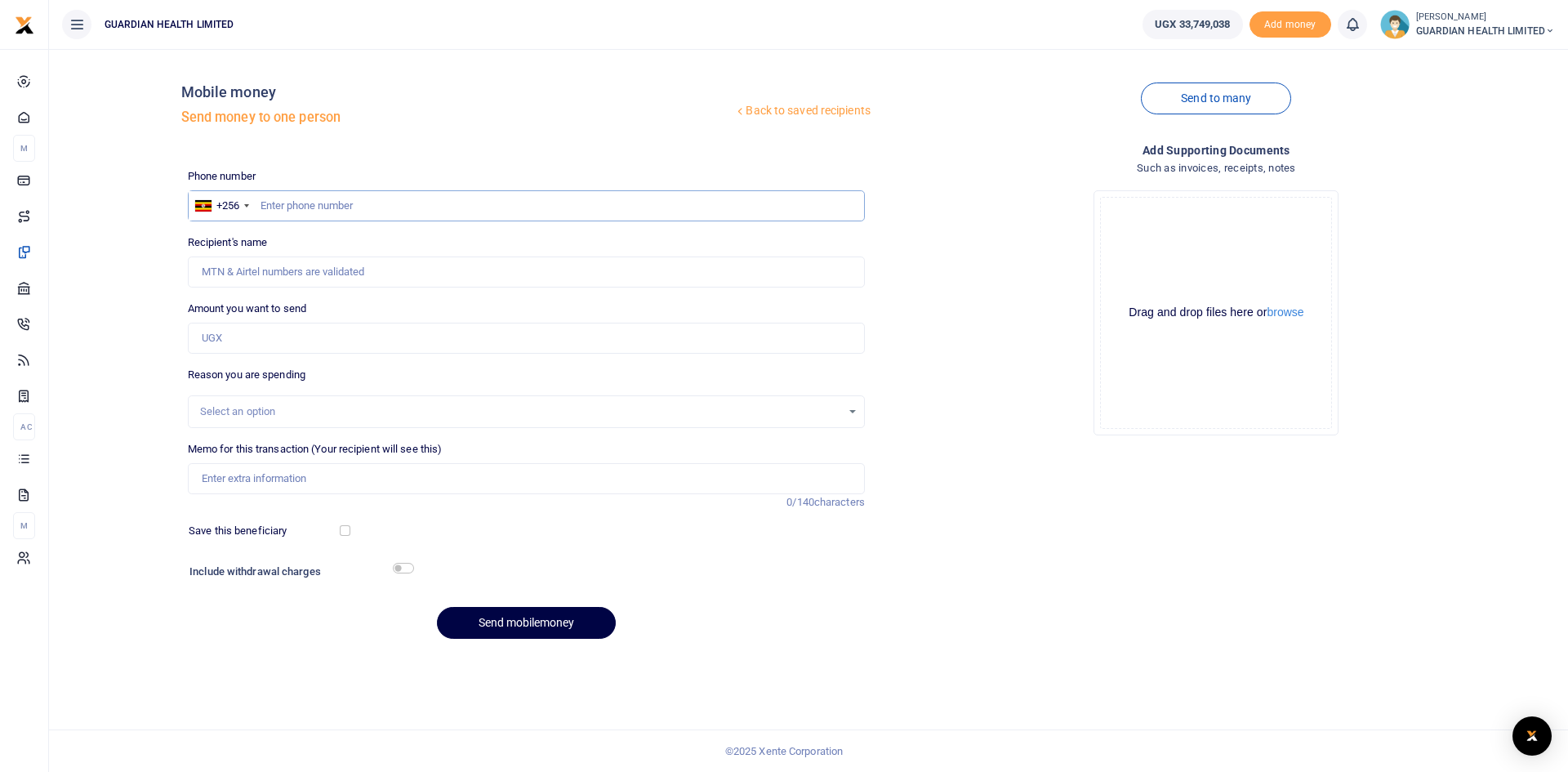
click at [312, 204] on input "text" at bounding box center [527, 206] width 677 height 31
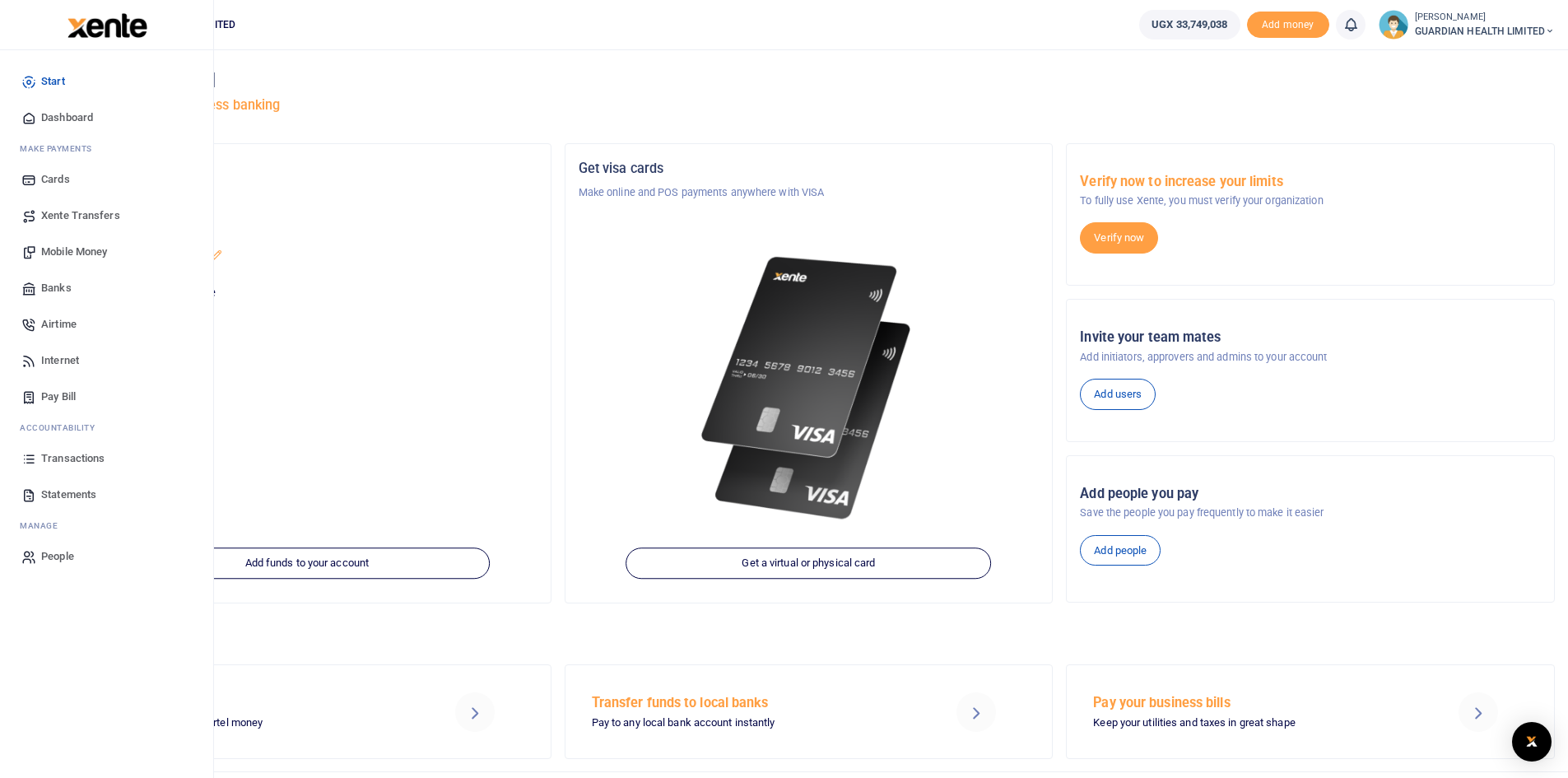
click at [94, 250] on span "Mobile Money" at bounding box center [73, 252] width 66 height 17
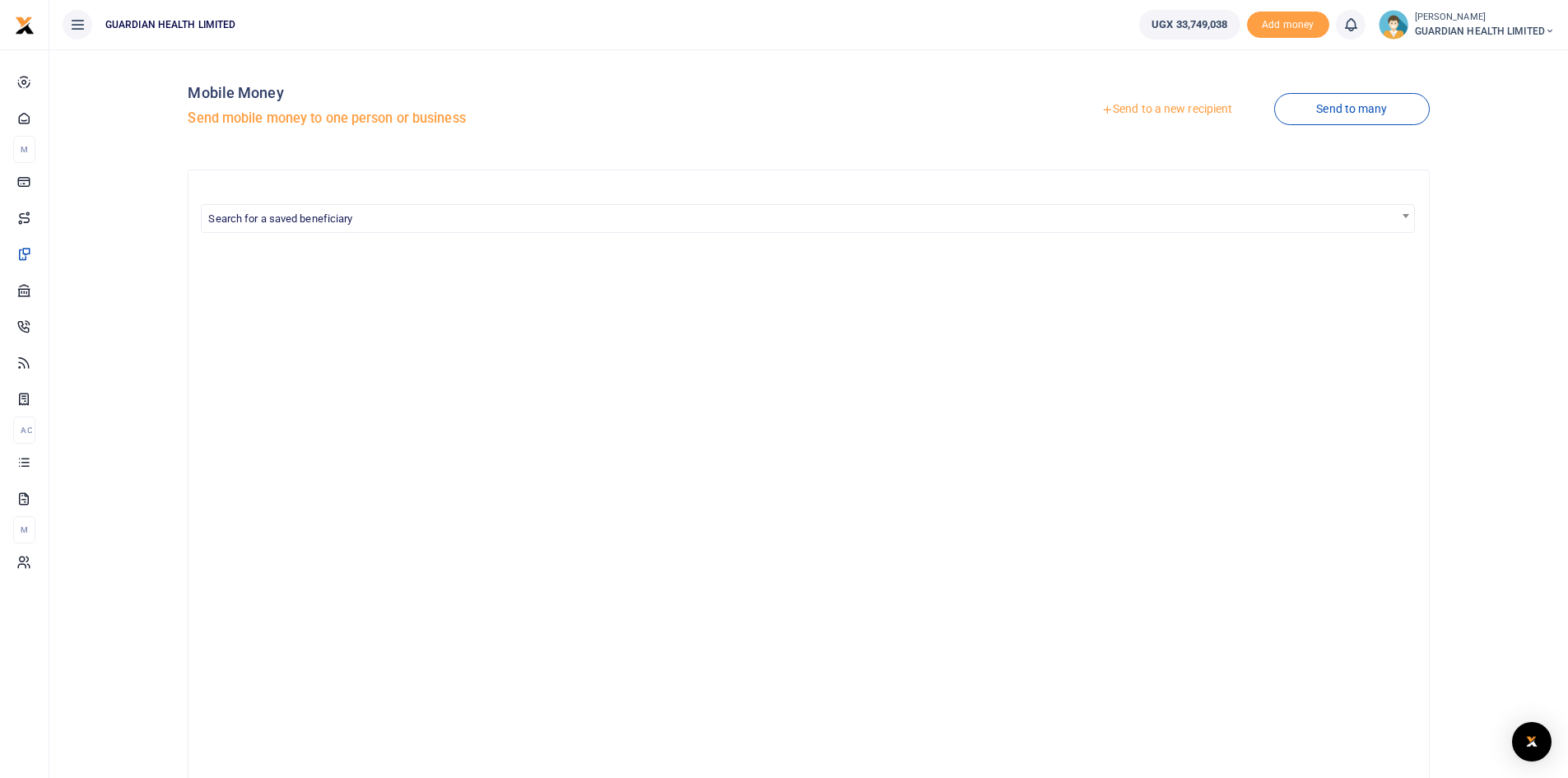
click at [1182, 108] on link "Send to a new recipient" at bounding box center [1167, 109] width 215 height 30
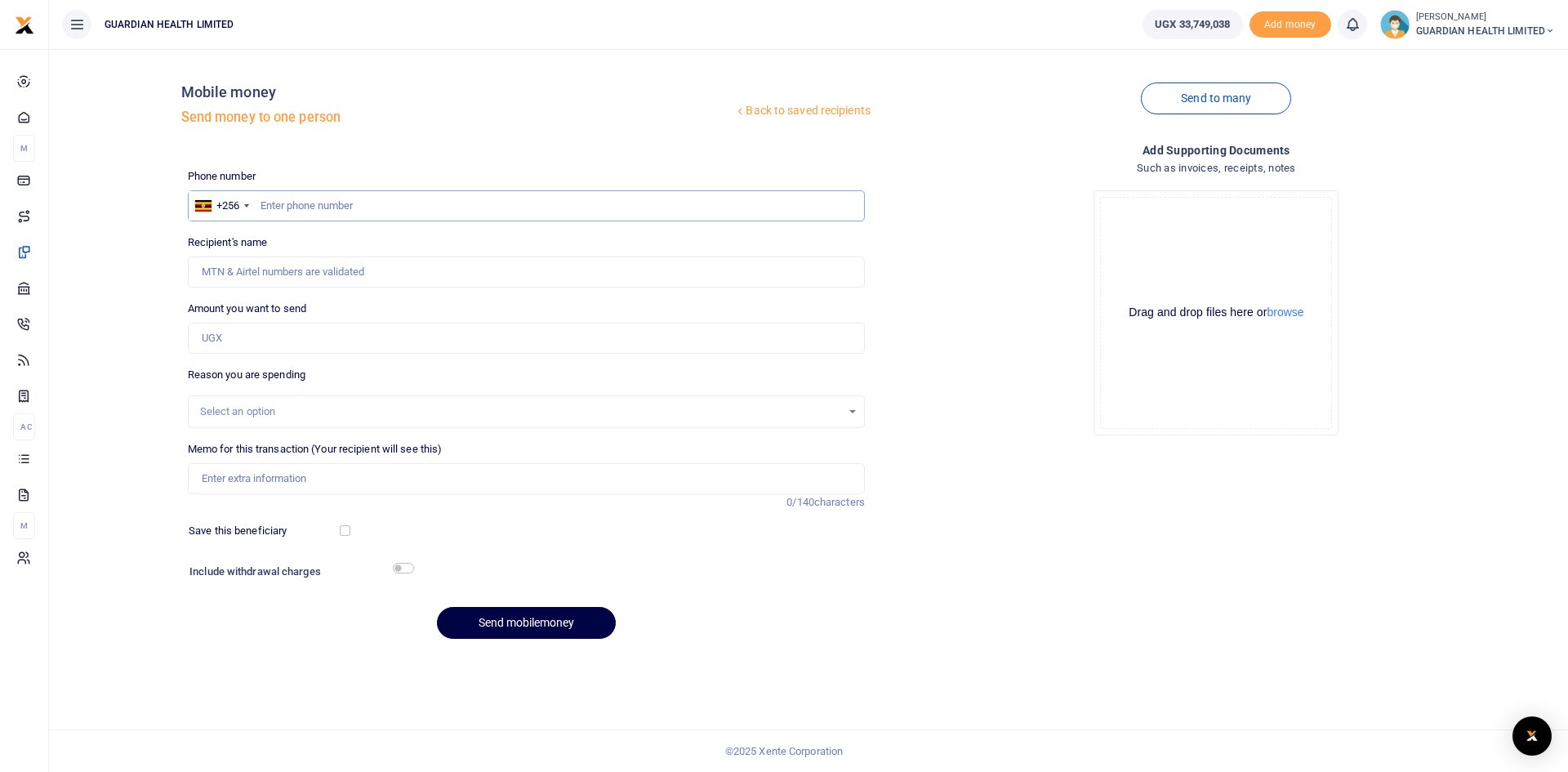
click at [357, 202] on input "text" at bounding box center [527, 206] width 677 height 31
type input "784862638"
type input "[PERSON_NAME]"
type input "784862638"
click at [293, 339] on input "Amount you want to send" at bounding box center [527, 338] width 677 height 31
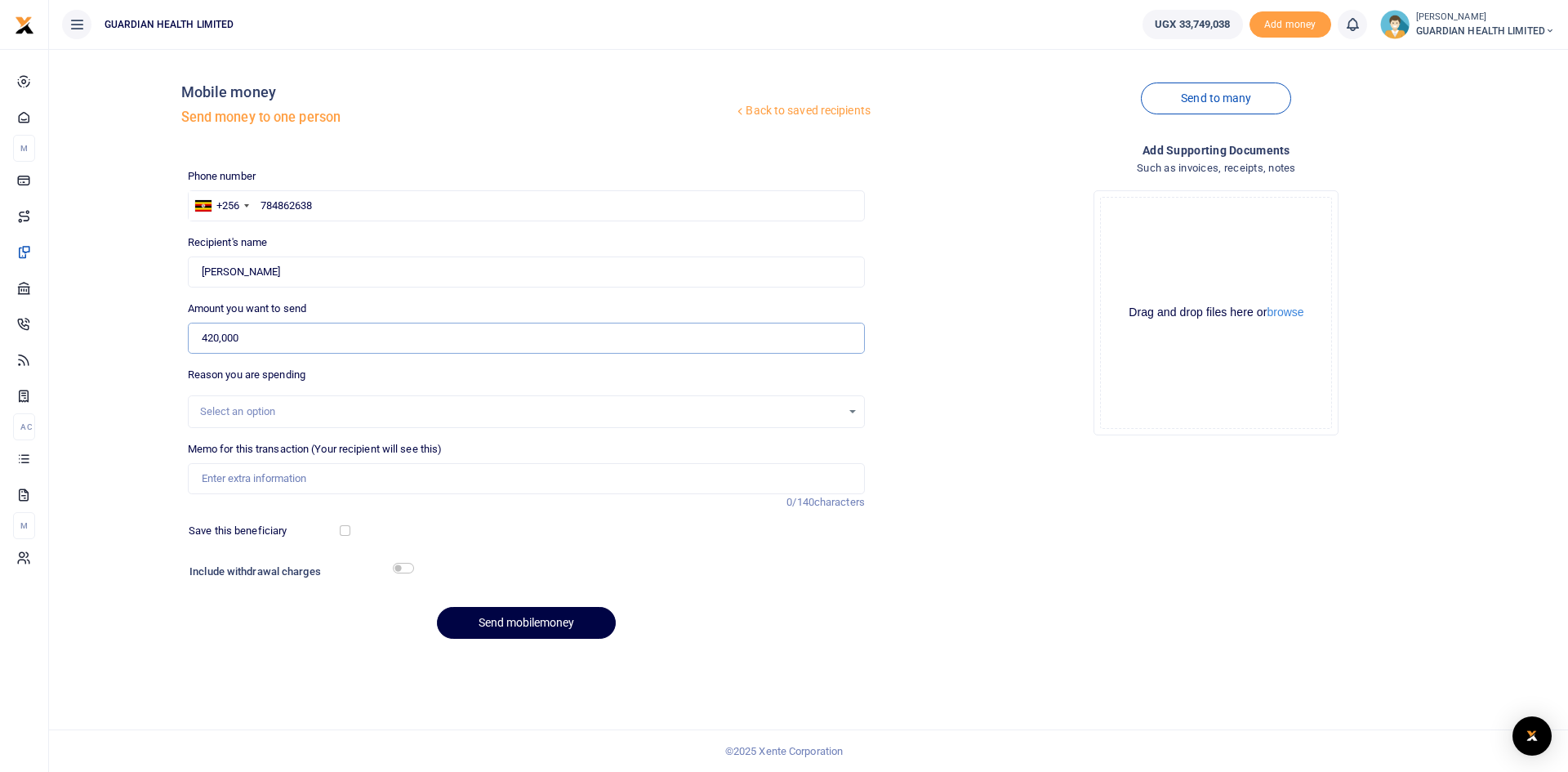
type input "420,000"
click at [279, 481] on input "Memo for this transaction (Your recipient will see this)" at bounding box center [527, 479] width 677 height 31
paste input "repair and repainting of the counters"
click at [204, 480] on input "repair and repainting of the counters" at bounding box center [527, 479] width 677 height 31
click at [408, 479] on input "Repair and repainting of the counters" at bounding box center [527, 479] width 677 height 31
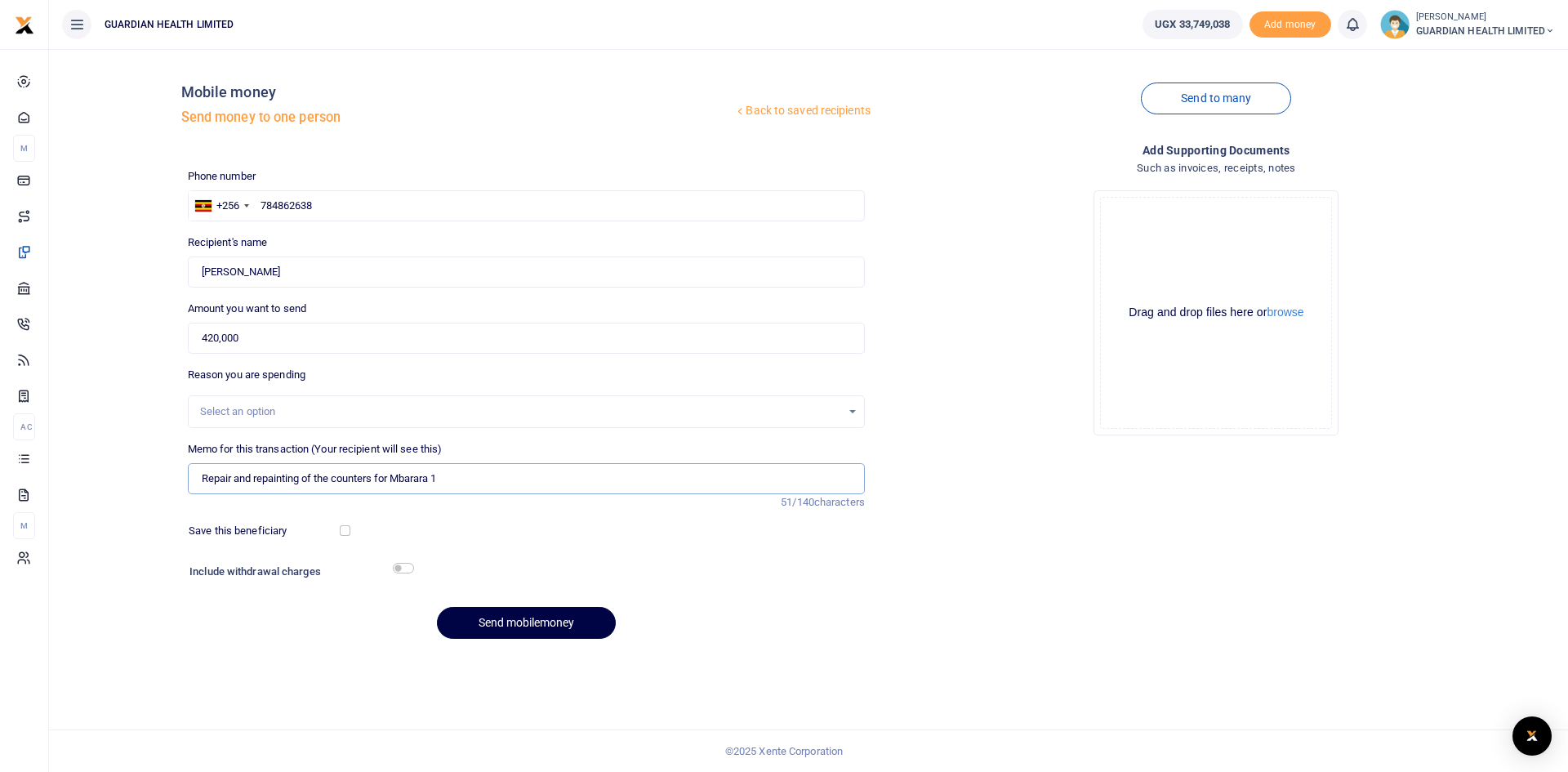
type input "Repair and repainting of the counters for Mbarara 1"
click at [341, 536] on div "Save this beneficiary" at bounding box center [266, 530] width 167 height 16
click at [342, 532] on input "checkbox" at bounding box center [345, 530] width 10 height 10
checkbox input "true"
click at [409, 570] on input "checkbox" at bounding box center [403, 568] width 21 height 10
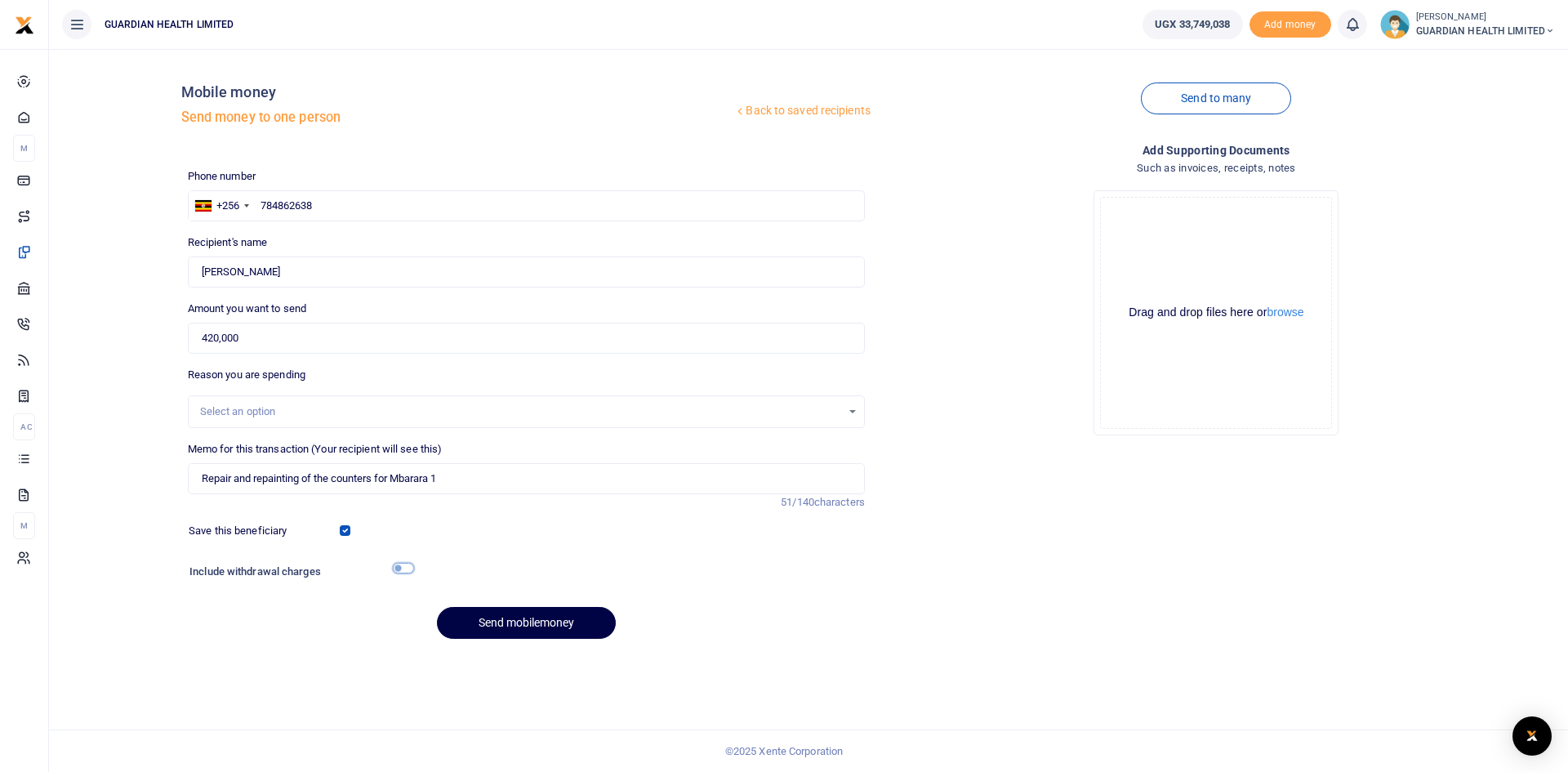
checkbox input "true"
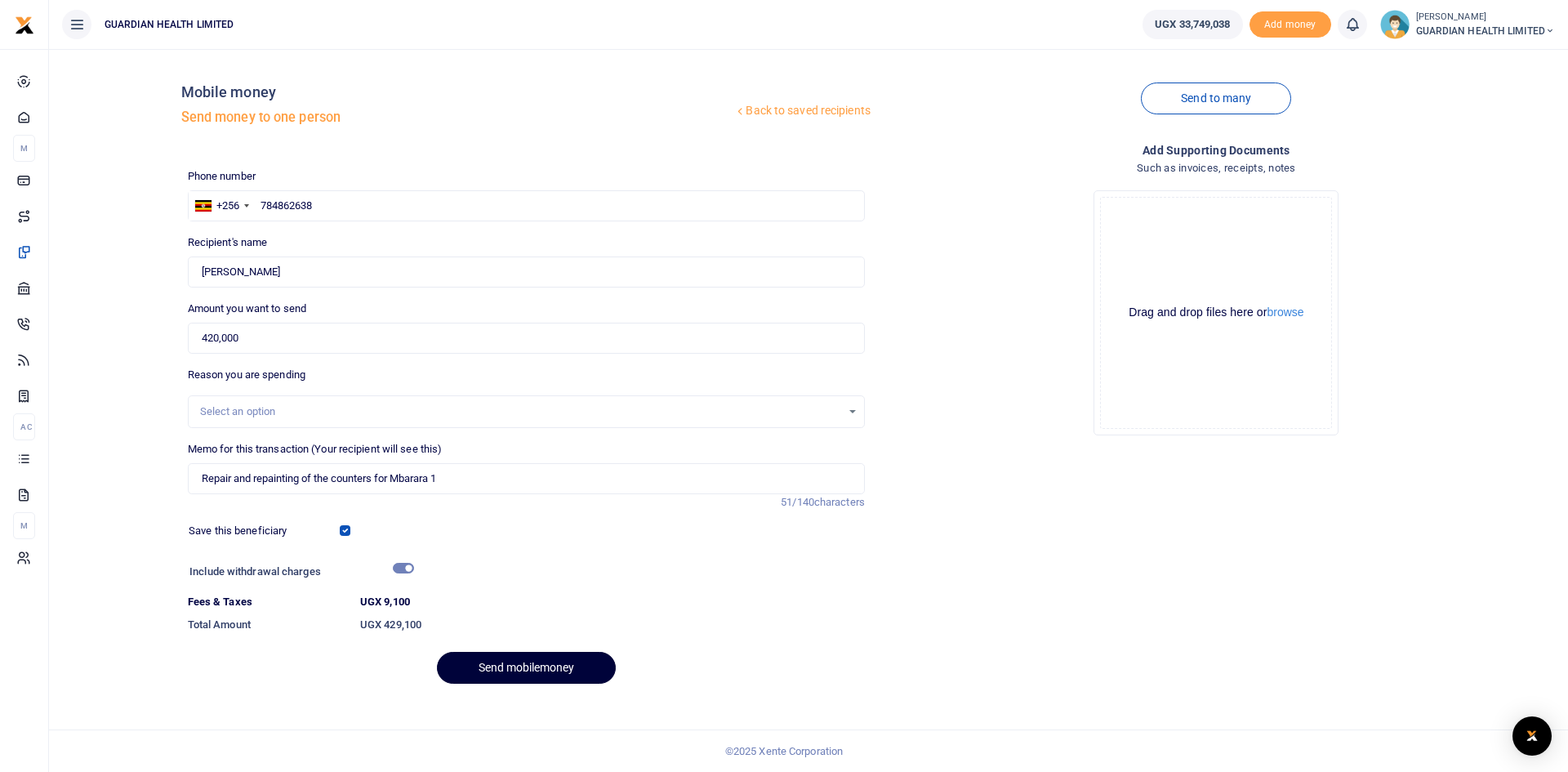
click at [507, 663] on button "Send mobilemoney" at bounding box center [527, 667] width 179 height 32
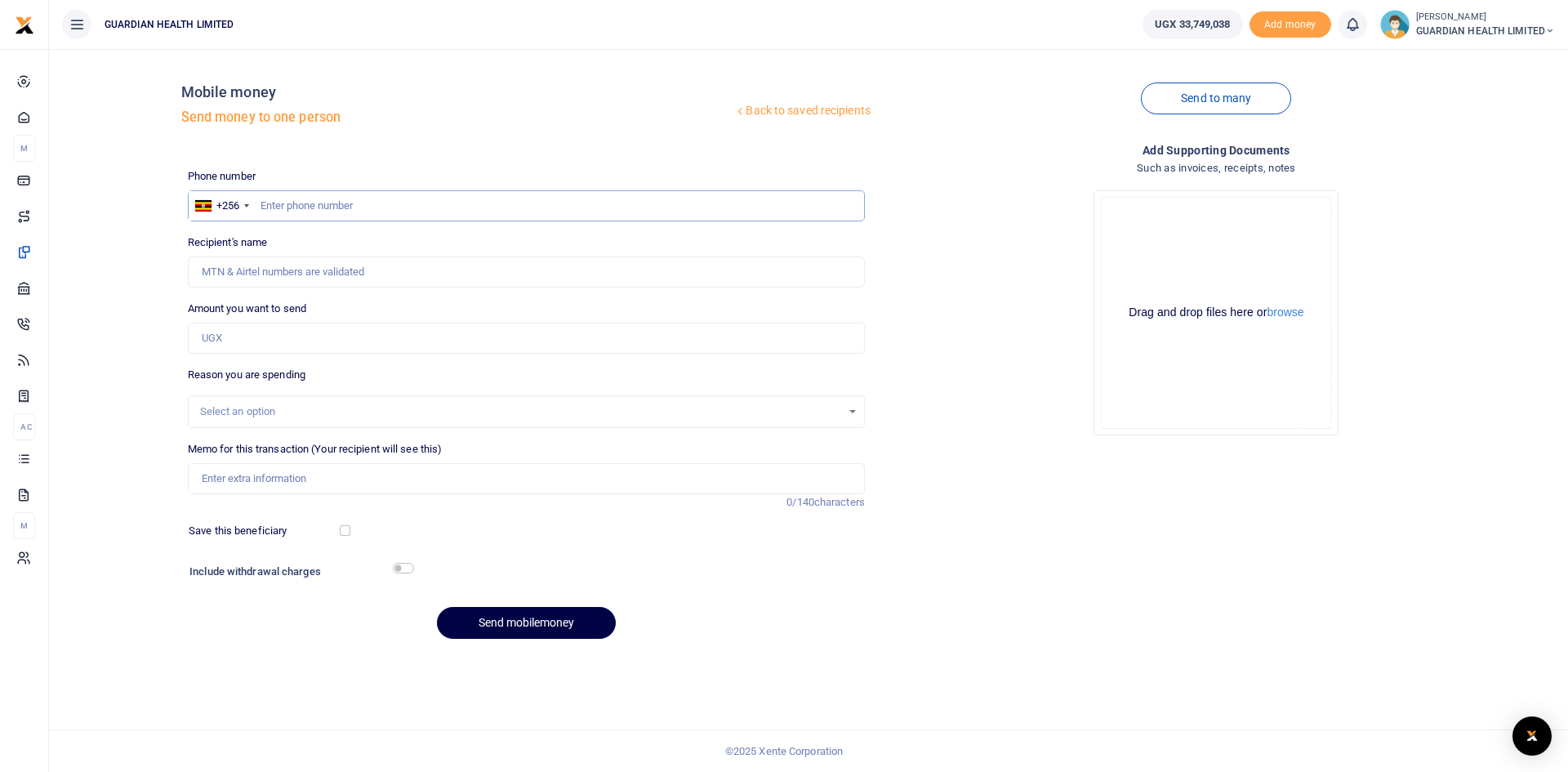
click at [334, 208] on input "text" at bounding box center [527, 206] width 677 height 31
type input "755223215"
click at [286, 350] on input "Amount you want to send" at bounding box center [527, 338] width 677 height 31
type input "96,000"
type input "[PERSON_NAME] Nsumba"
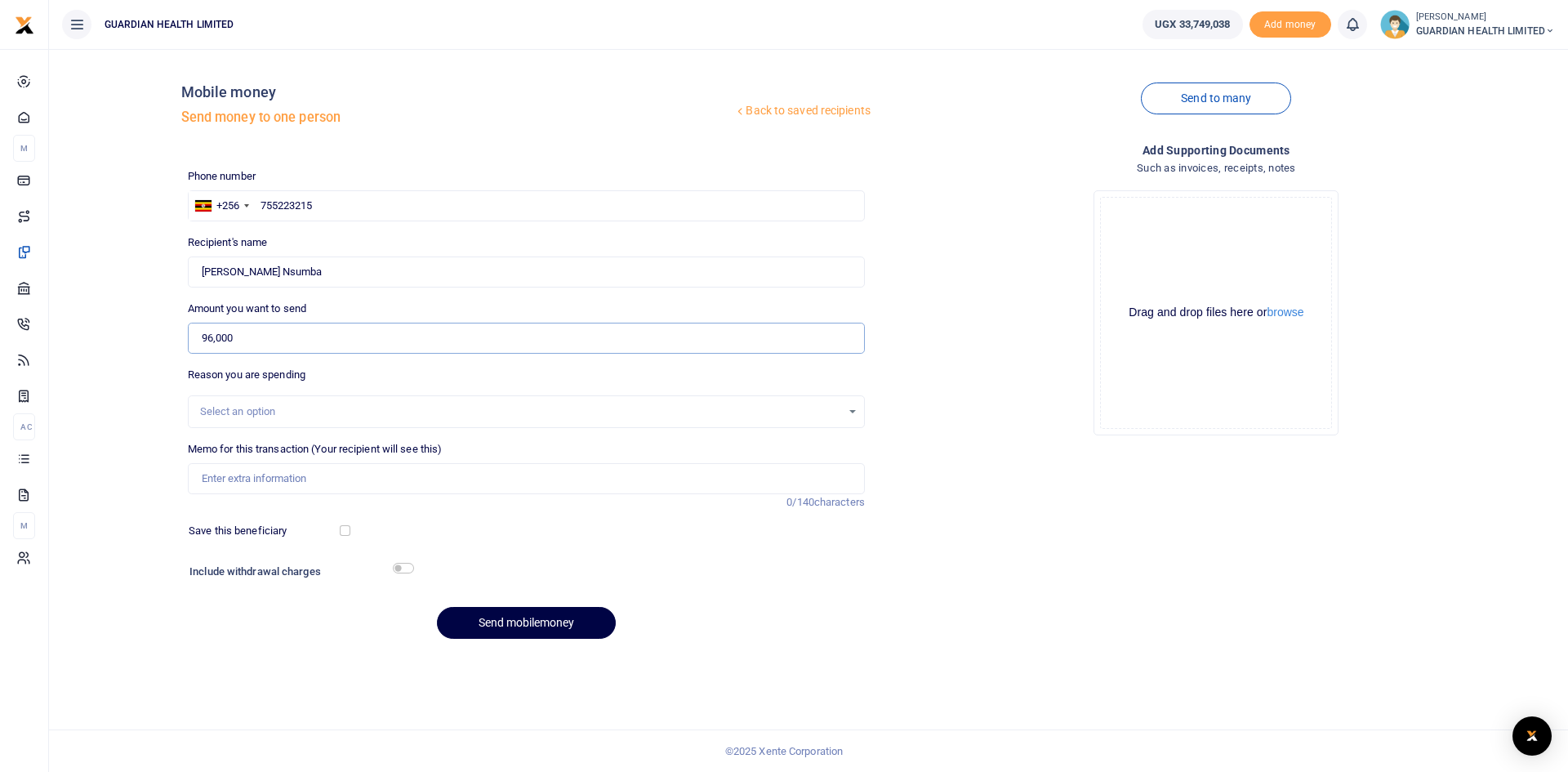
type input "96,000"
click at [271, 477] on input "Memo for this transaction (Your recipient will see this)" at bounding box center [527, 479] width 677 height 31
type input "J"
type input "Jinja 2 Petty cash"
click at [343, 527] on input "checkbox" at bounding box center [345, 530] width 10 height 10
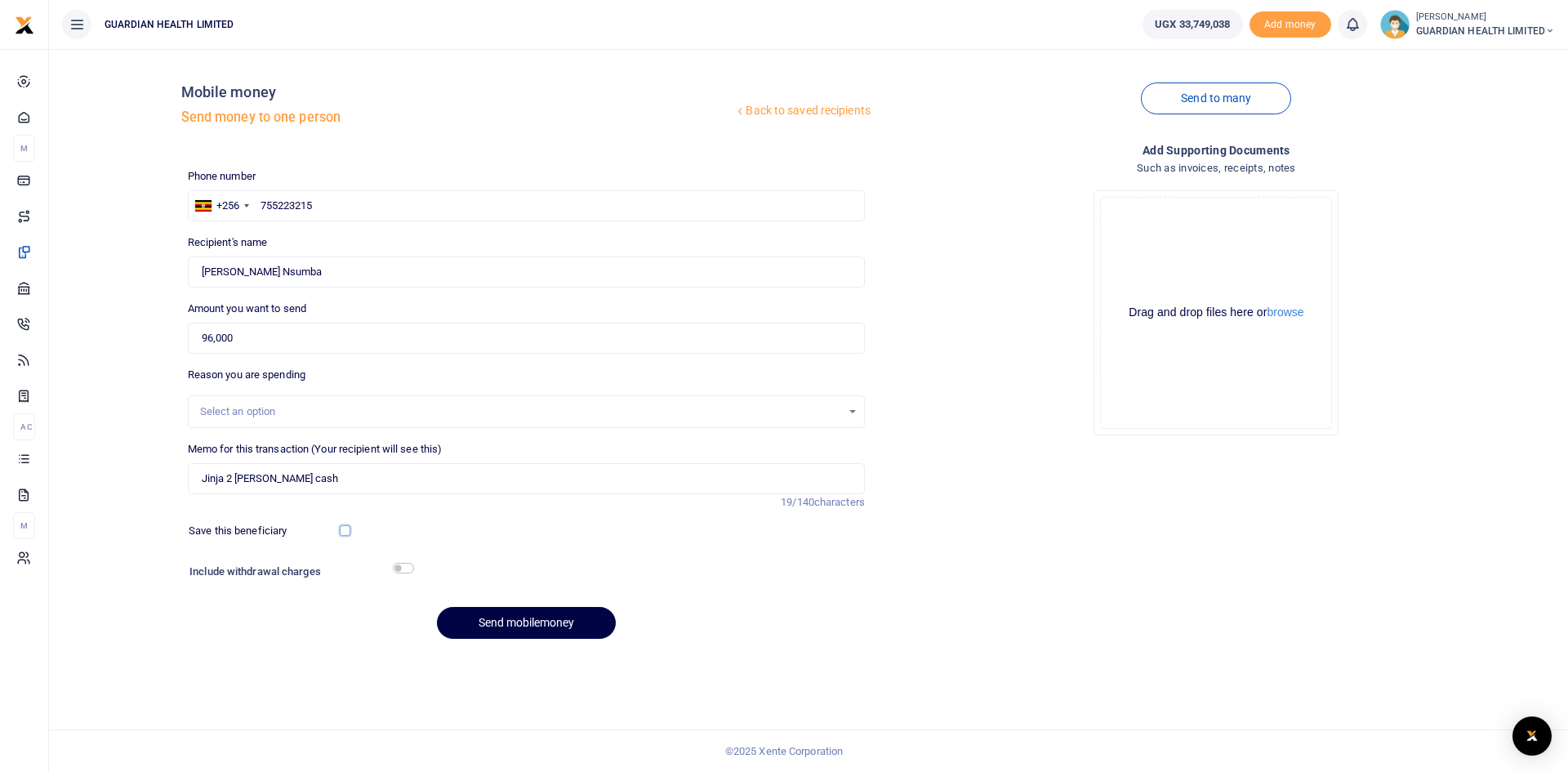
checkbox input "true"
click at [408, 566] on input "checkbox" at bounding box center [403, 568] width 21 height 10
checkbox input "true"
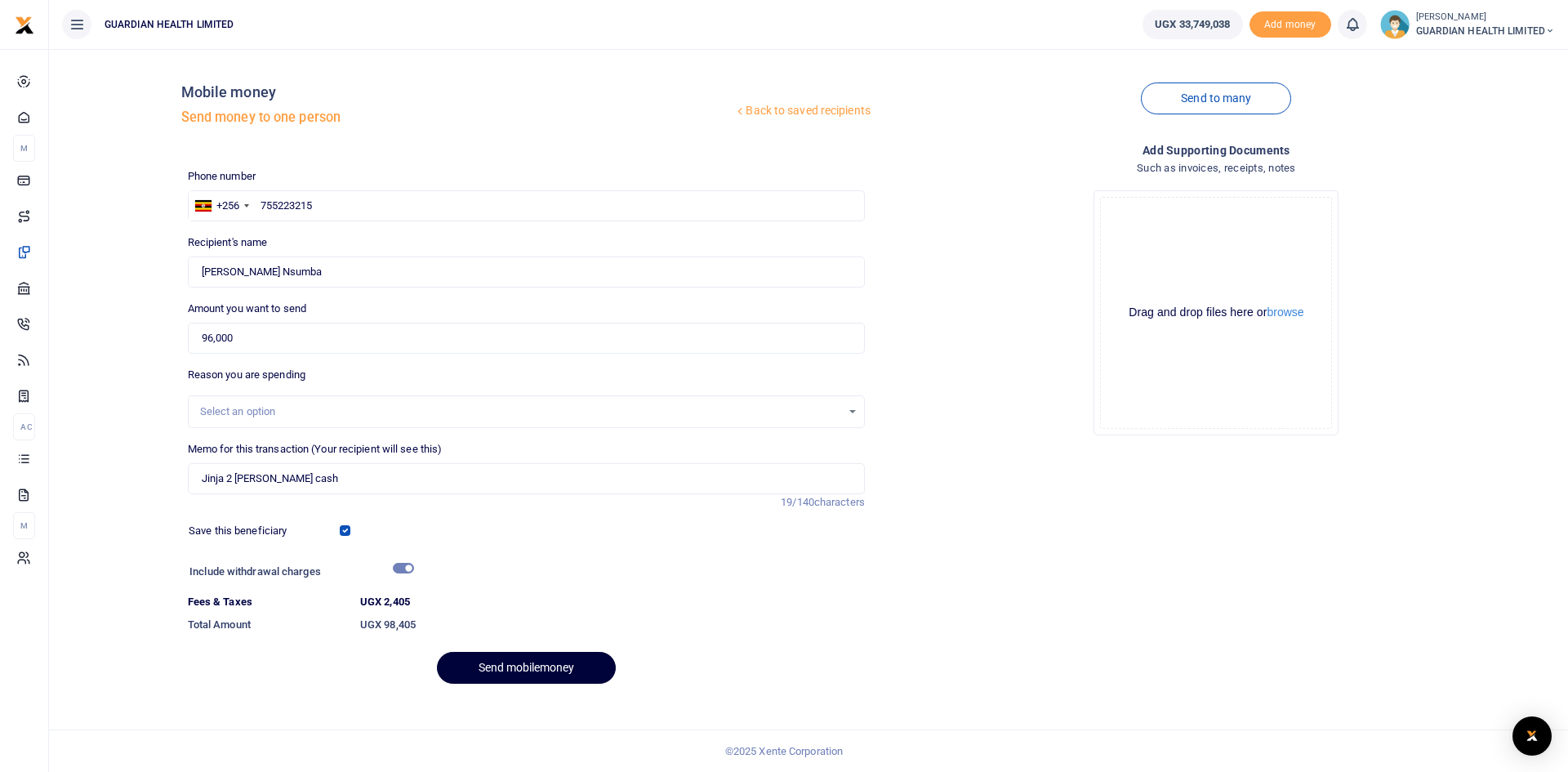
click at [521, 659] on button "Send mobilemoney" at bounding box center [527, 667] width 179 height 32
drag, startPoint x: 321, startPoint y: 215, endPoint x: 252, endPoint y: 208, distance: 69.4
click at [252, 208] on div "+256 [GEOGRAPHIC_DATA] [PHONE_NUMBER]" at bounding box center [527, 206] width 677 height 31
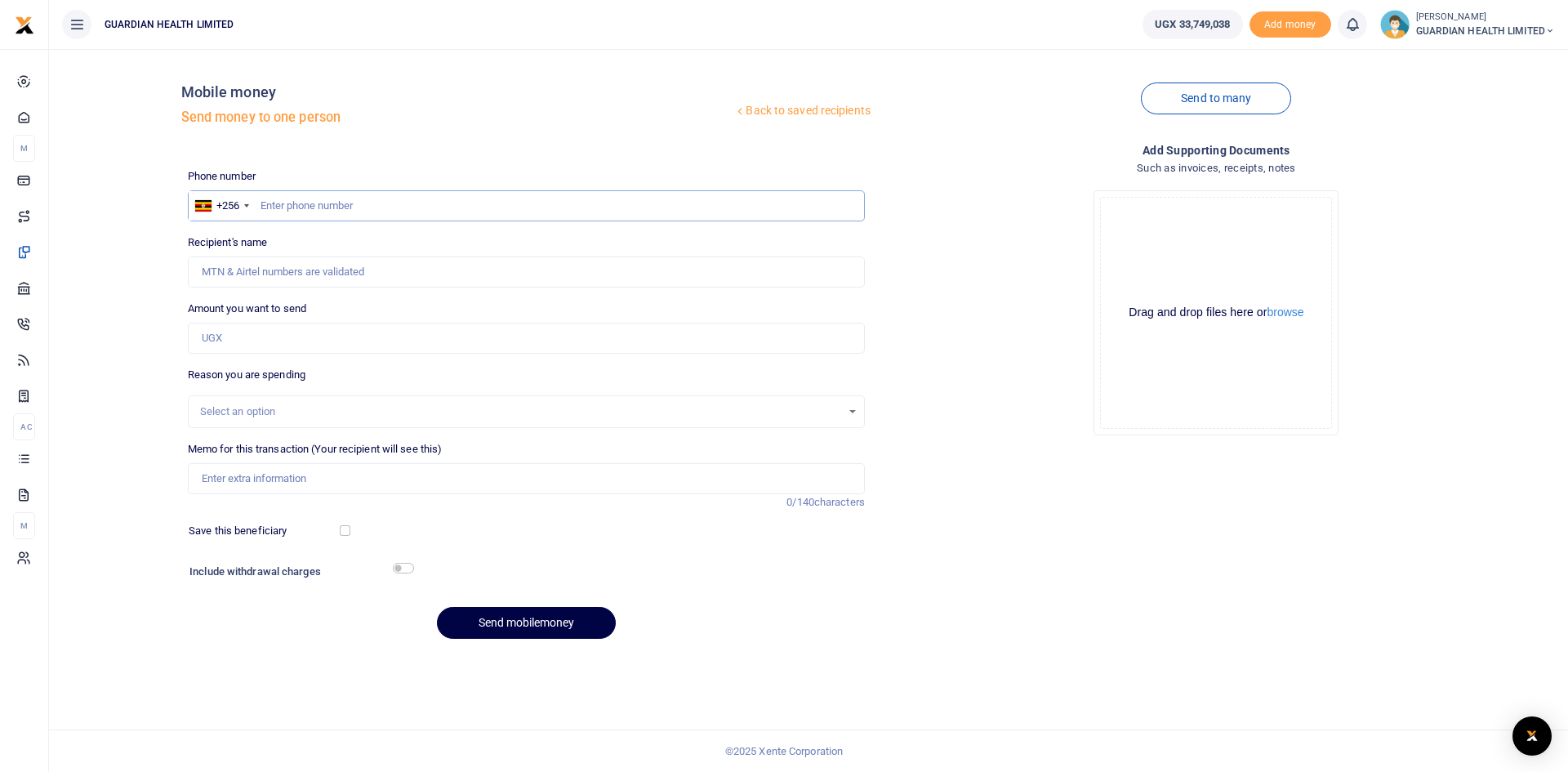
paste input "755223215"
type input "755223215"
click at [254, 327] on input "Amount you want to send" at bounding box center [527, 338] width 677 height 31
click at [332, 202] on input "755223215" at bounding box center [527, 206] width 677 height 31
click at [259, 206] on input "755223215" at bounding box center [527, 206] width 677 height 31
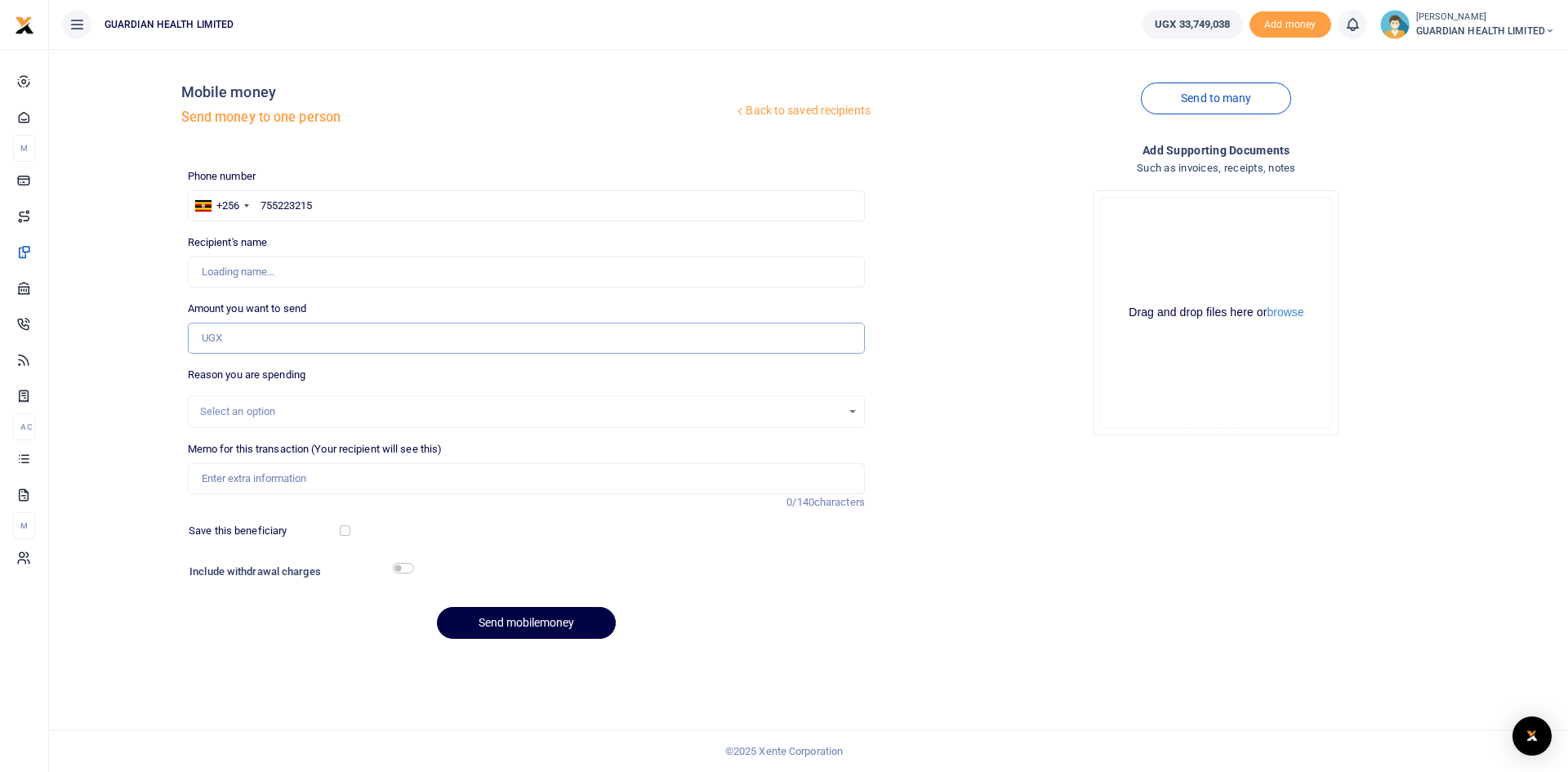
click at [248, 341] on input "Amount you want to send" at bounding box center [527, 338] width 677 height 31
type input "84,000"
type input "[PERSON_NAME] Nsumba"
type input "84,000"
click at [248, 415] on div "Select an option" at bounding box center [521, 411] width 641 height 16
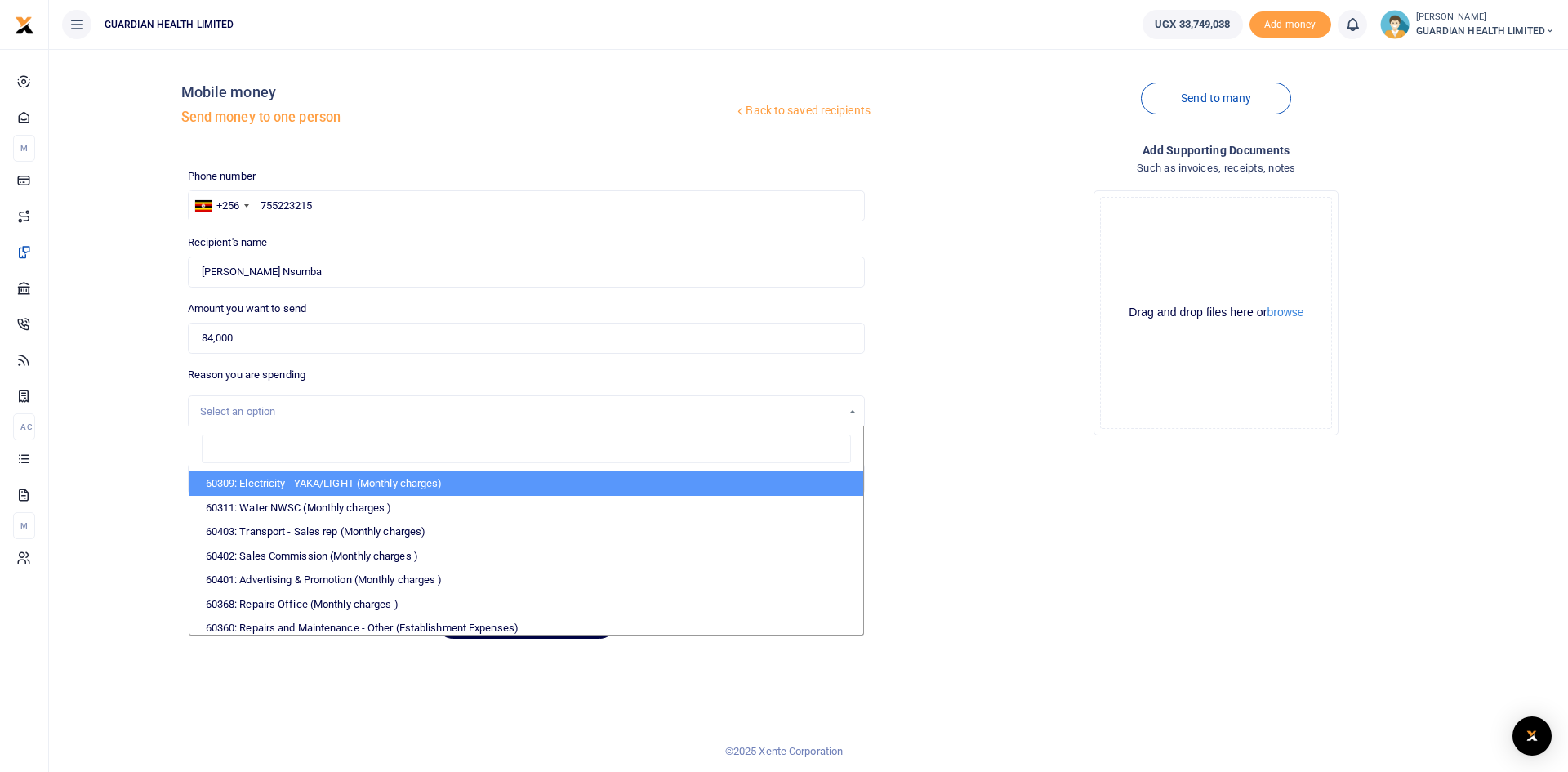
click at [246, 409] on div "Select an option" at bounding box center [521, 411] width 641 height 16
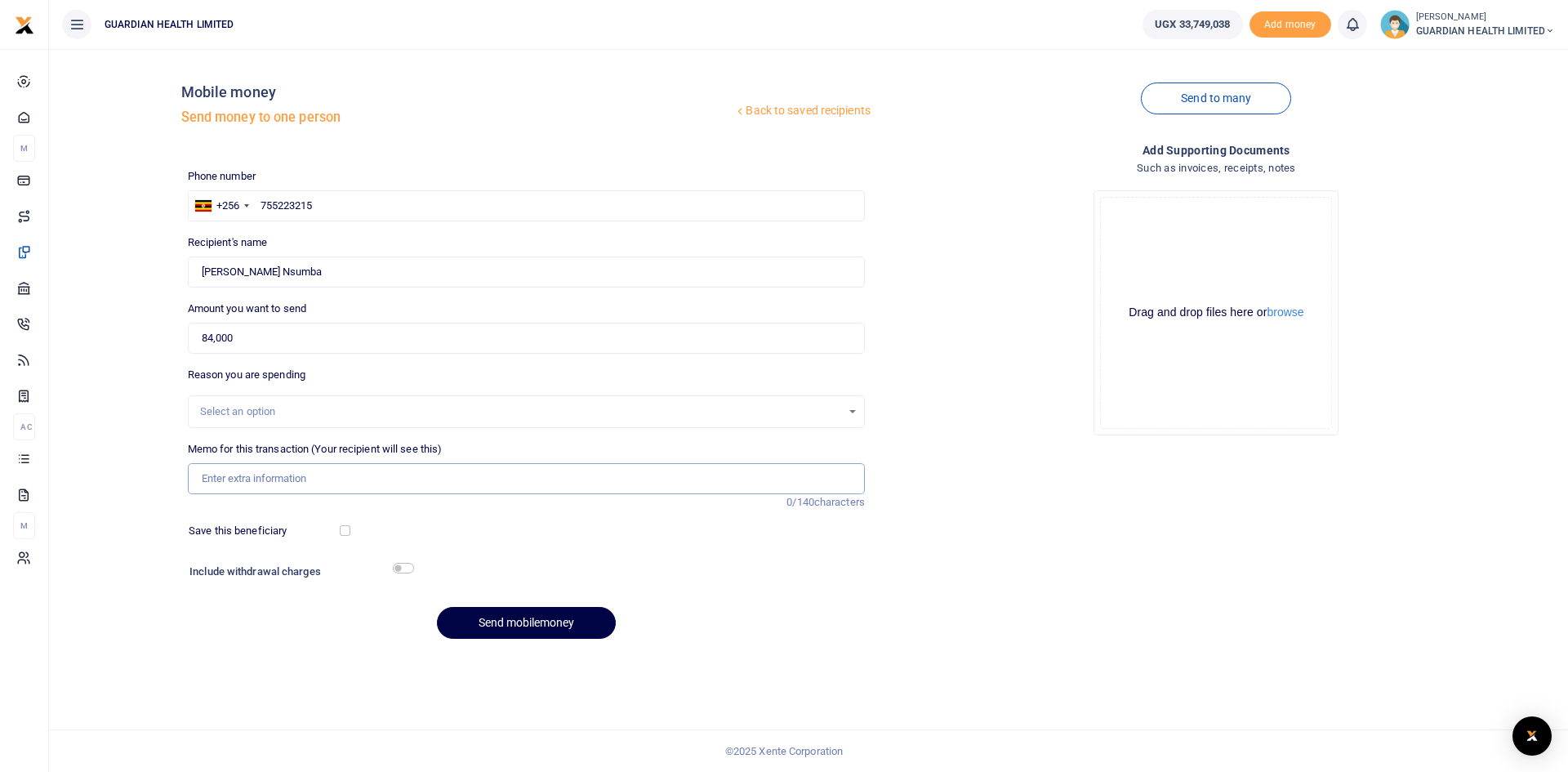
click at [247, 478] on input "Memo for this transaction (Your recipient will see this)" at bounding box center [527, 479] width 677 height 31
type input "Jinja 2 drinking water"
click at [344, 531] on input "checkbox" at bounding box center [345, 530] width 10 height 10
checkbox input "true"
click at [405, 566] on input "checkbox" at bounding box center [403, 568] width 21 height 10
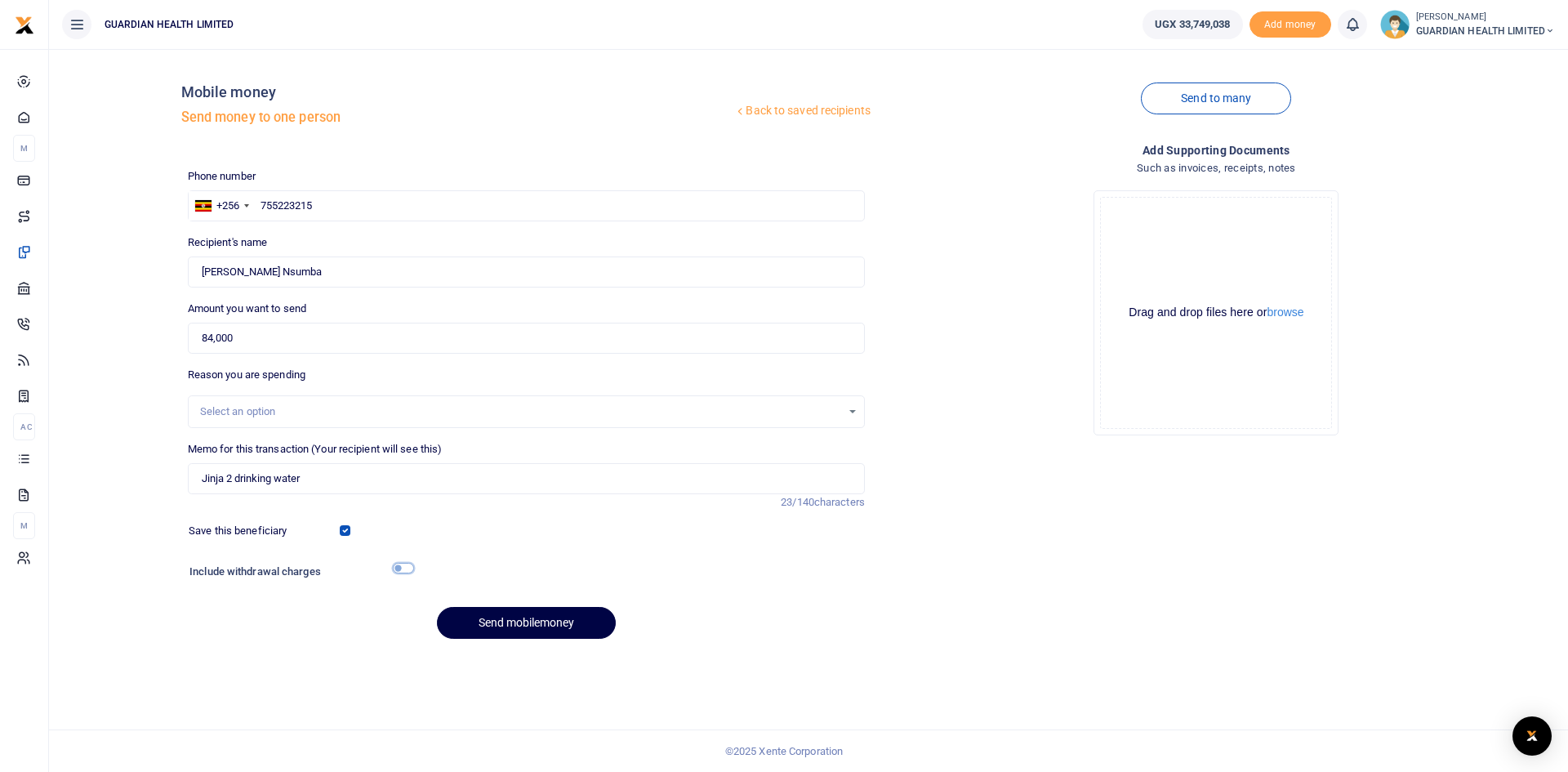
checkbox input "true"
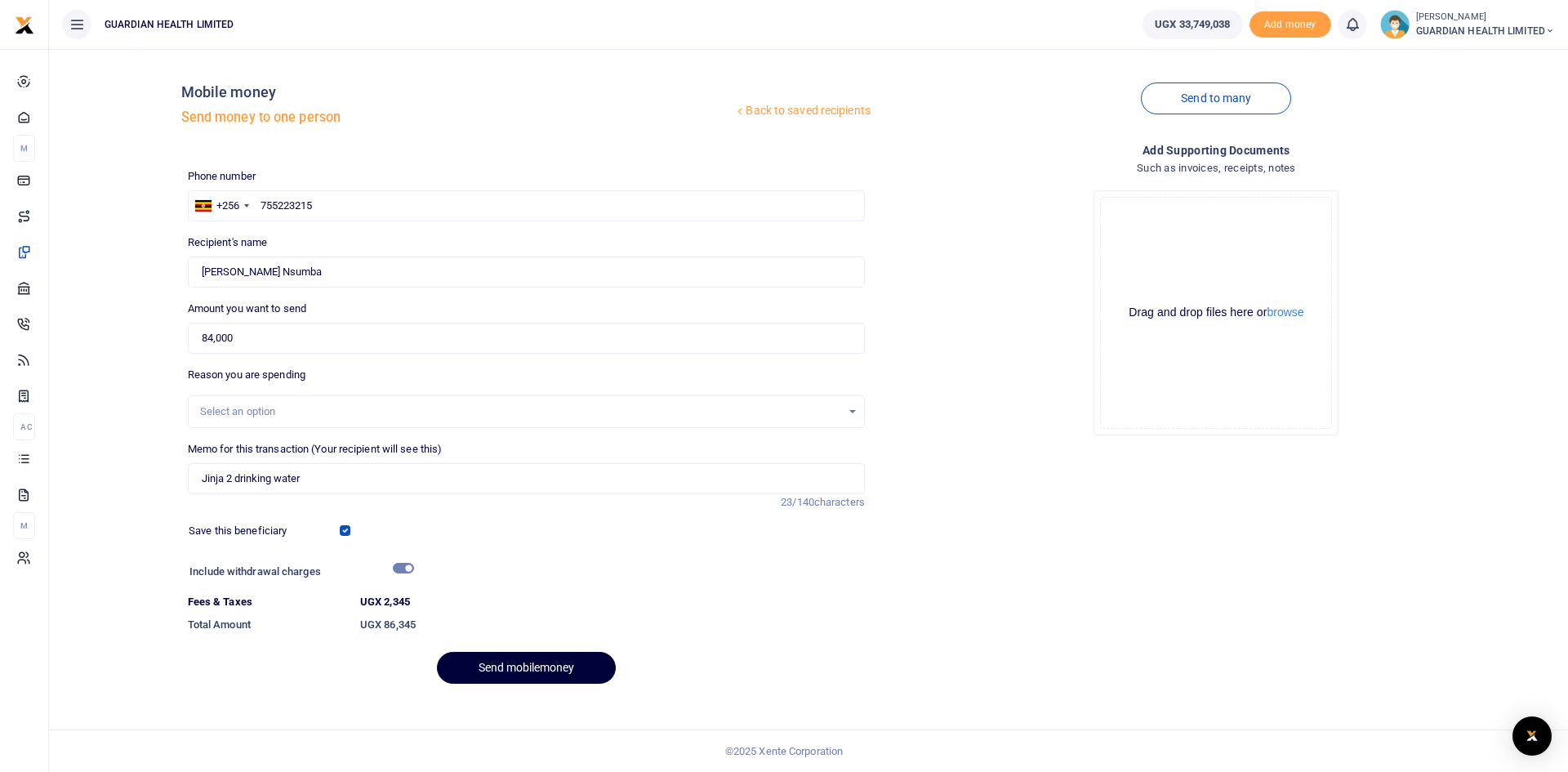
click at [518, 677] on button "Send mobilemoney" at bounding box center [527, 667] width 179 height 32
drag, startPoint x: 301, startPoint y: 208, endPoint x: 254, endPoint y: 209, distance: 47.0
click at [254, 209] on div "+256 Uganda +256 755223215" at bounding box center [527, 206] width 677 height 31
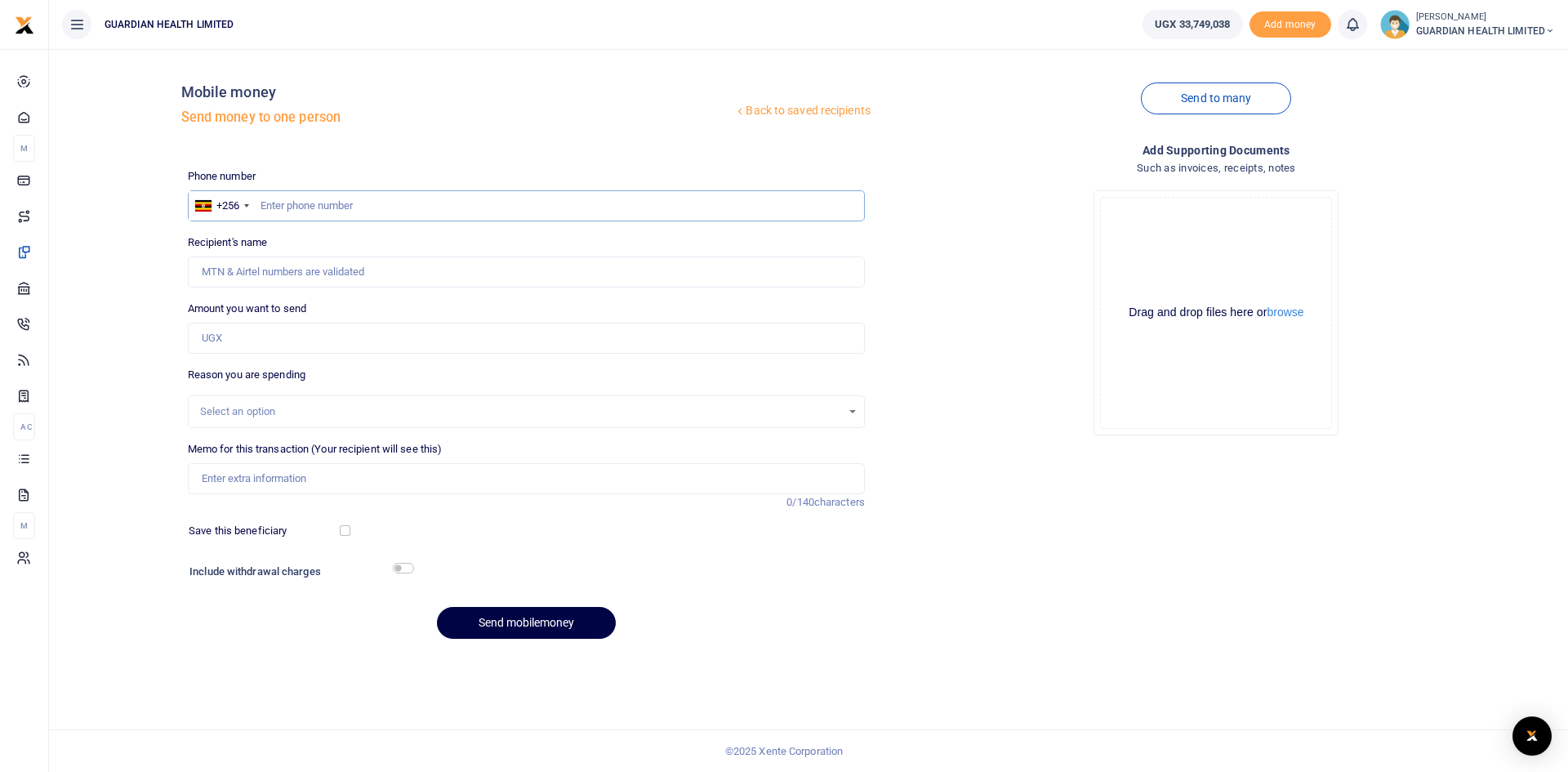
click at [317, 206] on input "text" at bounding box center [527, 206] width 677 height 31
paste input "0758846604"
click at [266, 207] on input "0758846604" at bounding box center [527, 206] width 677 height 31
type input "758846604"
click at [272, 330] on input "Amount you want to send" at bounding box center [527, 338] width 677 height 31
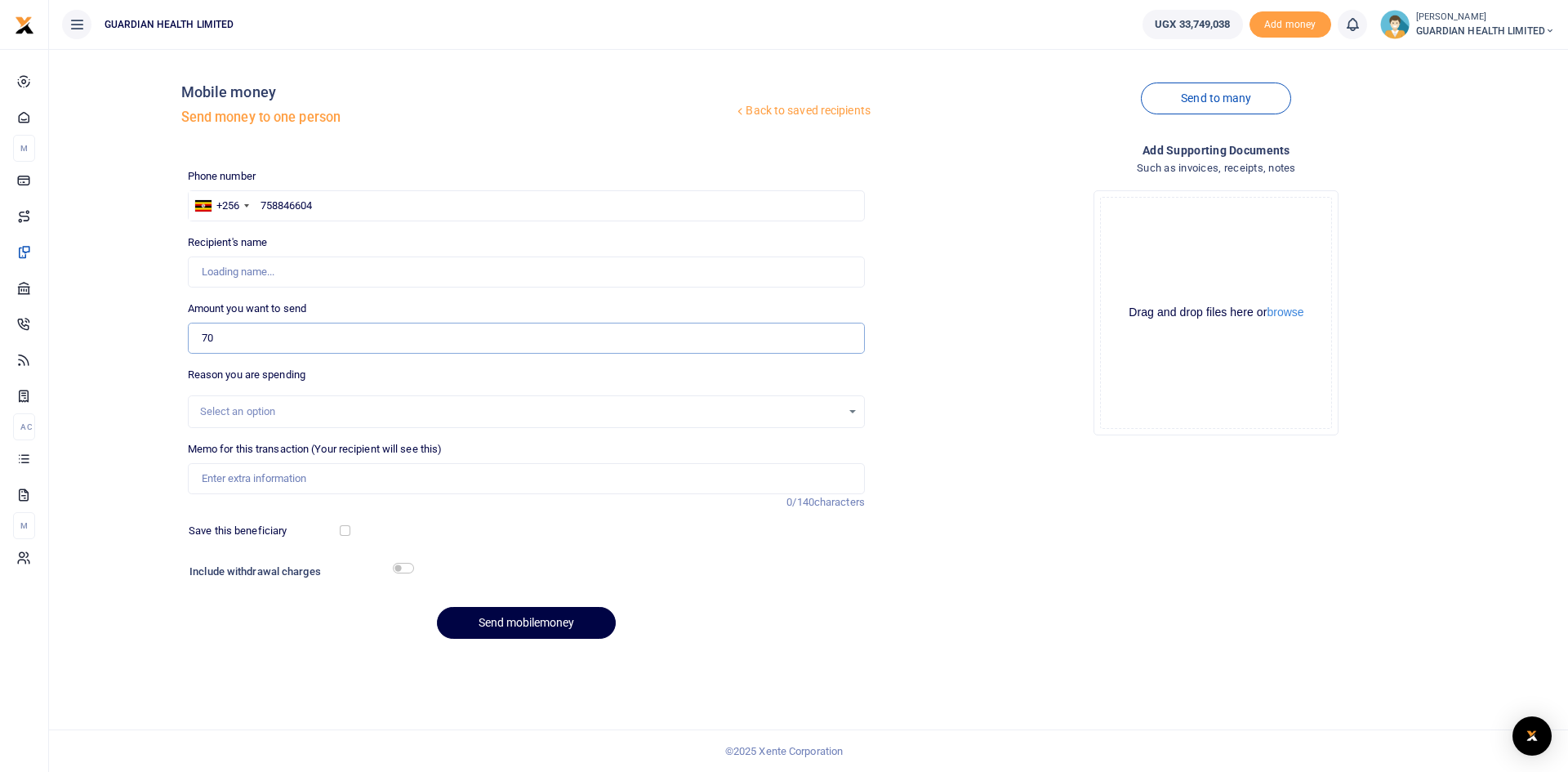
type input "700"
type input "Kivumbi Johnbosco"
type input "70,000"
click at [266, 480] on input "Memo for this transaction (Your recipient will see this)" at bounding box center [527, 479] width 677 height 31
type input "Naalya 1 petty cash"
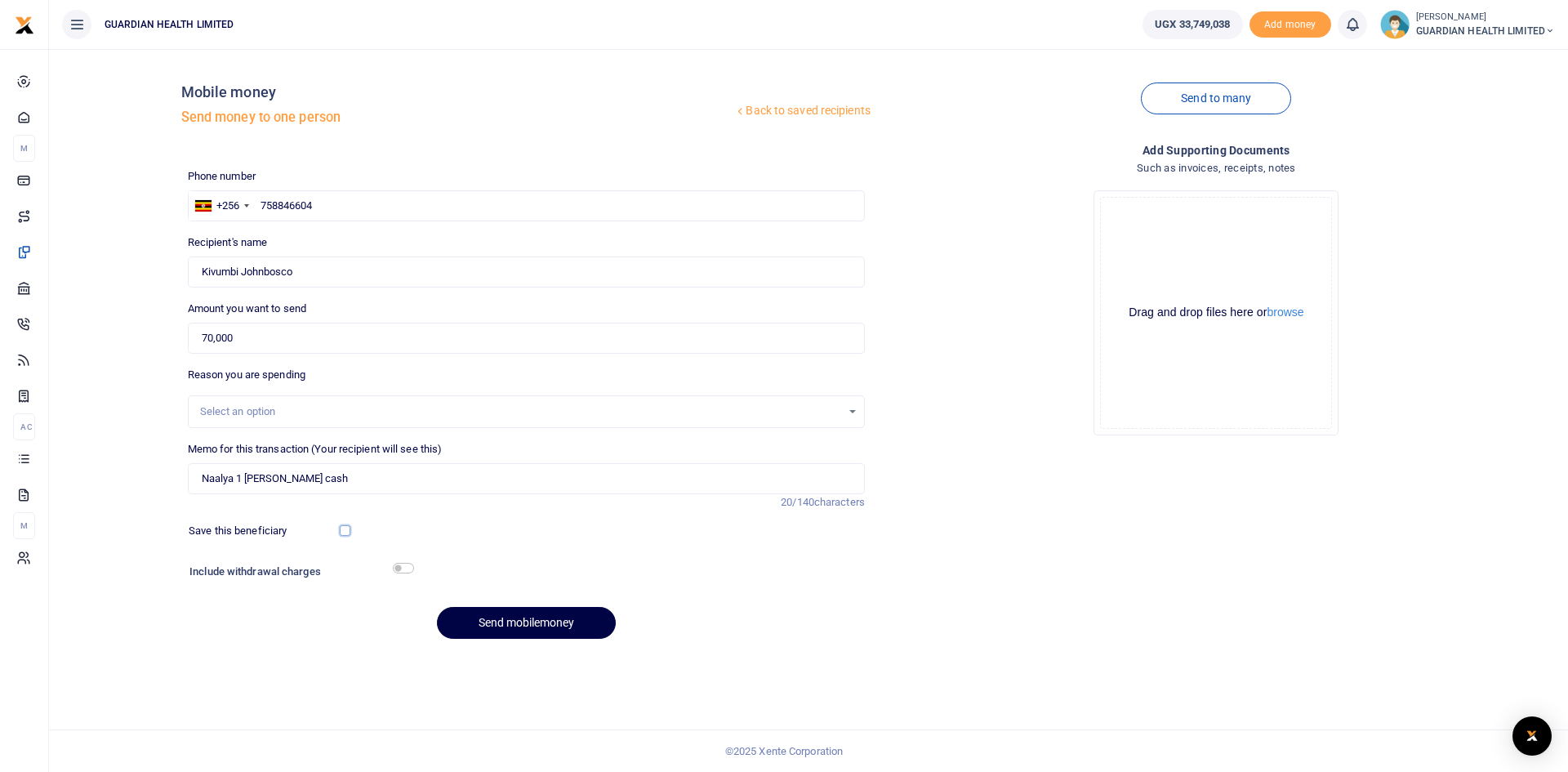
click at [346, 531] on input "checkbox" at bounding box center [345, 530] width 10 height 10
checkbox input "true"
click at [403, 564] on input "checkbox" at bounding box center [403, 568] width 21 height 10
checkbox input "true"
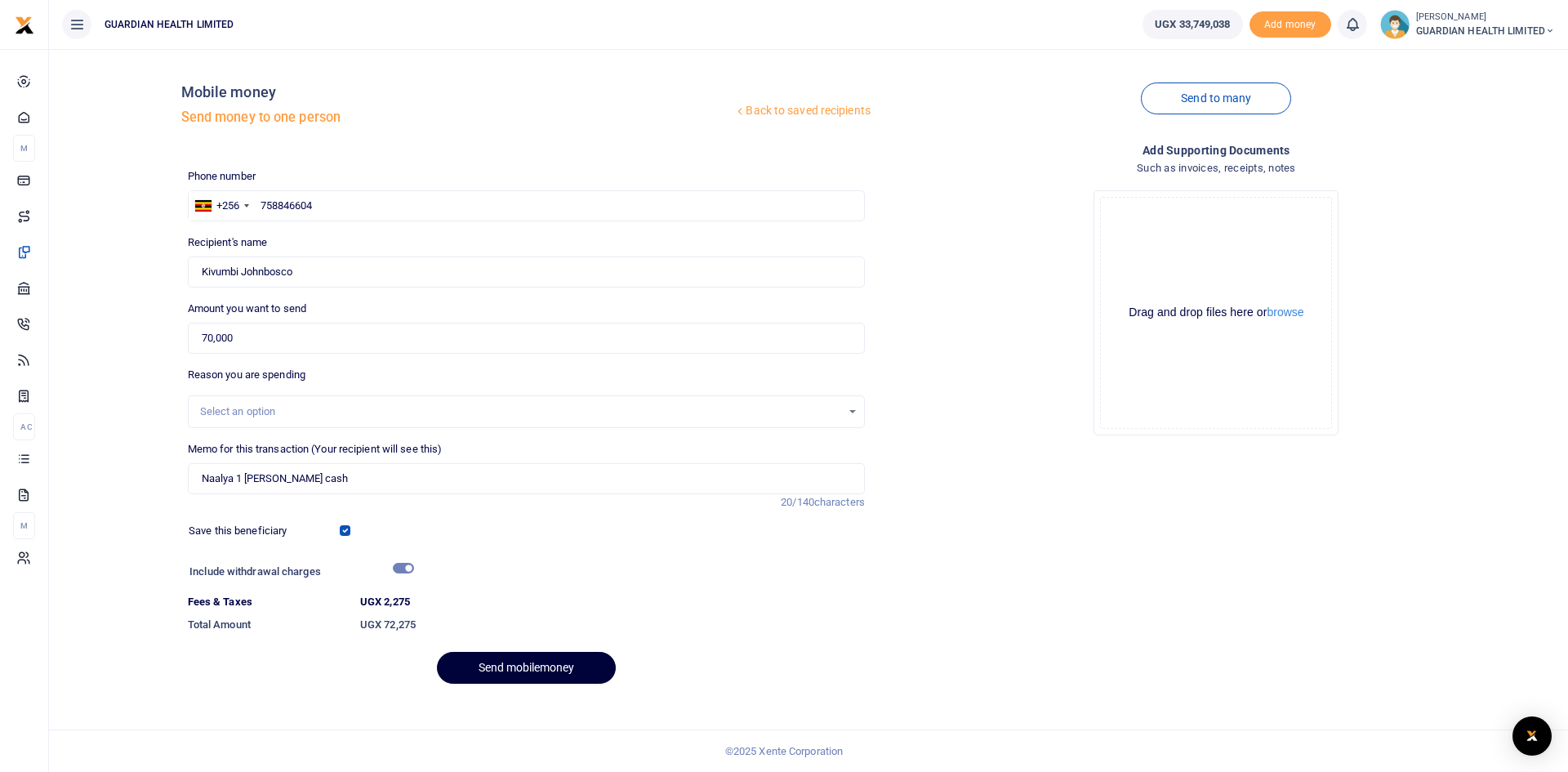
click at [544, 664] on button "Send mobilemoney" at bounding box center [527, 667] width 179 height 32
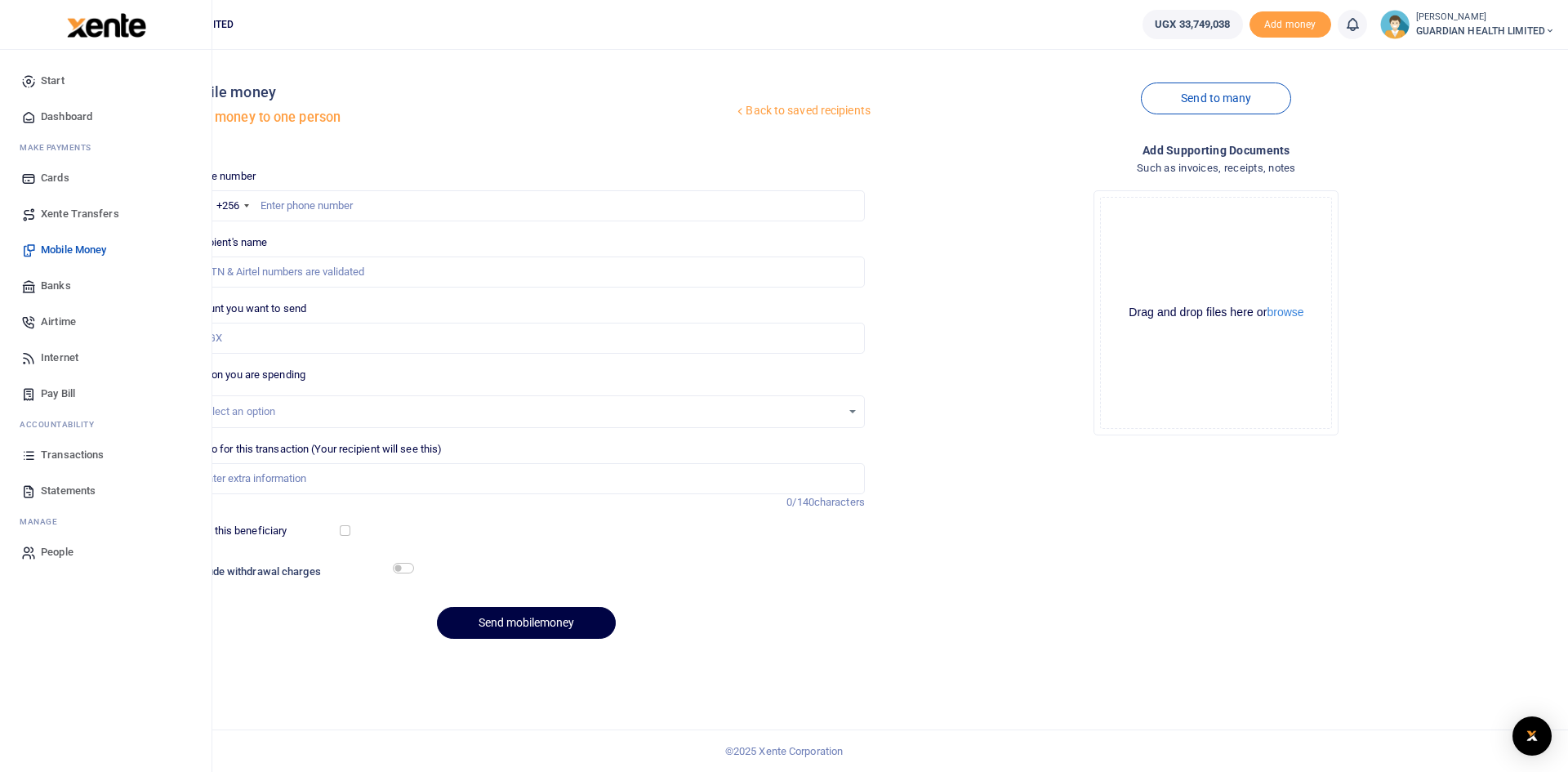
click at [69, 113] on span "Dashboard" at bounding box center [66, 116] width 51 height 16
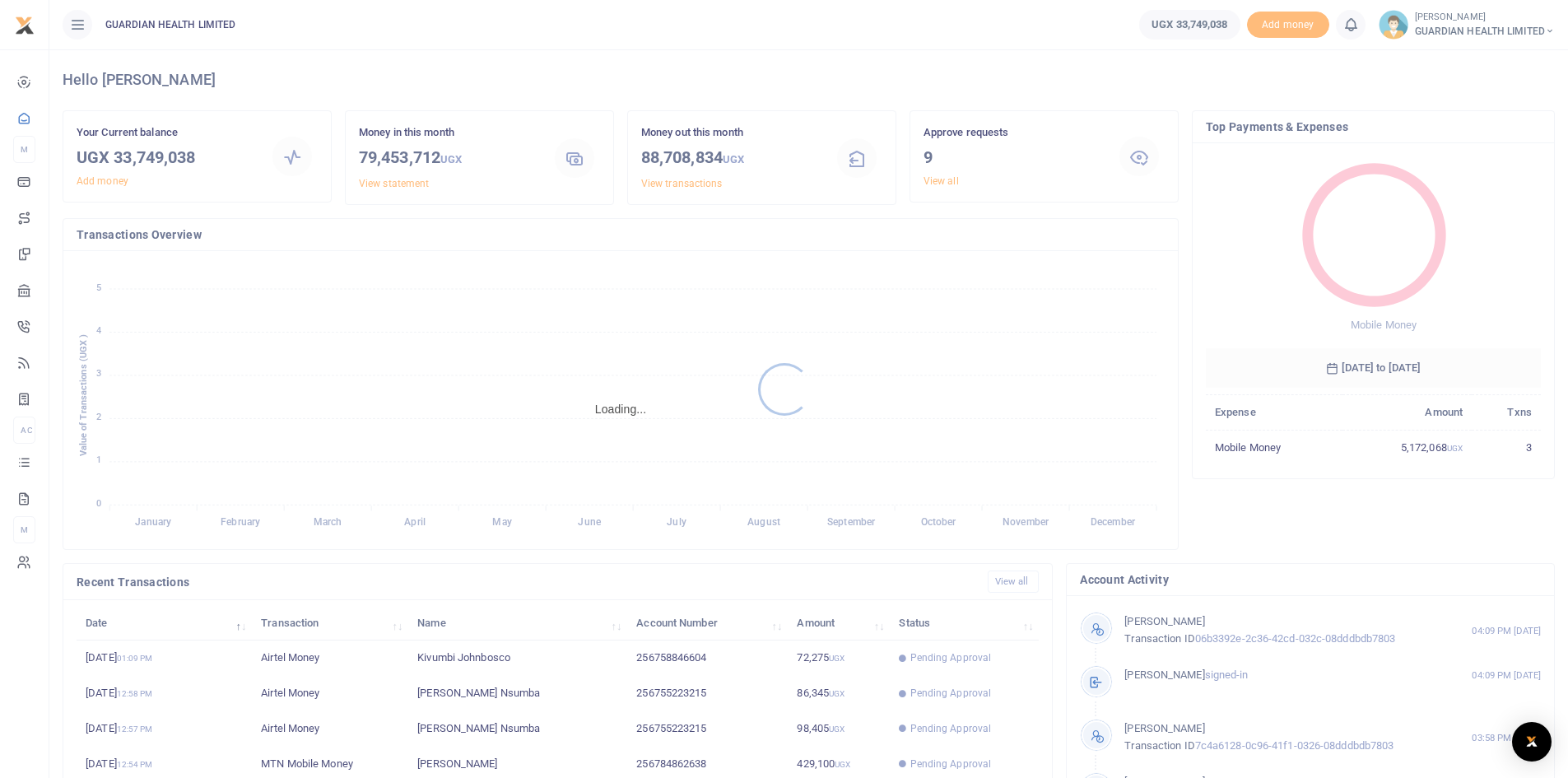
scroll to position [13, 13]
